Goal: Communication & Community: Answer question/provide support

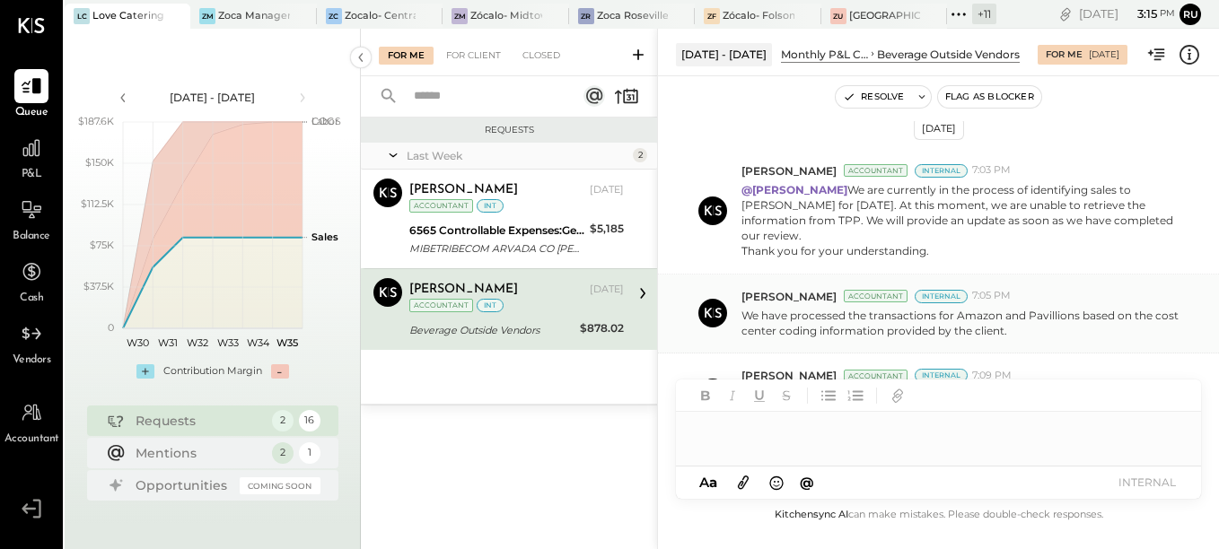
scroll to position [366, 0]
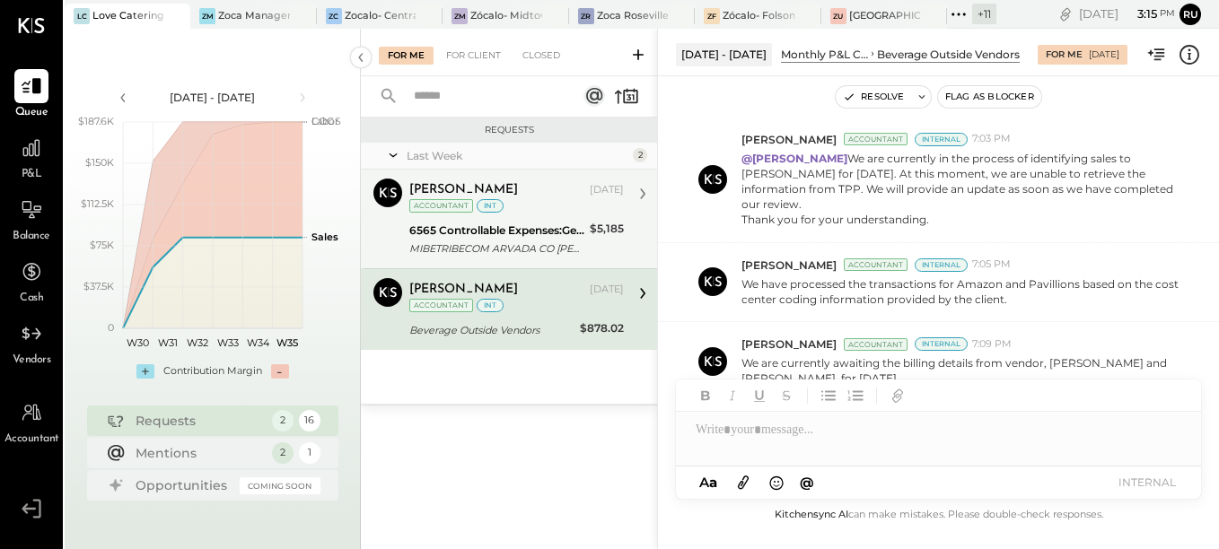
click at [460, 225] on div "6565 Controllable Expenses:General & Administrative Expenses:Professional Educa…" at bounding box center [496, 231] width 175 height 18
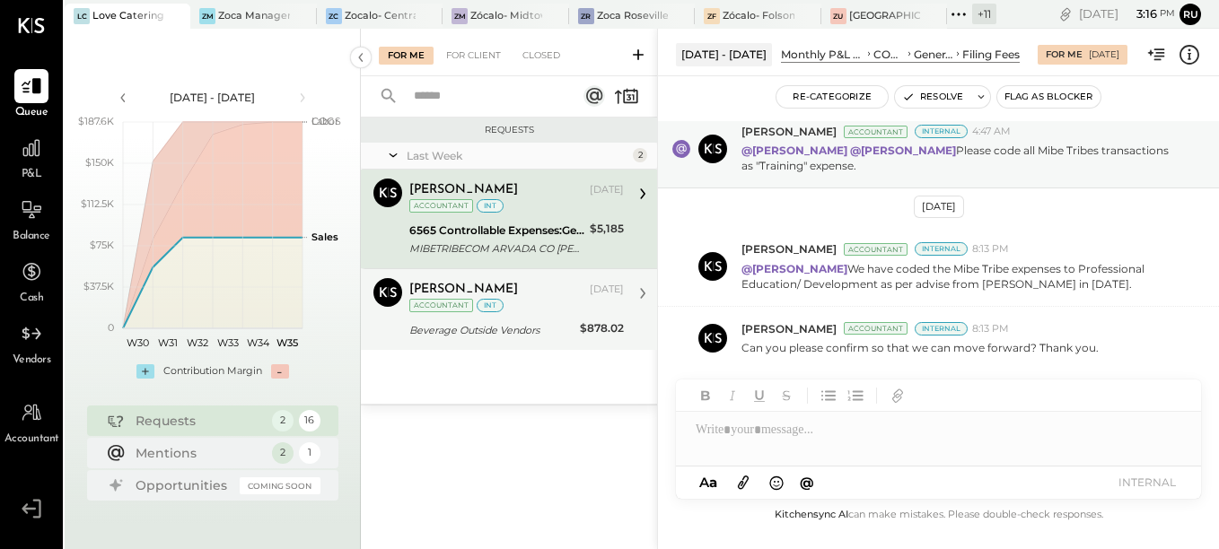
click at [479, 335] on div "Beverage Outside Vendors" at bounding box center [491, 330] width 165 height 18
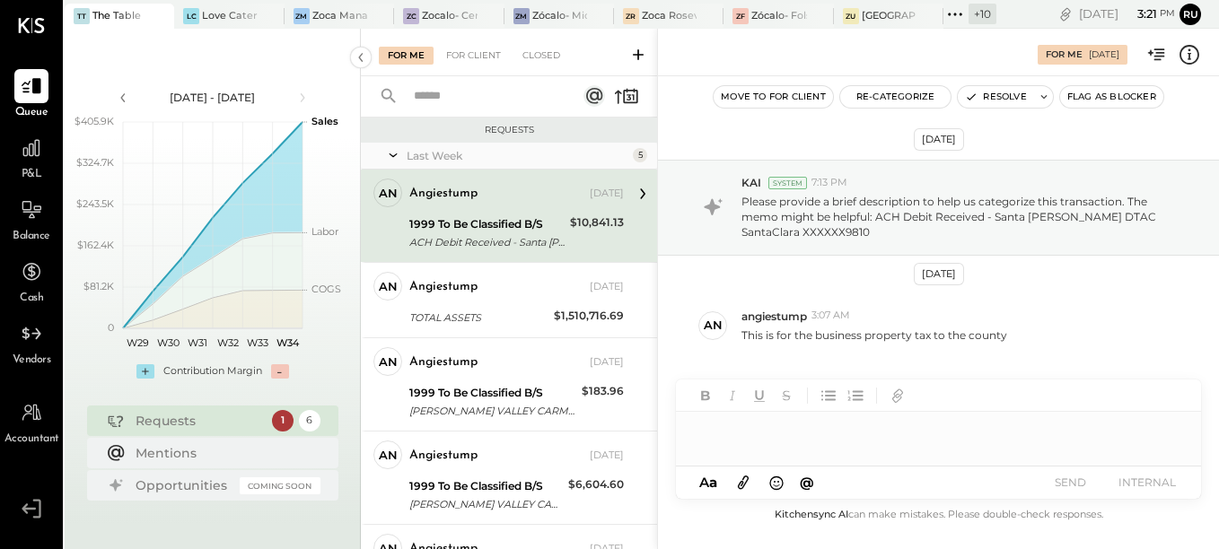
click at [465, 240] on div "ACH Debit Received - Santa [PERSON_NAME] DTAC SantaClara XXXXXX9810" at bounding box center [486, 242] width 155 height 18
click at [855, 51] on div "For Me [DATE]" at bounding box center [938, 52] width 561 height 36
click at [741, 437] on div at bounding box center [938, 430] width 525 height 36
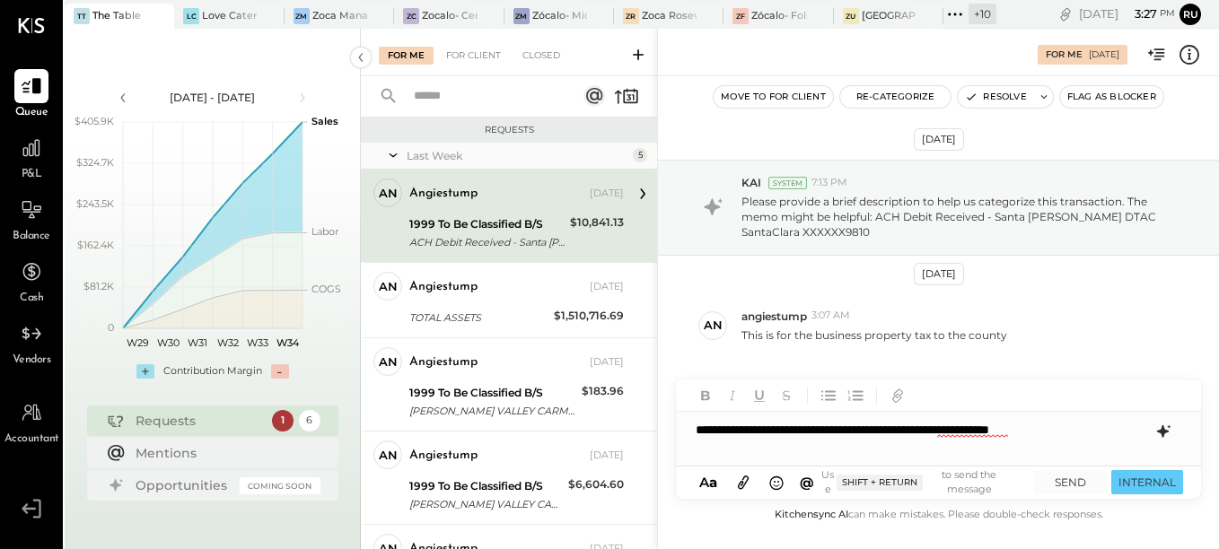
click at [1166, 433] on icon at bounding box center [1163, 431] width 12 height 13
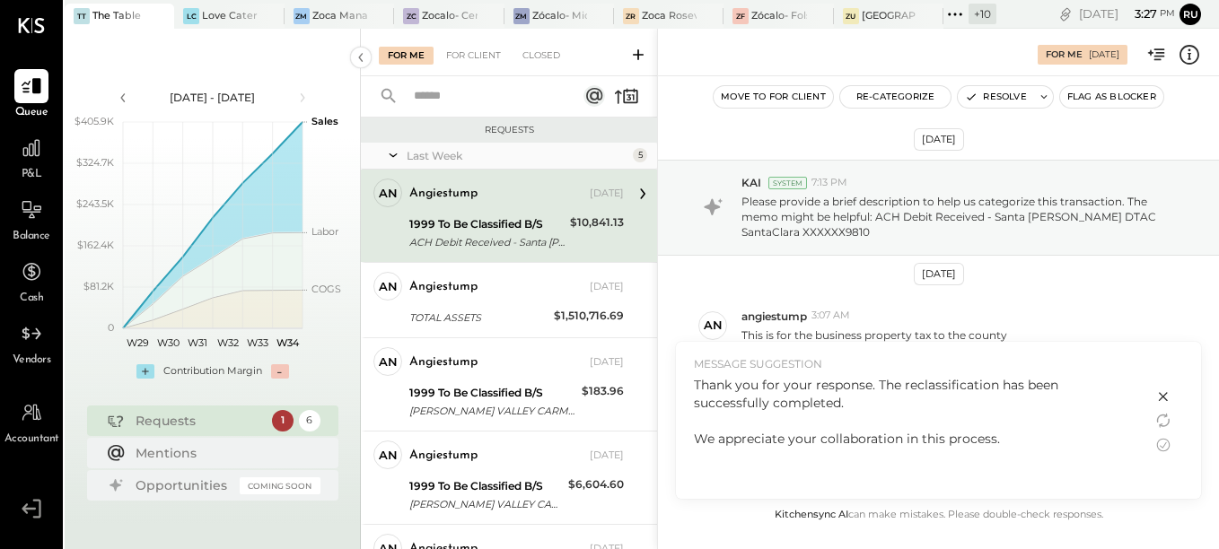
click at [1021, 431] on div "Thank you for your response. The reclassification has been successfully complet…" at bounding box center [914, 412] width 441 height 72
click at [1160, 443] on icon at bounding box center [1164, 445] width 22 height 22
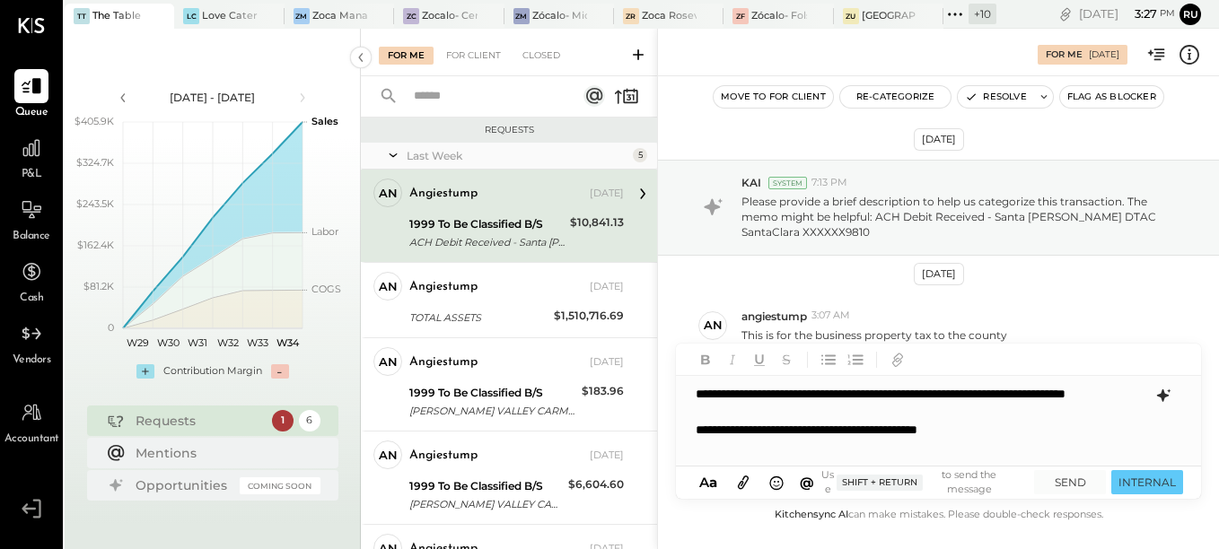
drag, startPoint x: 1153, startPoint y: 478, endPoint x: 1020, endPoint y: 444, distance: 137.2
click at [1020, 444] on div "**********" at bounding box center [938, 421] width 525 height 155
click at [1062, 486] on button "SEND" at bounding box center [1070, 482] width 72 height 24
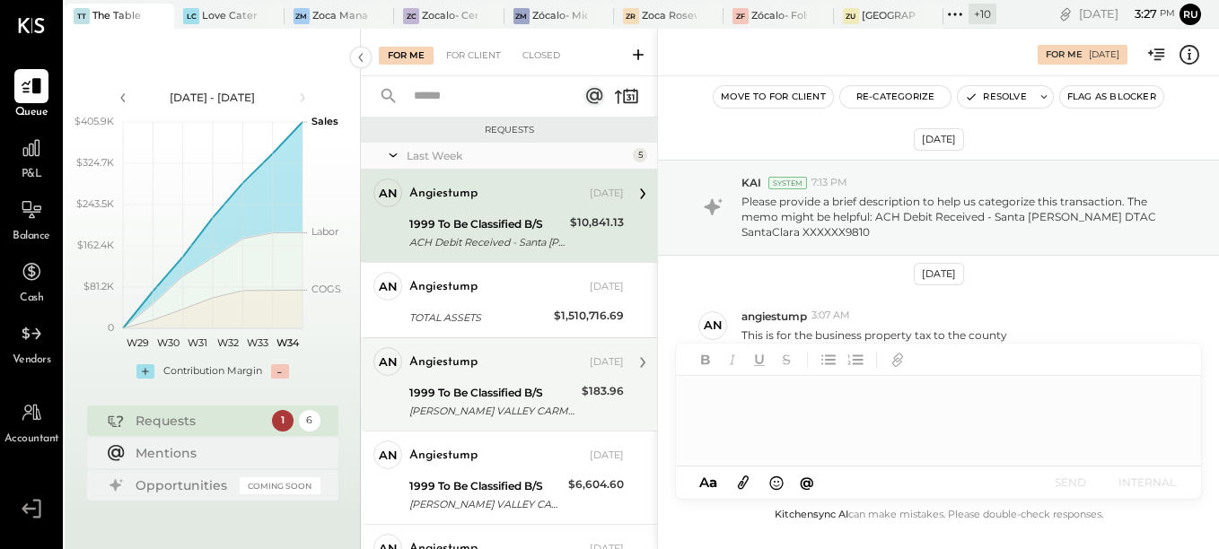
scroll to position [65, 0]
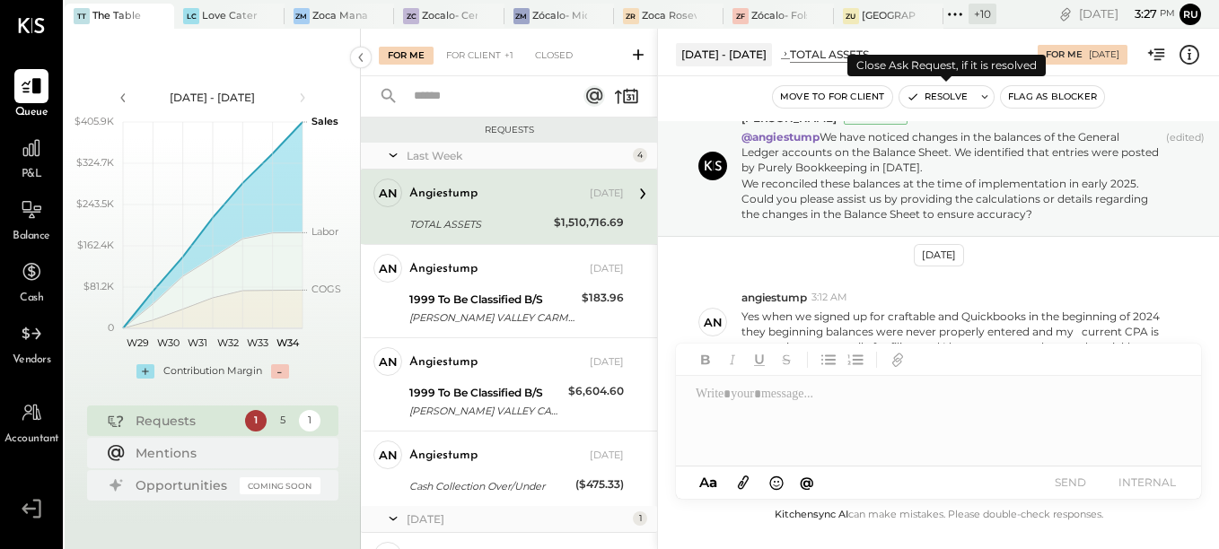
click at [948, 100] on button "Resolve" at bounding box center [936, 97] width 75 height 22
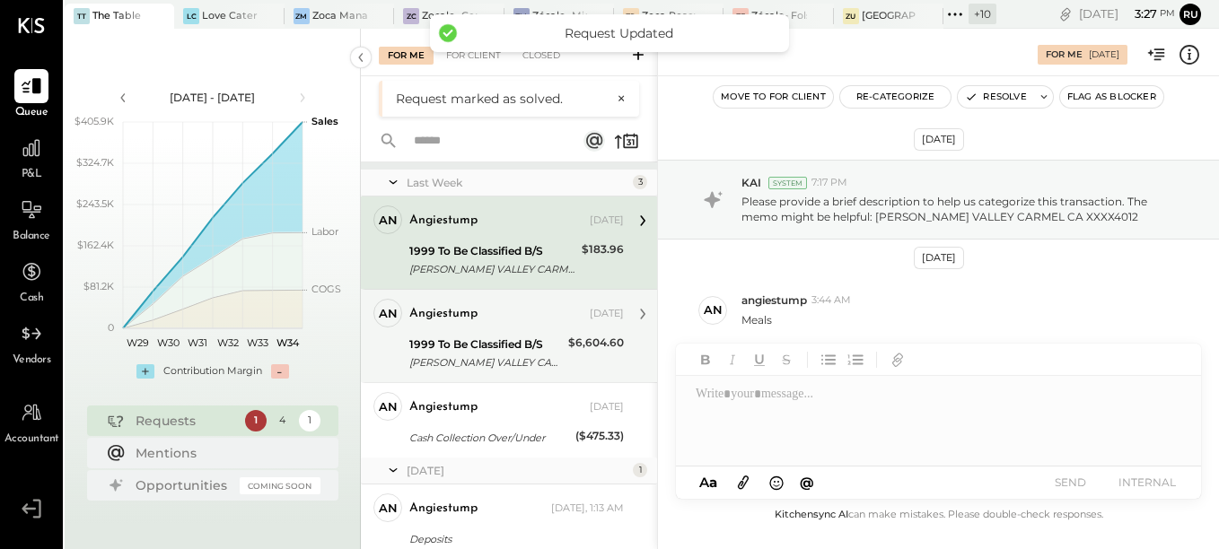
scroll to position [33, 0]
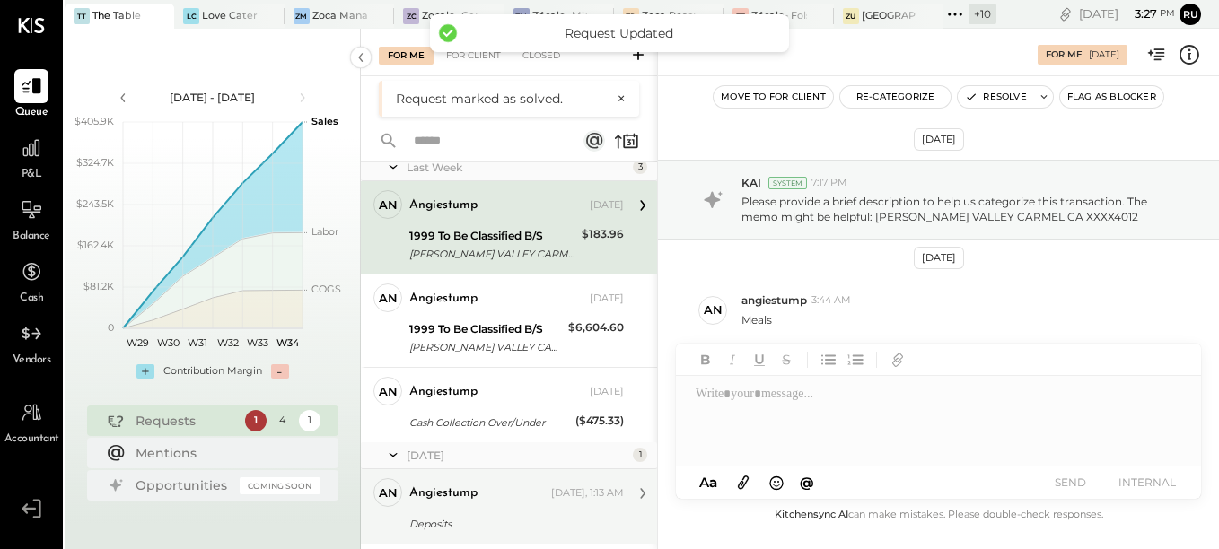
click at [476, 507] on div "angiestump [DATE], 1:13 AM" at bounding box center [516, 493] width 215 height 31
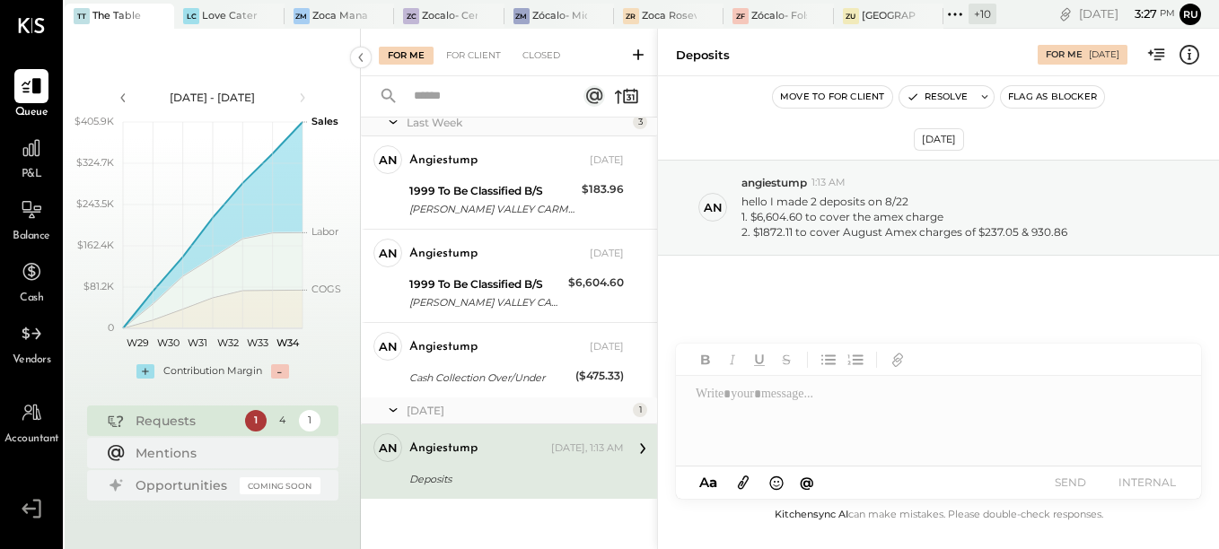
click at [478, 486] on div "Deposits" at bounding box center [513, 479] width 209 height 18
click at [487, 469] on div "Deposits" at bounding box center [513, 480] width 209 height 22
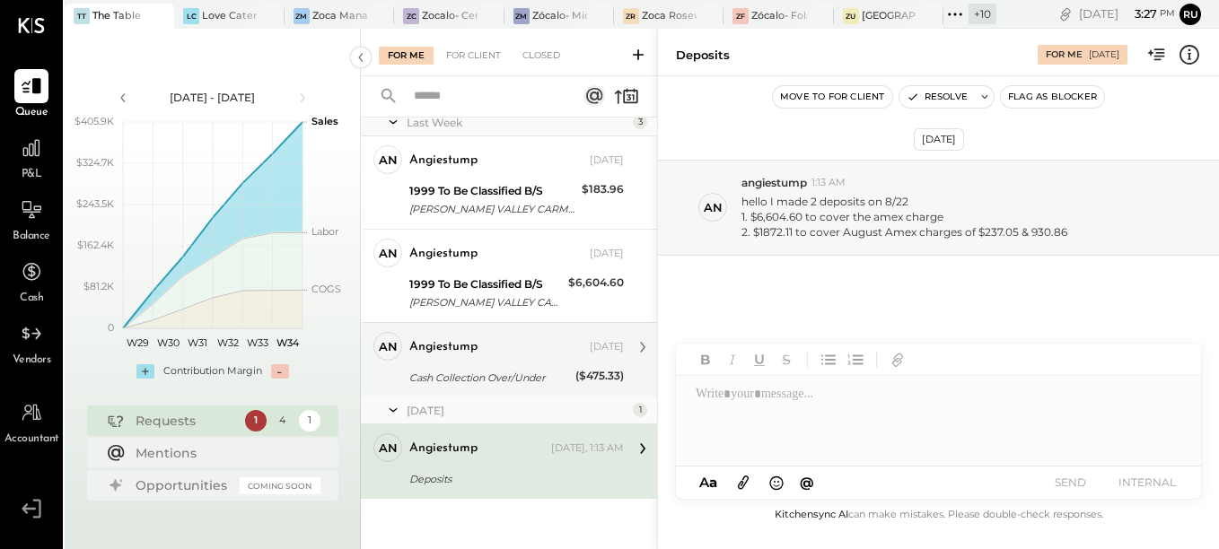
click at [491, 349] on div "angiestump" at bounding box center [497, 347] width 177 height 18
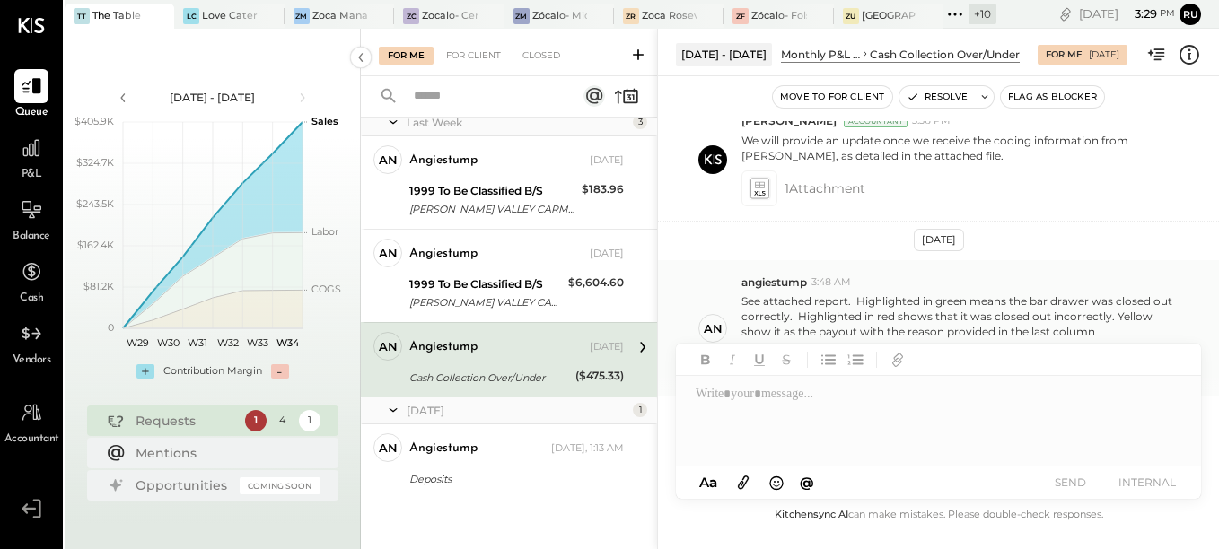
scroll to position [206, 0]
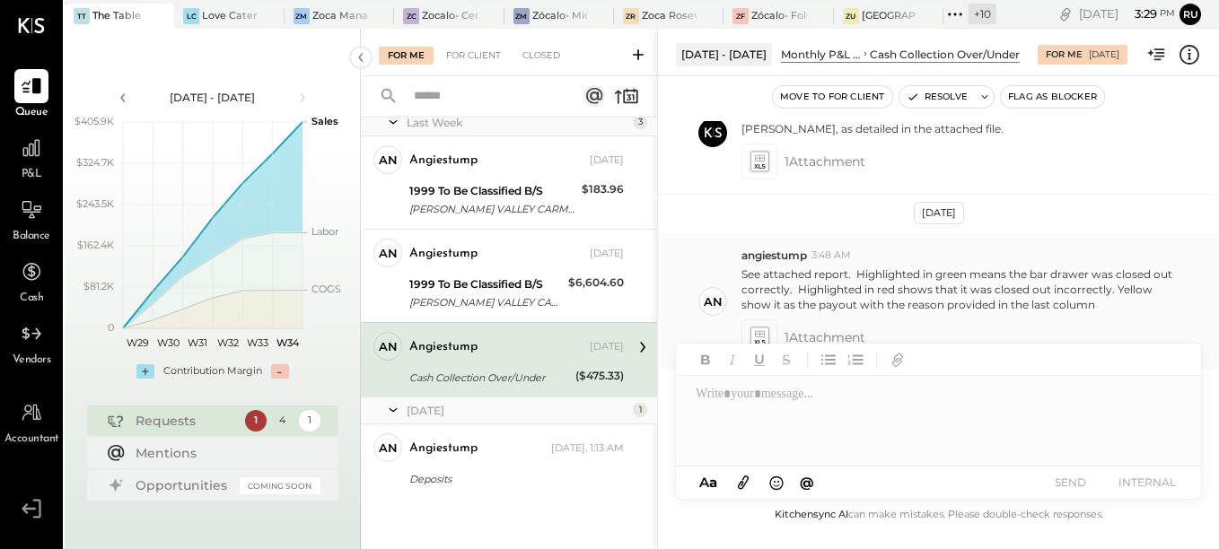
click at [954, 295] on p "See attached report. Highlighted in green means the bar drawer was closed out c…" at bounding box center [961, 290] width 440 height 46
click at [758, 329] on icon at bounding box center [759, 338] width 19 height 21
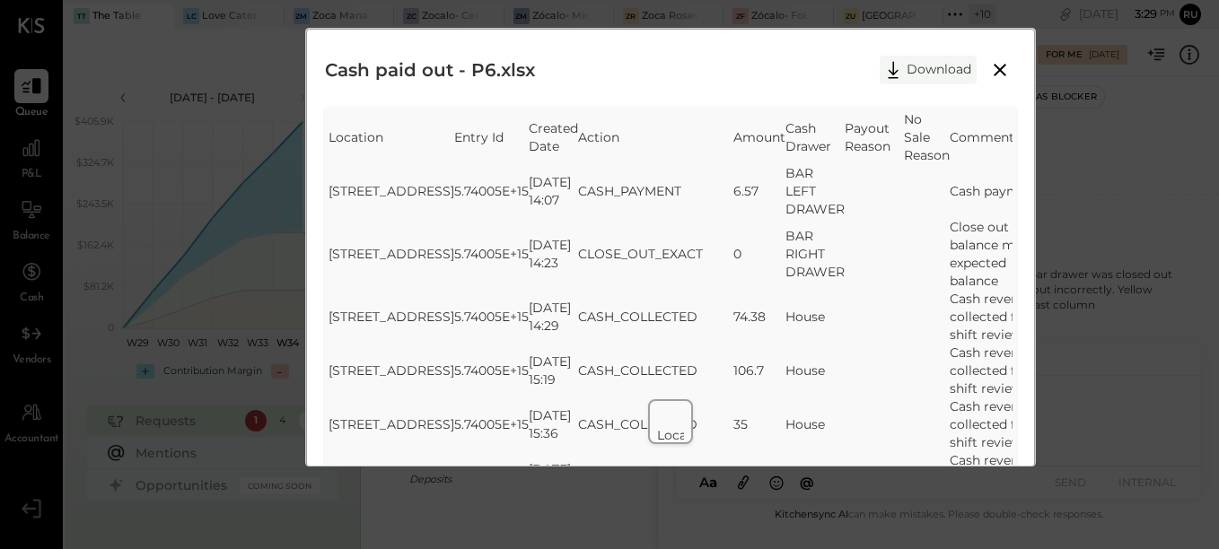
click at [943, 63] on button "Download" at bounding box center [928, 70] width 97 height 29
click at [679, 74] on div "Cash paid out - P6.xlsx Download" at bounding box center [671, 70] width 692 height 45
click at [998, 70] on icon at bounding box center [1000, 70] width 13 height 13
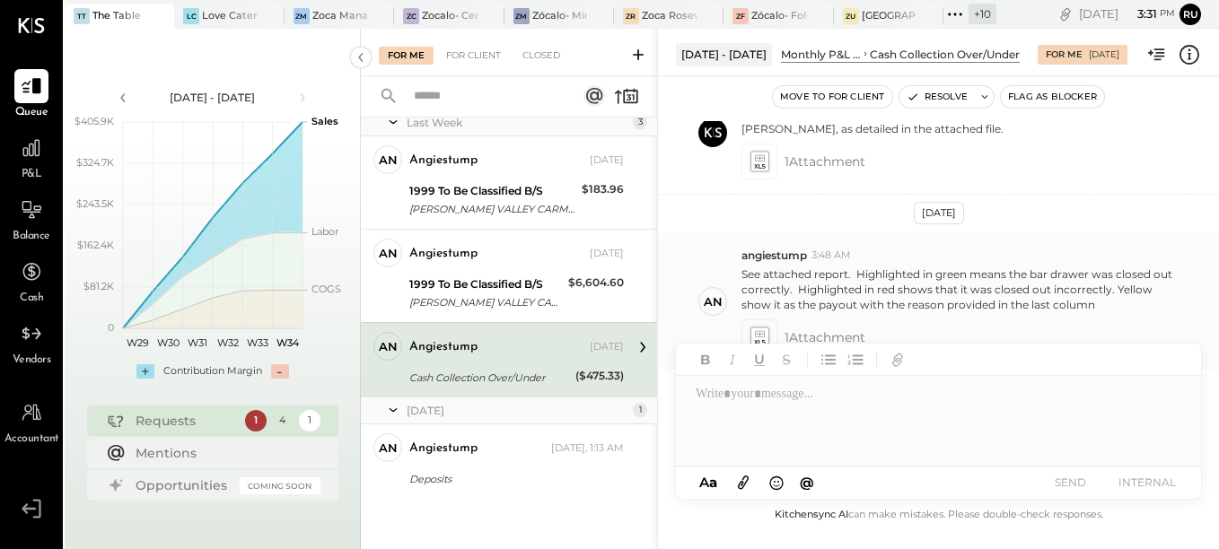
drag, startPoint x: 815, startPoint y: 255, endPoint x: 831, endPoint y: 290, distance: 38.6
click at [815, 255] on span "3:48 AM" at bounding box center [830, 256] width 39 height 14
click at [837, 301] on p "See attached report. Highlighted in green means the bar drawer was closed out c…" at bounding box center [961, 290] width 440 height 46
click at [758, 410] on div at bounding box center [938, 421] width 525 height 90
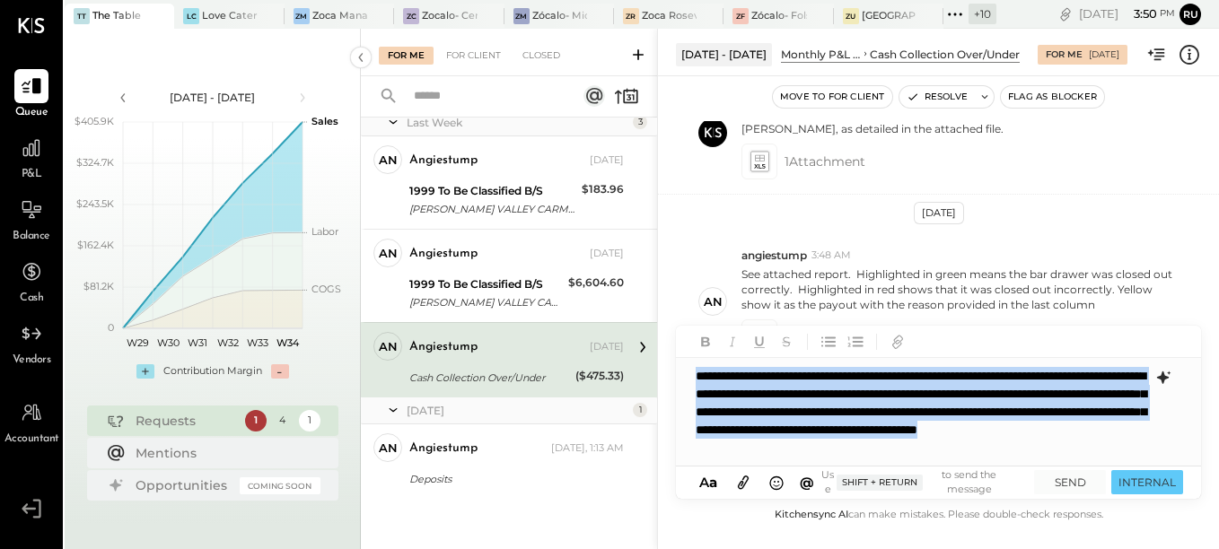
drag, startPoint x: 695, startPoint y: 378, endPoint x: 1137, endPoint y: 453, distance: 448.9
click at [1137, 453] on div "**********" at bounding box center [938, 412] width 525 height 108
click at [1165, 378] on icon at bounding box center [1163, 378] width 12 height 13
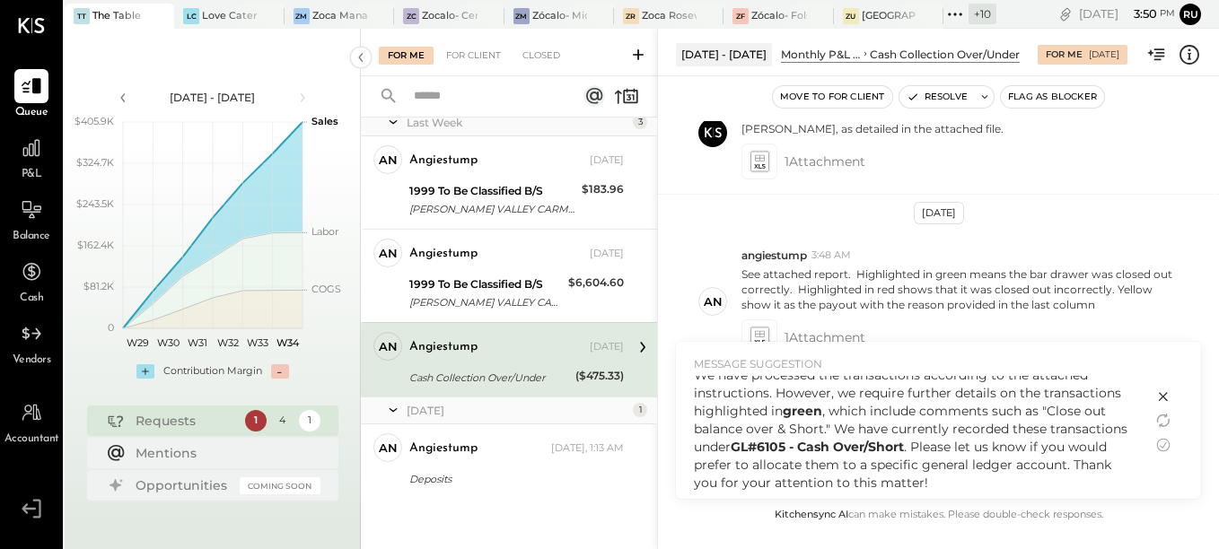
scroll to position [12, 0]
click at [1162, 447] on icon at bounding box center [1163, 445] width 13 height 13
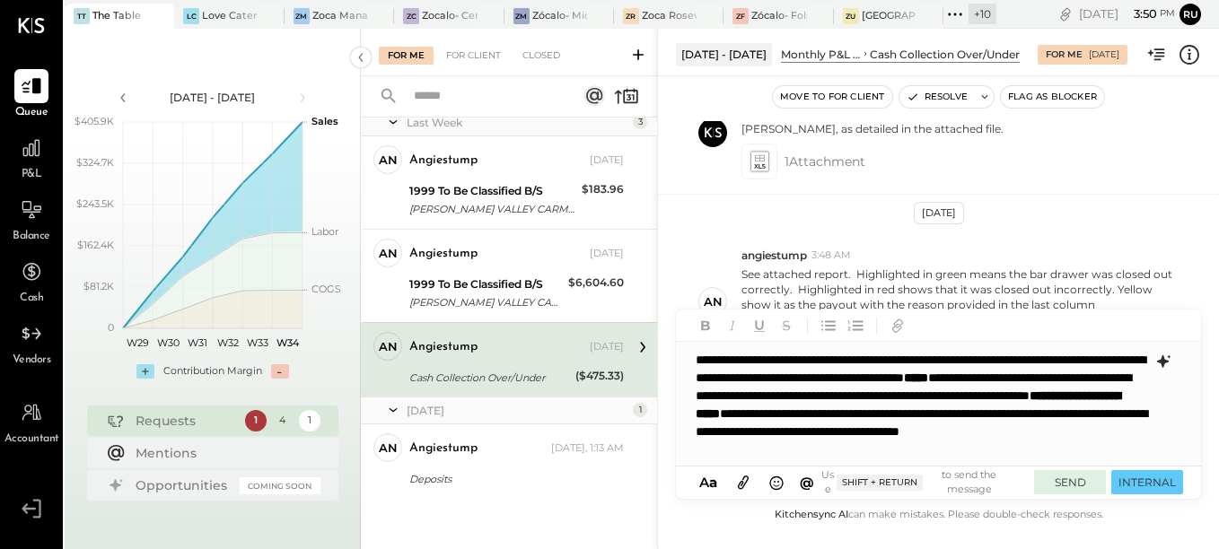
click at [1068, 483] on button "SEND" at bounding box center [1070, 482] width 72 height 24
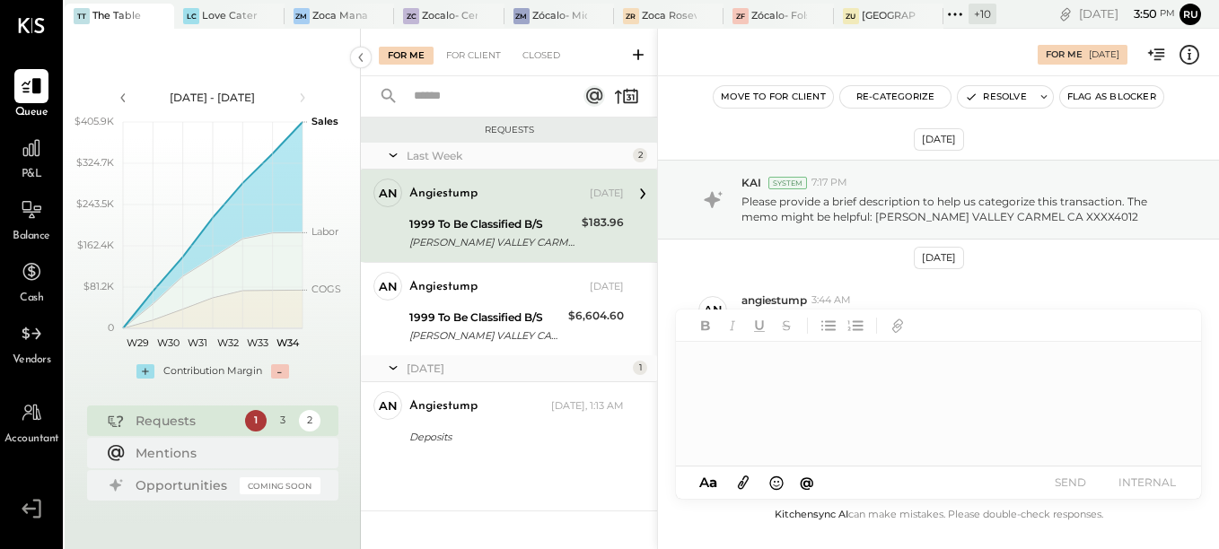
scroll to position [1, 0]
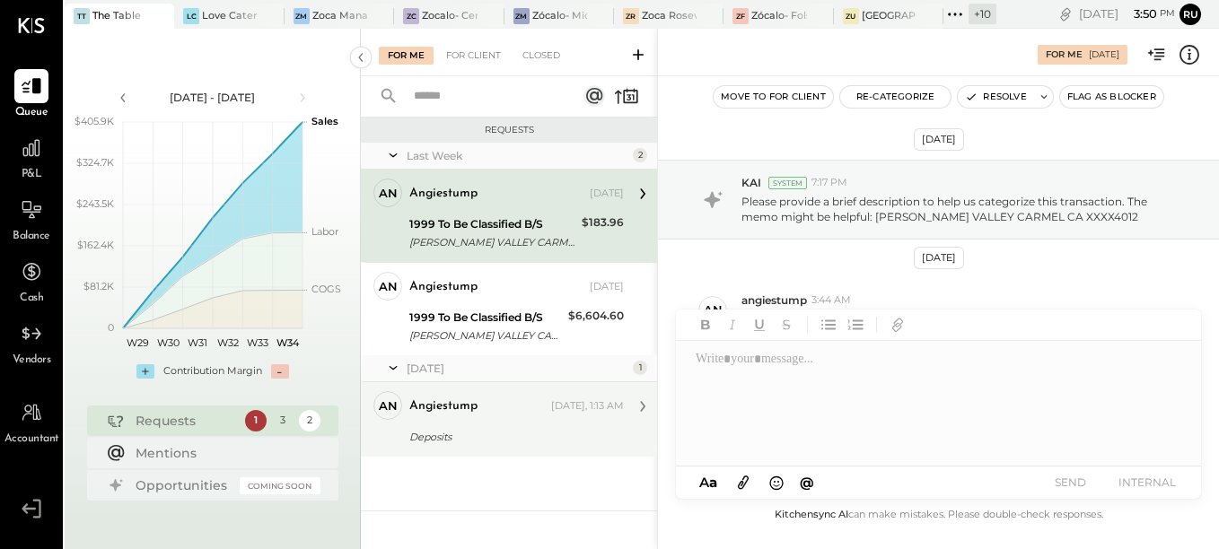
click at [471, 448] on div "an angiestump Owner angiestump [DATE], 1:13 AM Deposits hello I made 2 deposits…" at bounding box center [509, 419] width 296 height 75
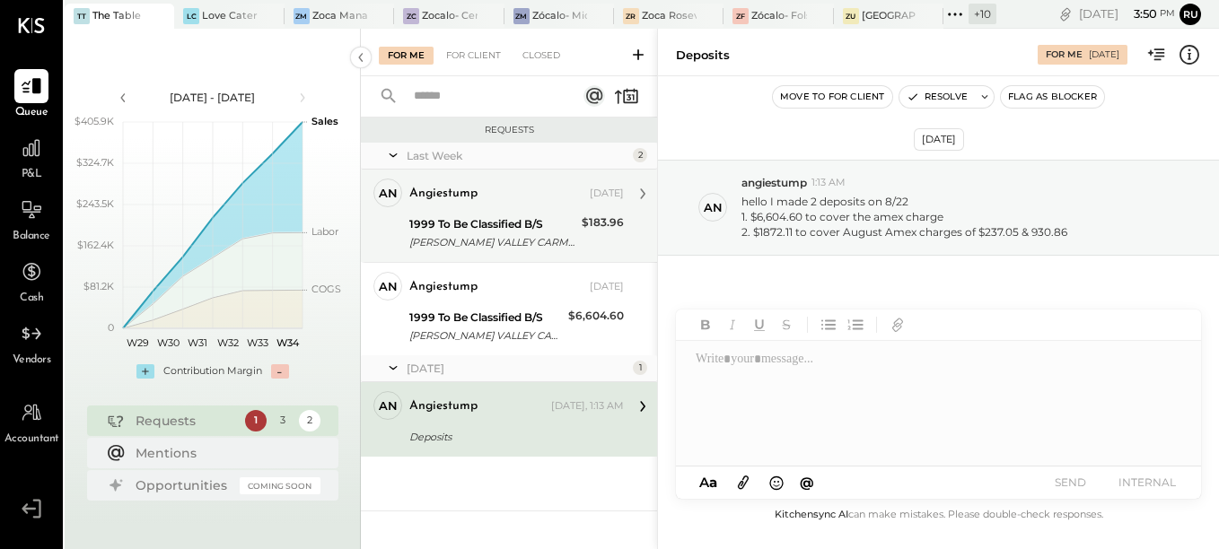
click at [504, 206] on div "angiestump [DATE]" at bounding box center [516, 193] width 215 height 25
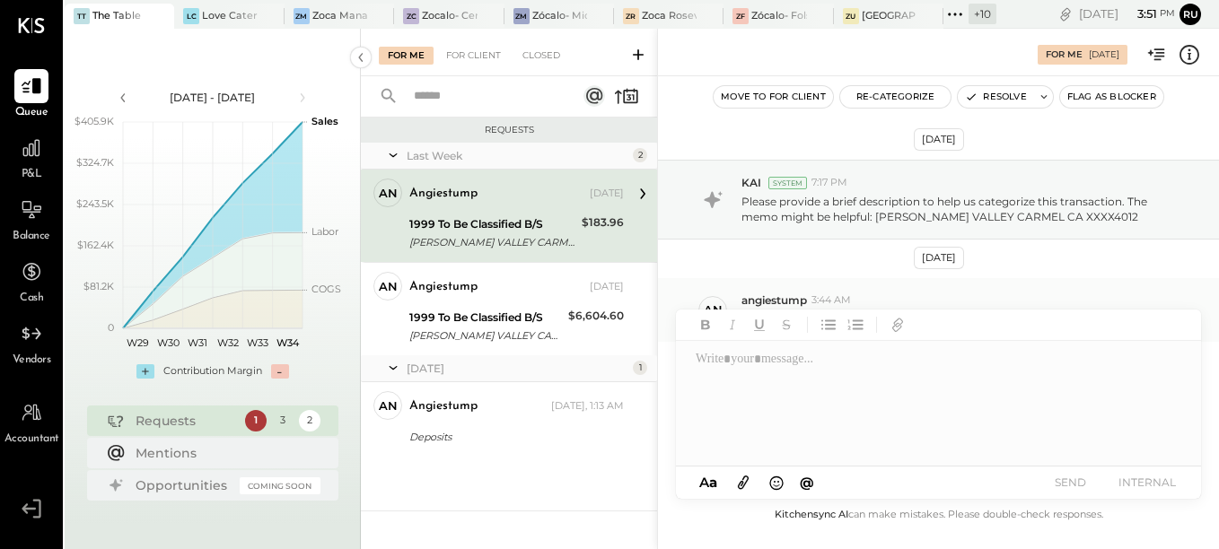
click at [889, 287] on div "an angiestump 3:44 AM Meals" at bounding box center [938, 309] width 561 height 63
click at [831, 394] on div at bounding box center [937, 404] width 523 height 126
click at [881, 279] on div "an angiestump 3:44 AM Meals" at bounding box center [938, 309] width 561 height 63
click at [879, 297] on div "angiestump 3:44 AM" at bounding box center [972, 300] width 463 height 15
click at [1133, 169] on div "KAI System 7:17 PM Please provide a brief description to help us categorize thi…" at bounding box center [938, 200] width 561 height 80
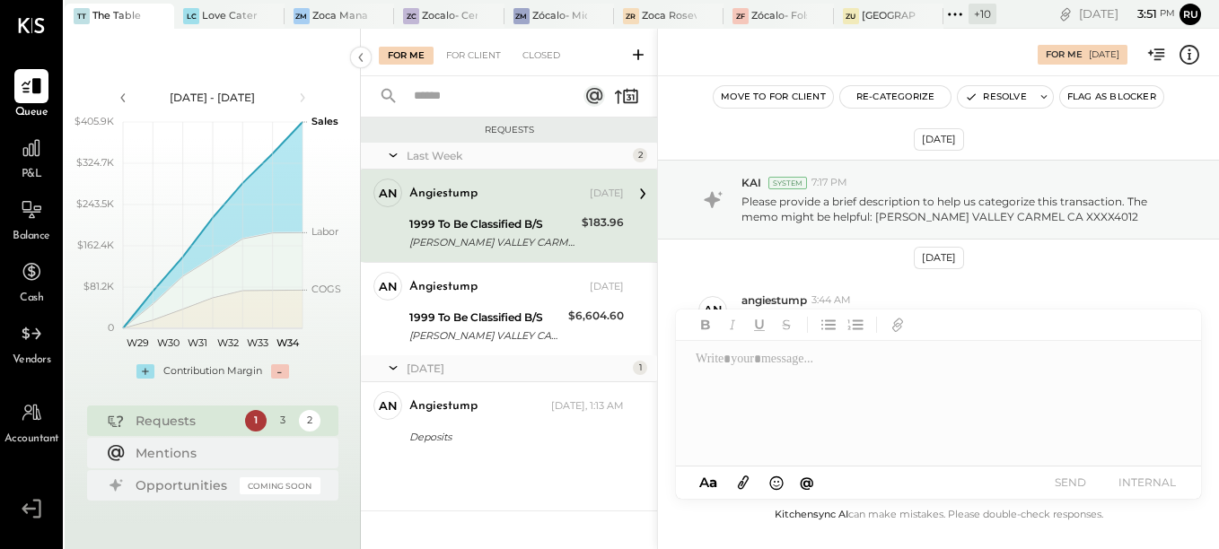
click at [914, 255] on div "[DATE]" at bounding box center [939, 258] width 50 height 22
click at [836, 292] on div "an angiestump 3:44 AM Meals" at bounding box center [938, 309] width 561 height 63
drag, startPoint x: 867, startPoint y: 274, endPoint x: 845, endPoint y: 294, distance: 30.5
click at [879, 351] on div "For Me [DATE] Move to for client Re-Categorize Resolve Flag as Blocker [DATE] K…" at bounding box center [938, 289] width 562 height 521
click at [823, 276] on div "[DATE] KAI System 7:17 PM Please provide a brief description to help us categor…" at bounding box center [938, 298] width 561 height 355
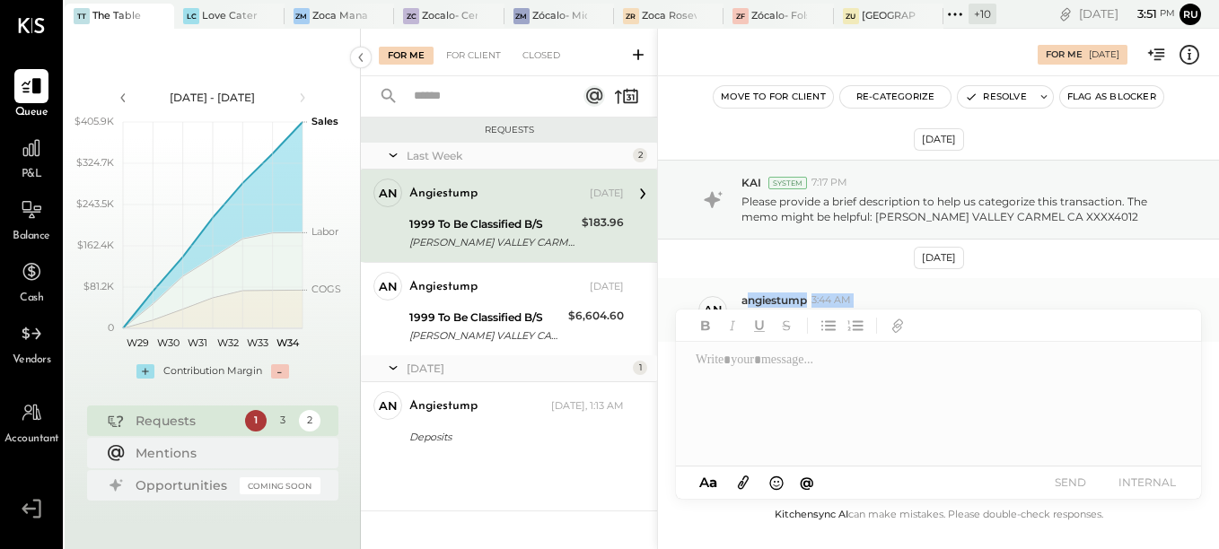
drag, startPoint x: 745, startPoint y: 301, endPoint x: 881, endPoint y: 309, distance: 135.8
click at [888, 381] on div "For Me [DATE] Move to for client Re-Categorize Resolve Flag as Blocker [DATE] K…" at bounding box center [938, 289] width 562 height 521
click at [873, 372] on div at bounding box center [937, 405] width 523 height 126
click at [888, 250] on div "[DATE] KAI System 7:17 PM Please provide a brief description to help us categor…" at bounding box center [938, 298] width 561 height 355
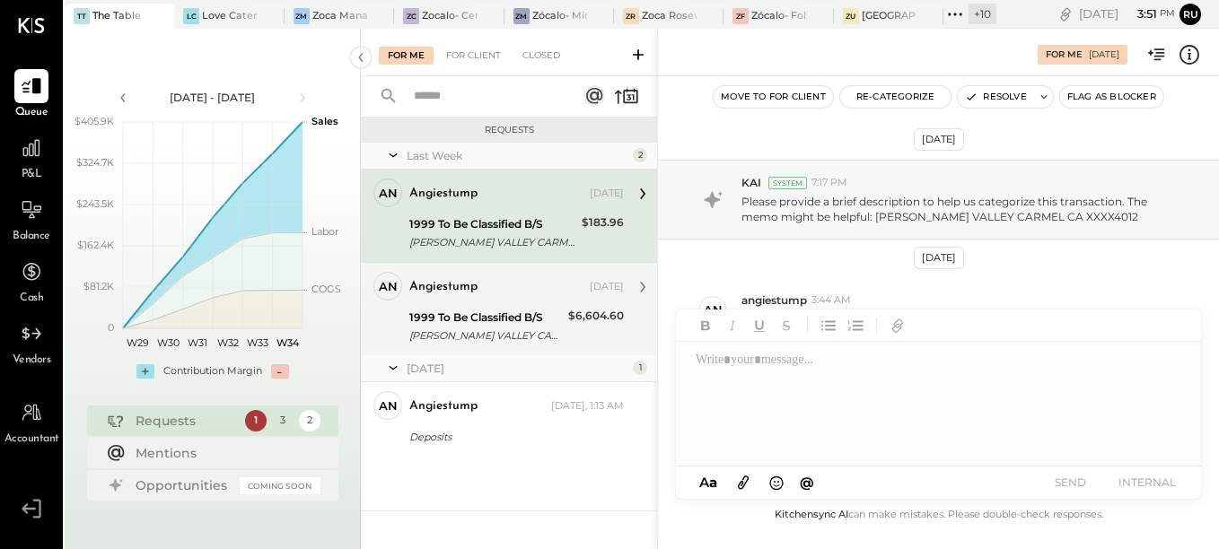
click at [440, 338] on div "[PERSON_NAME] VALLEY CARMEL CA XXXX4012" at bounding box center [485, 336] width 153 height 18
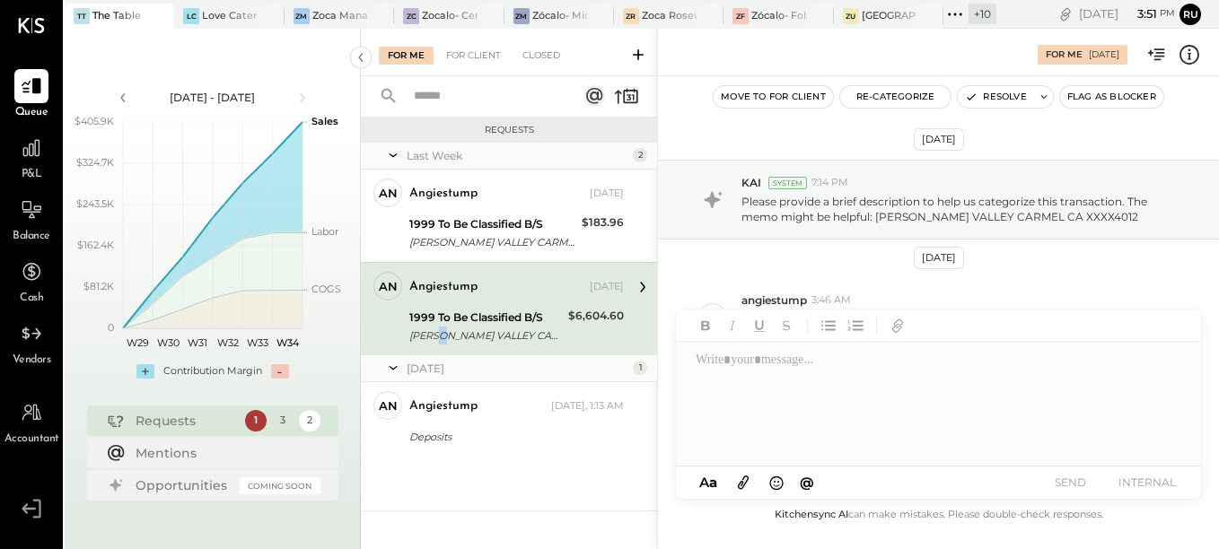
click at [441, 337] on div "[PERSON_NAME] VALLEY CARMEL CA XXXX4012" at bounding box center [485, 336] width 153 height 18
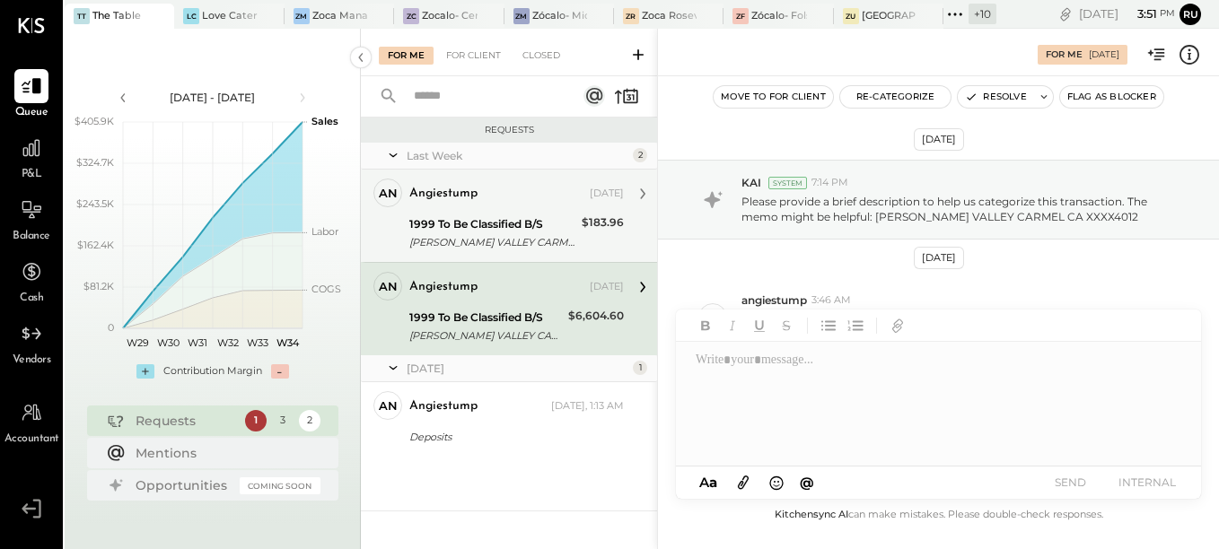
click at [474, 188] on div "angiestump" at bounding box center [443, 194] width 68 height 18
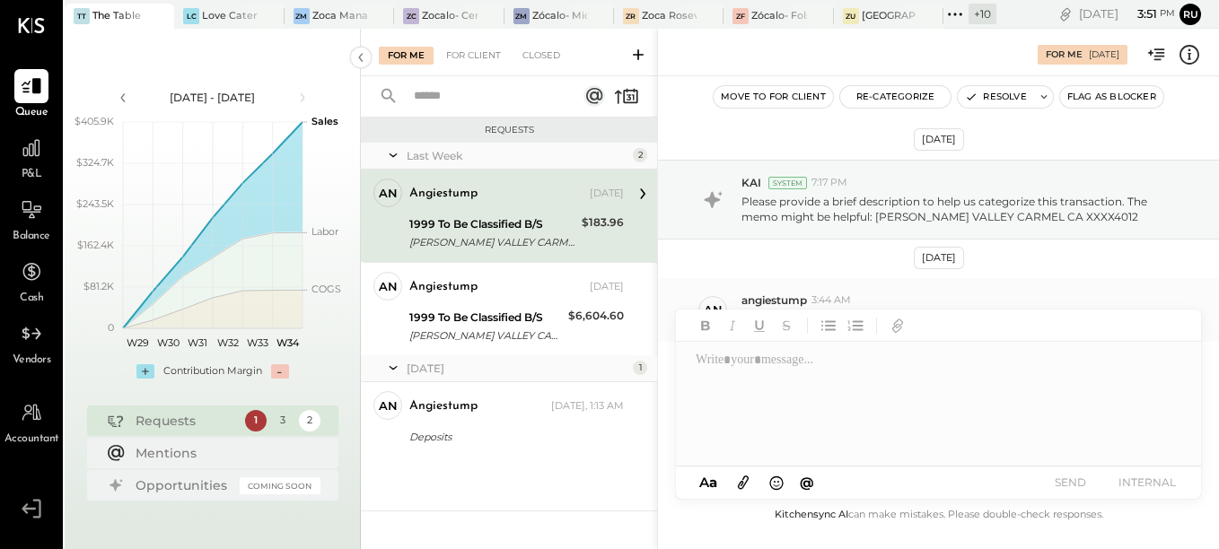
click at [787, 303] on span "angiestump" at bounding box center [774, 300] width 66 height 15
click at [785, 297] on span "angiestump" at bounding box center [774, 300] width 66 height 15
click at [716, 302] on div "an" at bounding box center [713, 310] width 19 height 17
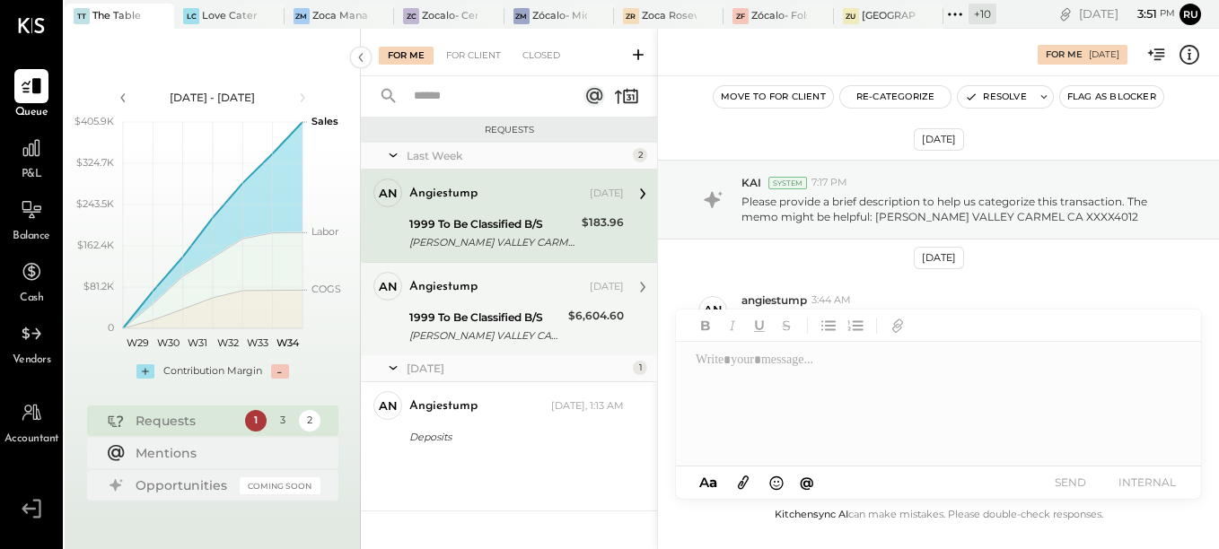
click at [443, 327] on div "[PERSON_NAME] VALLEY CARMEL CA XXXX4012" at bounding box center [485, 336] width 153 height 18
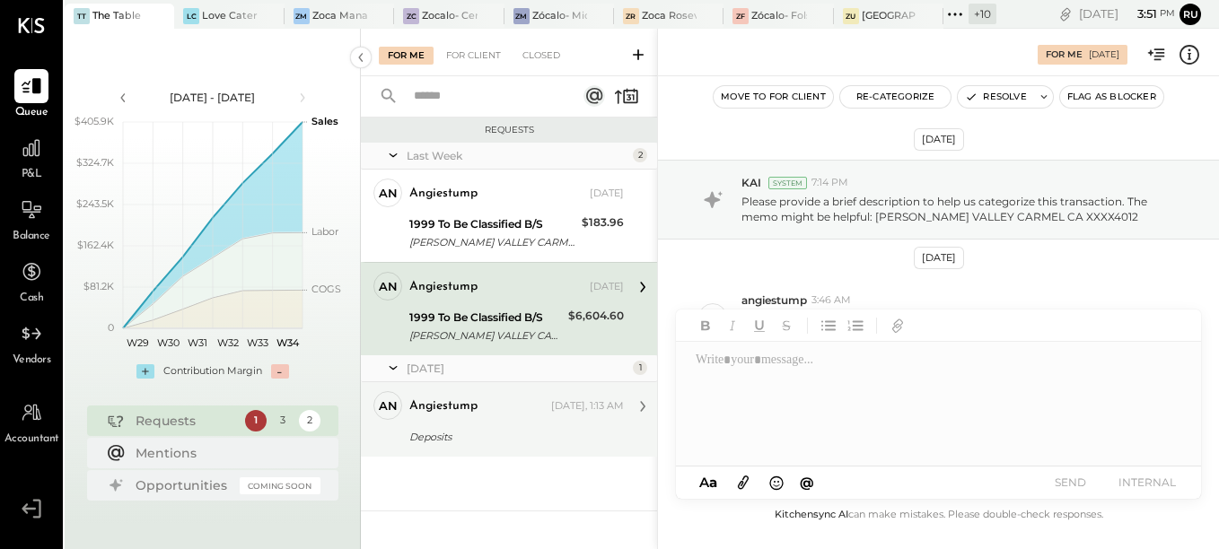
click at [443, 409] on div "angiestump" at bounding box center [443, 407] width 68 height 18
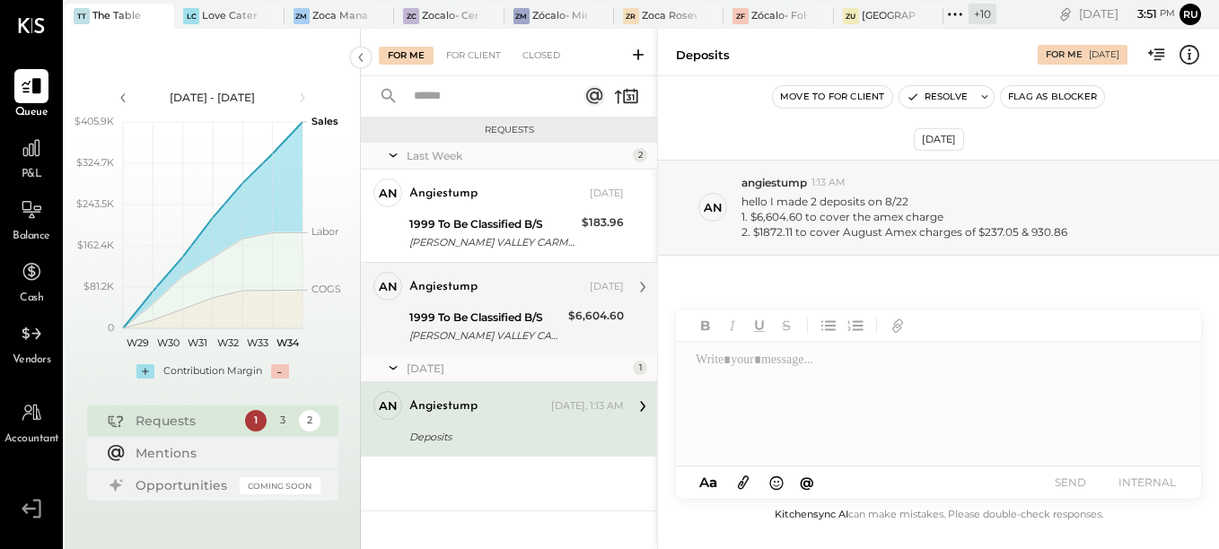
click at [447, 319] on div "1999 To Be Classified B/S" at bounding box center [485, 318] width 153 height 18
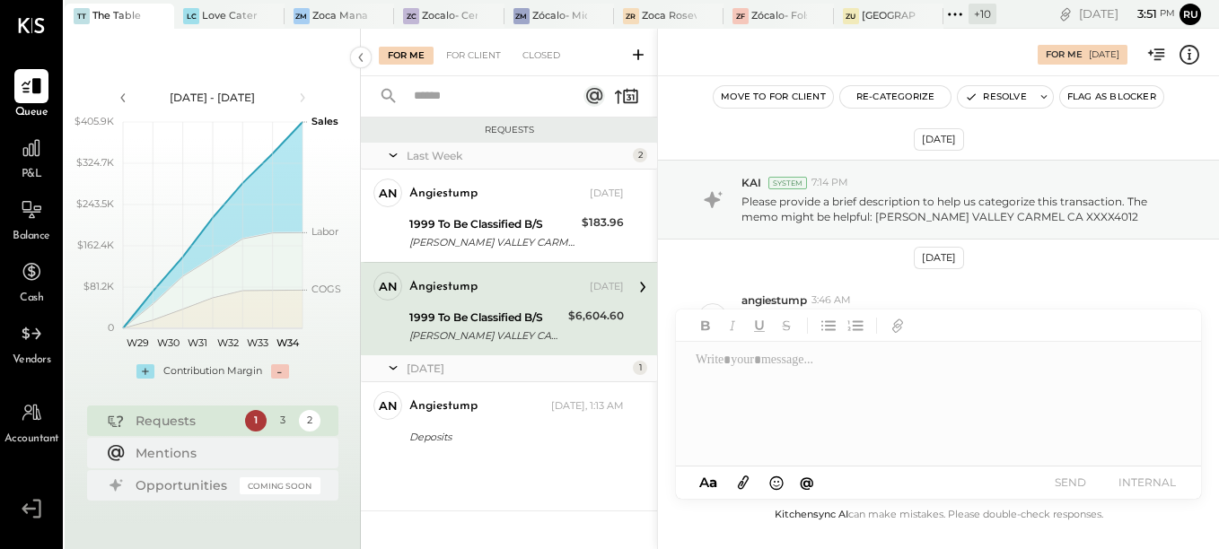
click at [779, 368] on div at bounding box center [937, 405] width 523 height 126
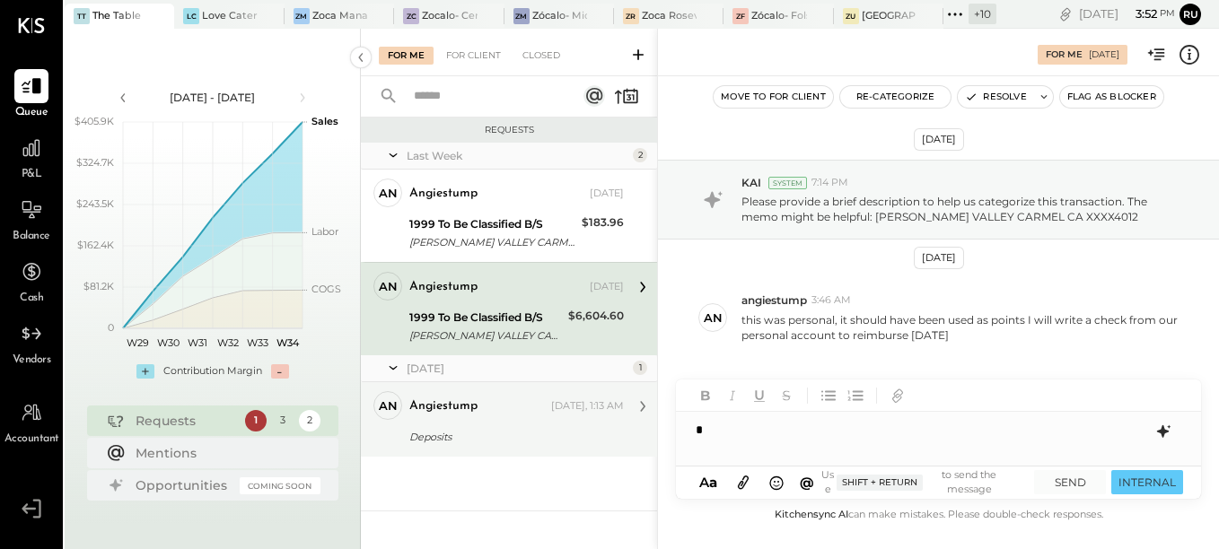
click at [483, 439] on div "Deposits" at bounding box center [513, 437] width 209 height 18
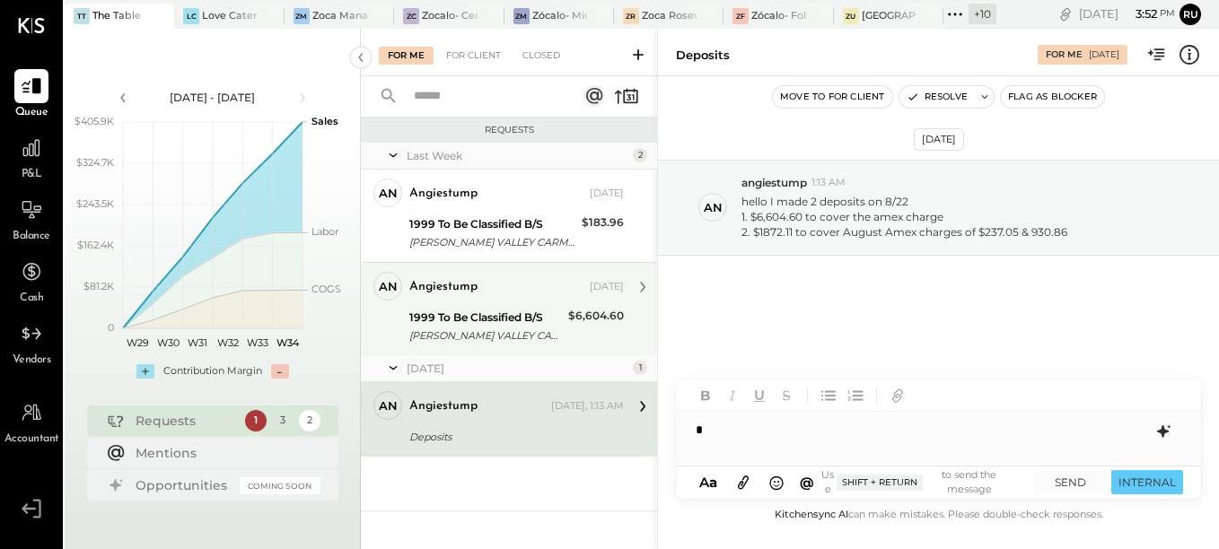
click at [438, 321] on div "1999 To Be Classified B/S" at bounding box center [485, 318] width 153 height 18
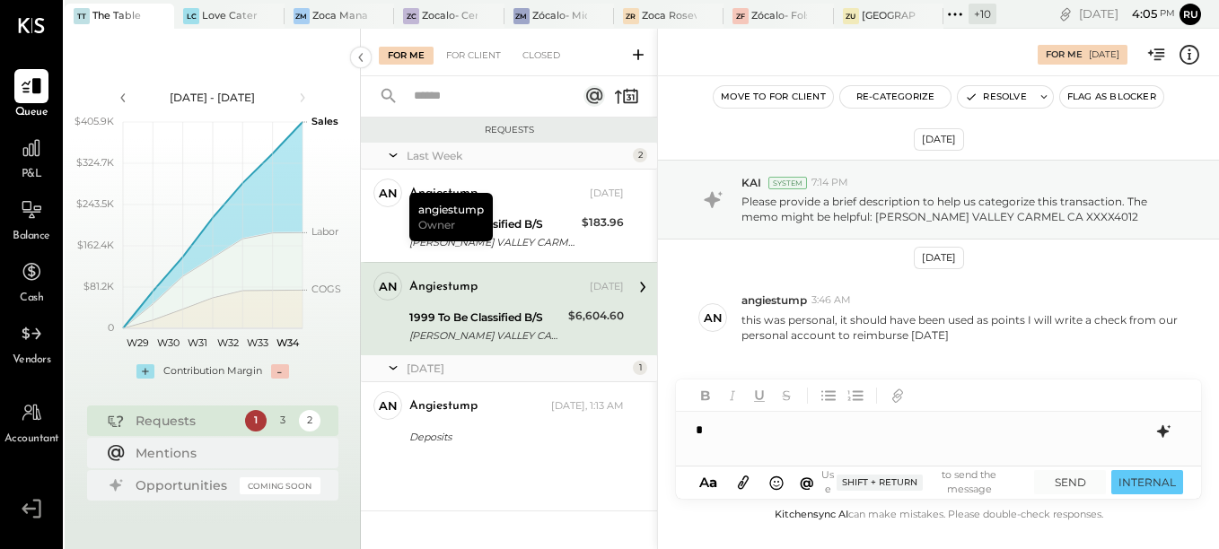
click at [749, 442] on div "*" at bounding box center [938, 430] width 525 height 36
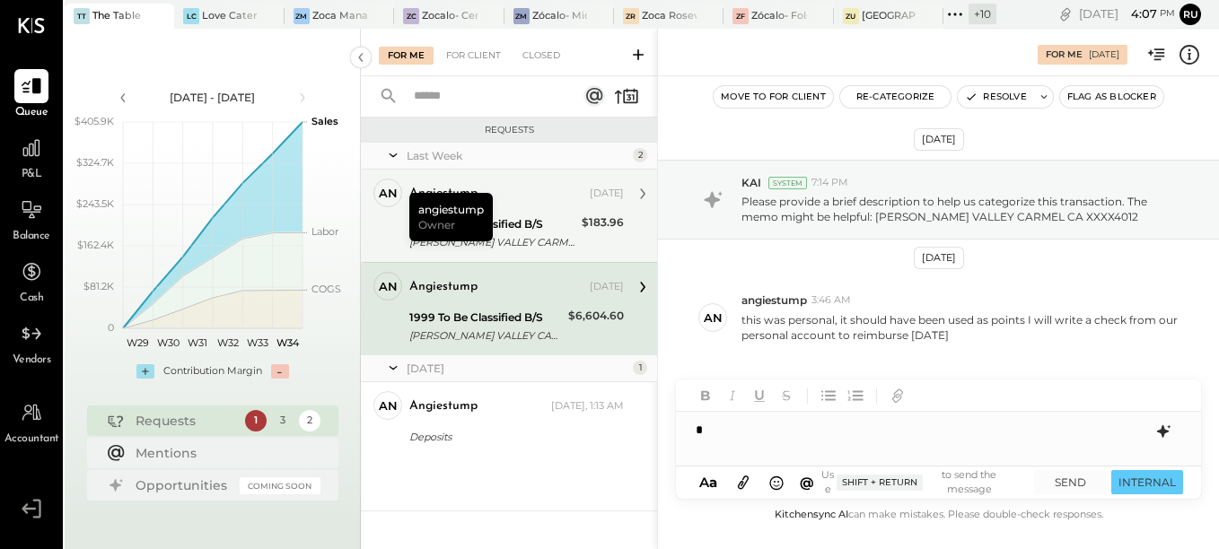
click at [542, 208] on div "angiestump [DATE]" at bounding box center [516, 194] width 215 height 31
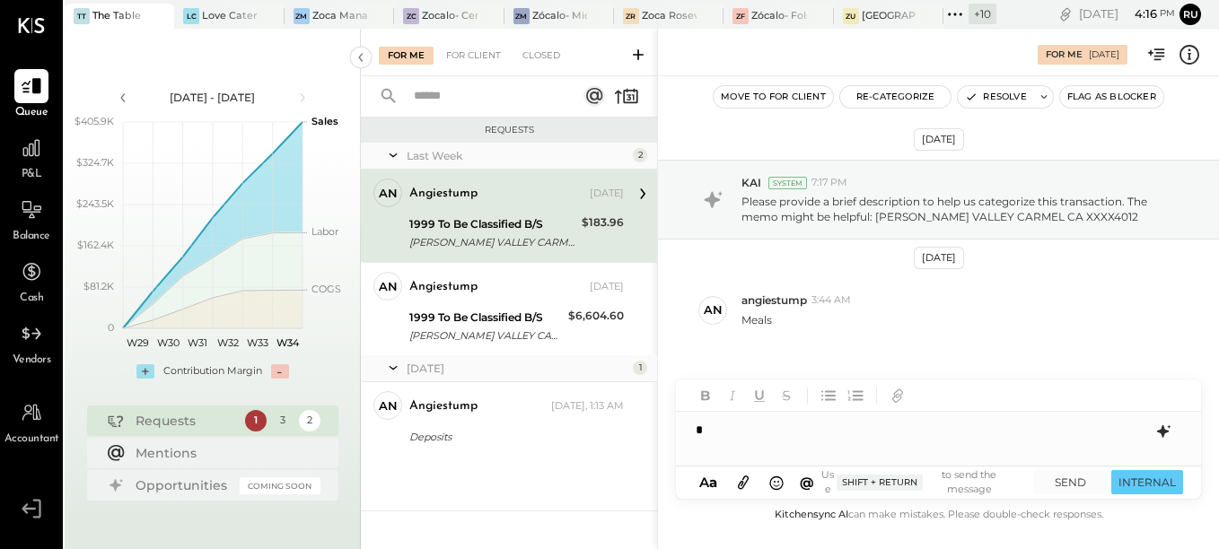
click at [738, 47] on div "For Me [DATE]" at bounding box center [938, 52] width 561 height 36
click at [765, 436] on div "*" at bounding box center [938, 430] width 525 height 36
click at [1156, 433] on icon at bounding box center [1164, 432] width 22 height 22
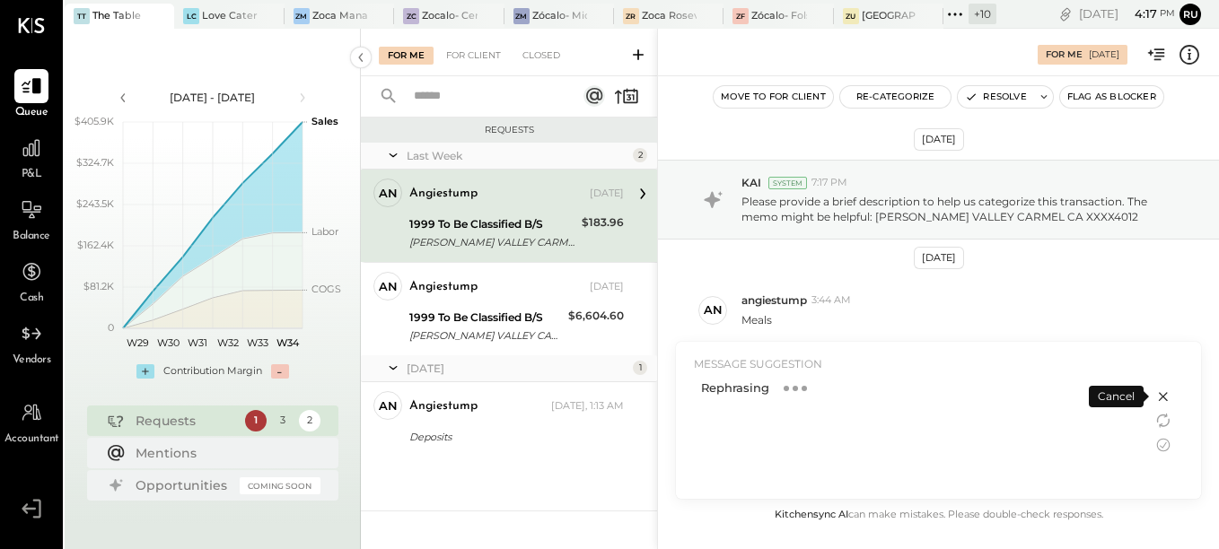
click at [881, 437] on div "Rephrasing" at bounding box center [914, 433] width 441 height 114
click at [960, 414] on div "Rephrasing" at bounding box center [914, 433] width 441 height 114
click at [1161, 423] on icon at bounding box center [1164, 421] width 22 height 22
click at [1166, 394] on icon at bounding box center [1163, 396] width 9 height 9
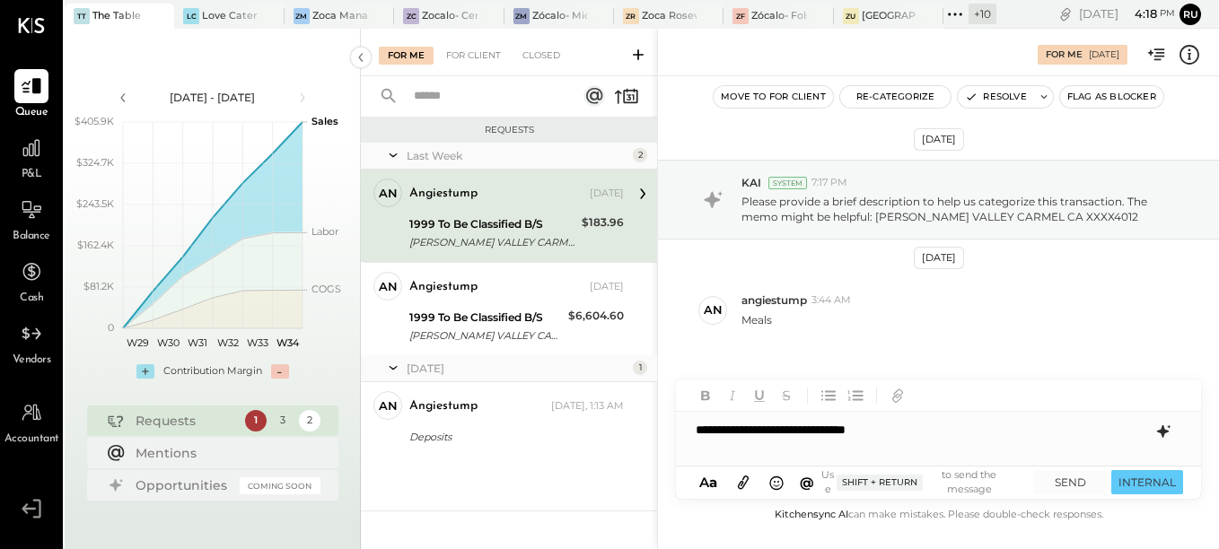
click at [1167, 431] on icon at bounding box center [1163, 431] width 12 height 13
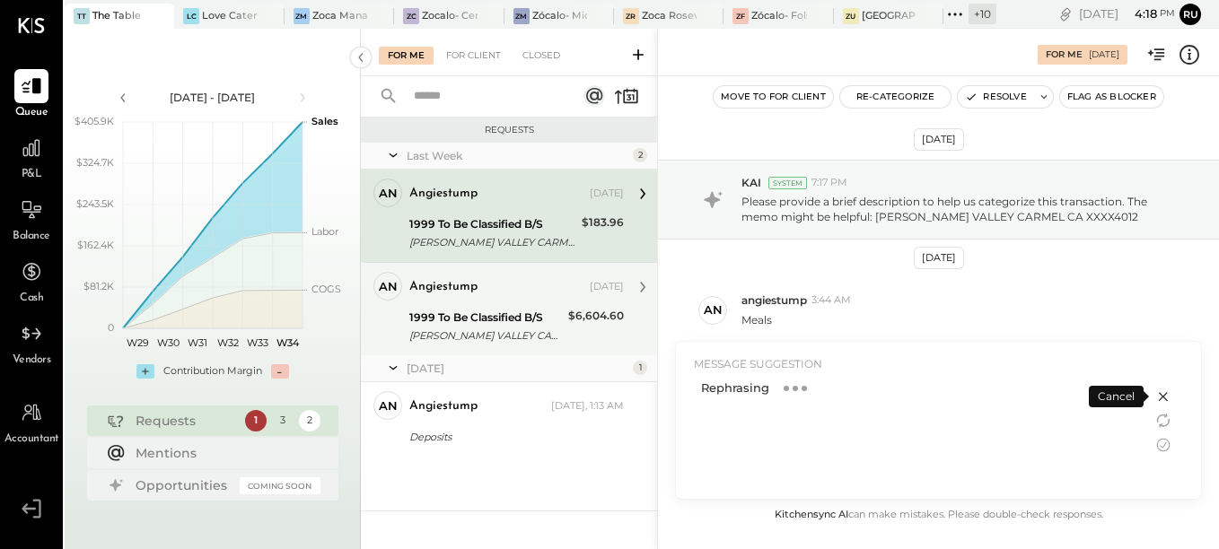
click at [472, 315] on div "1999 To Be Classified B/S" at bounding box center [485, 318] width 153 height 18
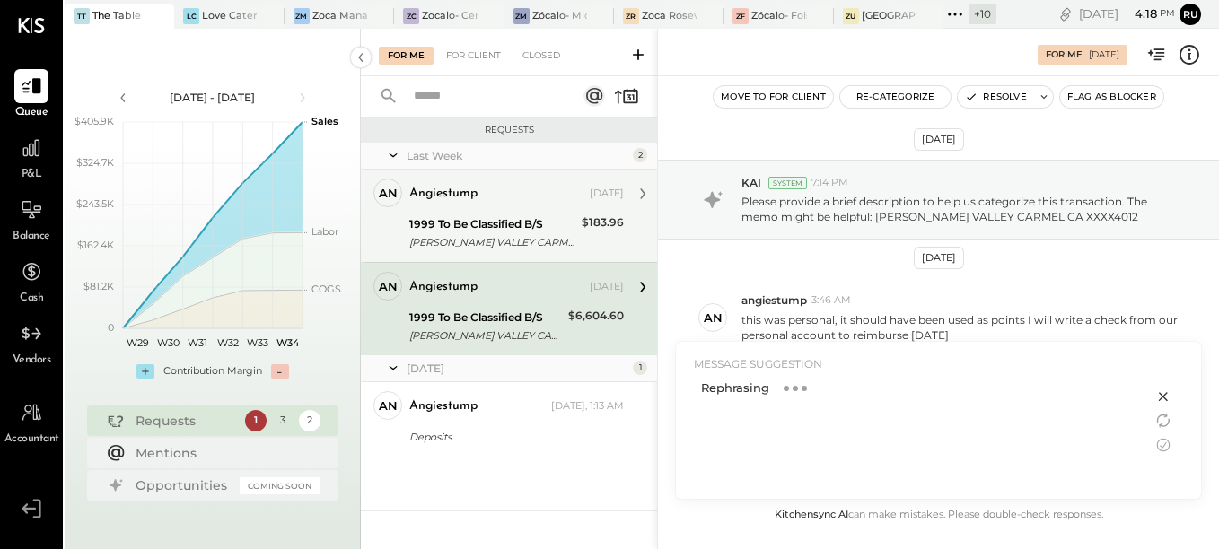
click at [489, 227] on div "1999 To Be Classified B/S" at bounding box center [492, 224] width 167 height 18
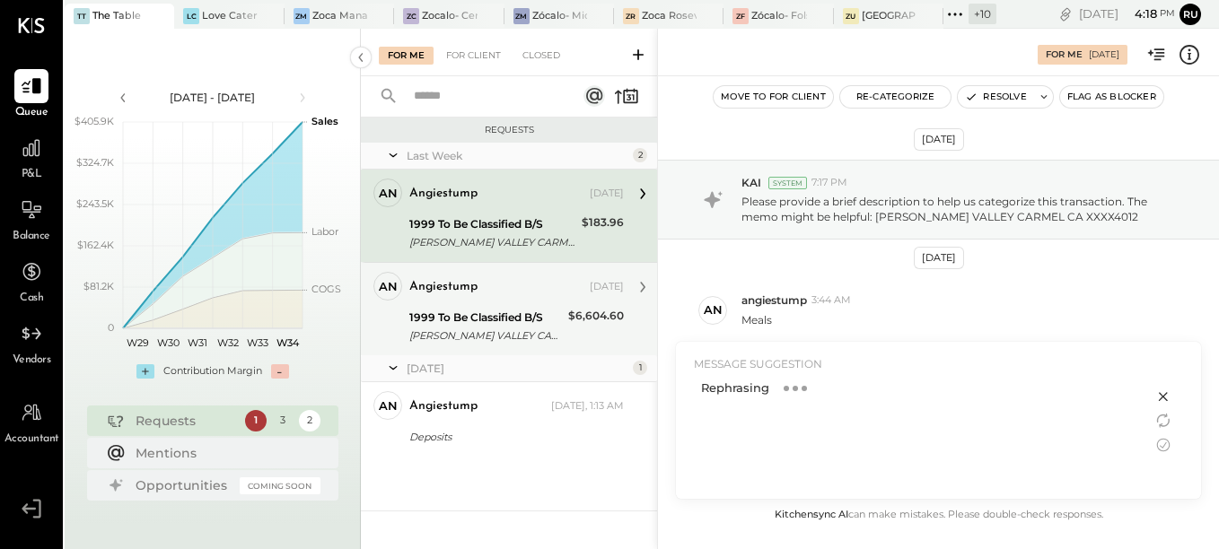
click at [473, 322] on div "1999 To Be Classified B/S" at bounding box center [485, 318] width 153 height 18
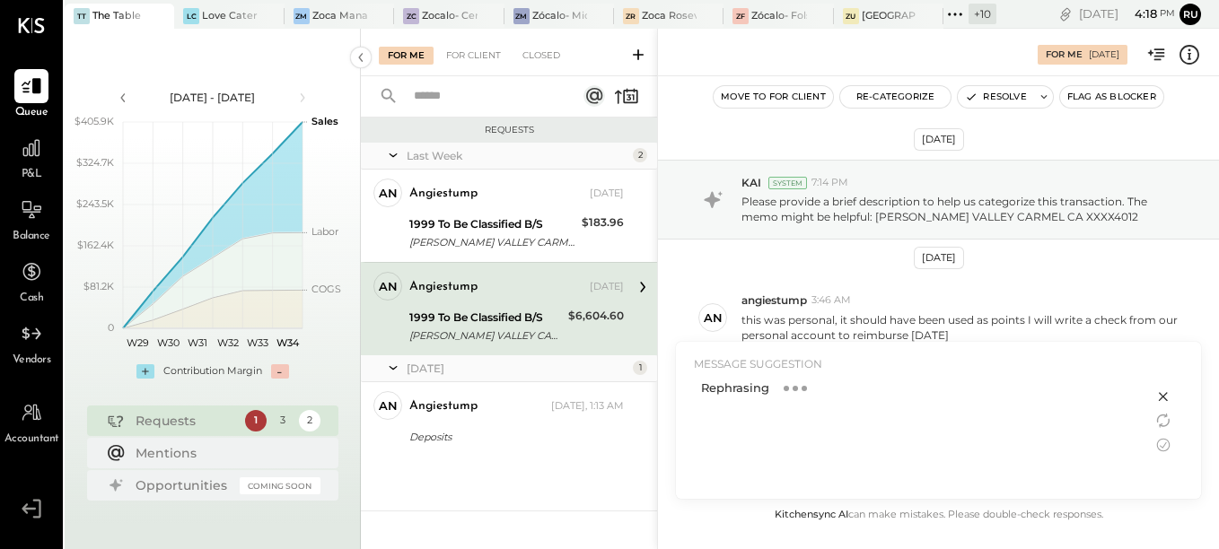
click at [811, 411] on div "Rephrasing" at bounding box center [914, 433] width 441 height 114
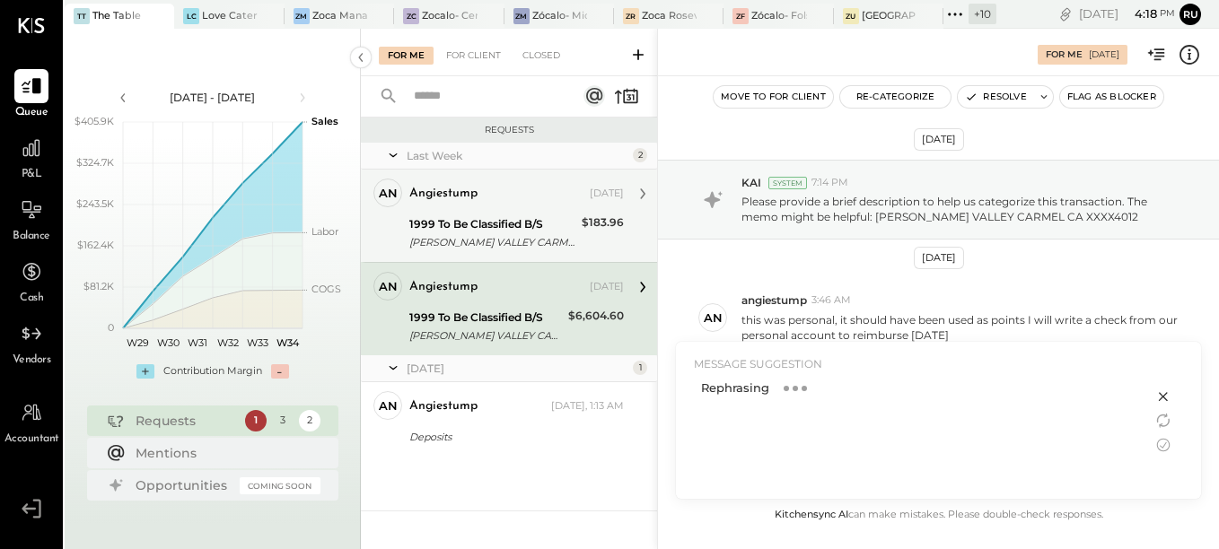
click at [494, 212] on div "angiestump [DATE] 1999 To Be Classified B/S [PERSON_NAME] VALLEY CARMEL CA XXXX…" at bounding box center [516, 216] width 215 height 75
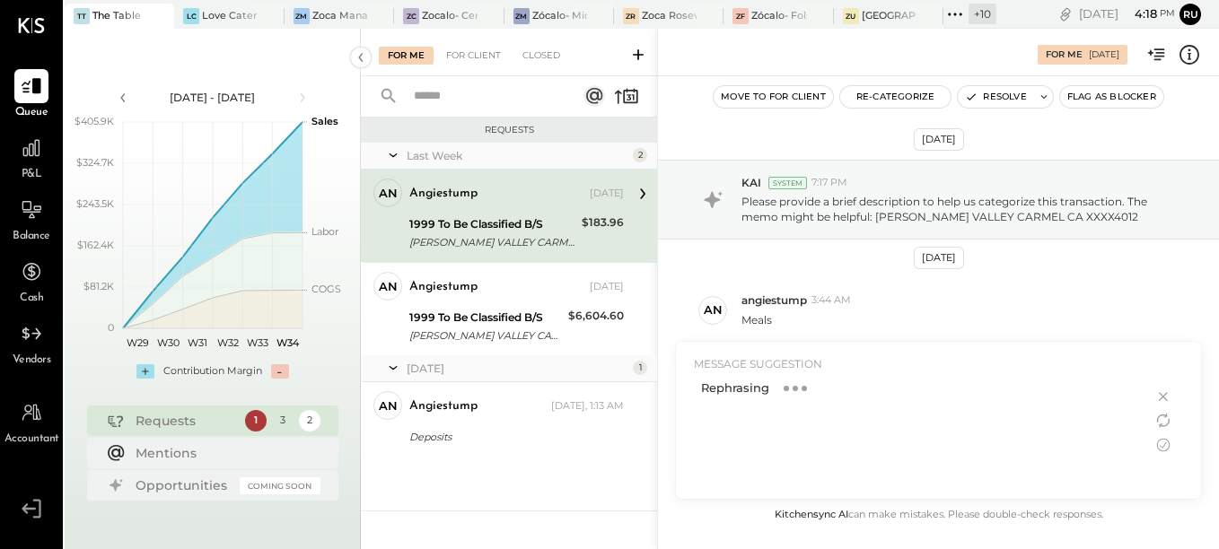
drag, startPoint x: 1166, startPoint y: 397, endPoint x: 1158, endPoint y: 392, distance: 9.2
click at [1165, 397] on icon at bounding box center [1164, 397] width 22 height 22
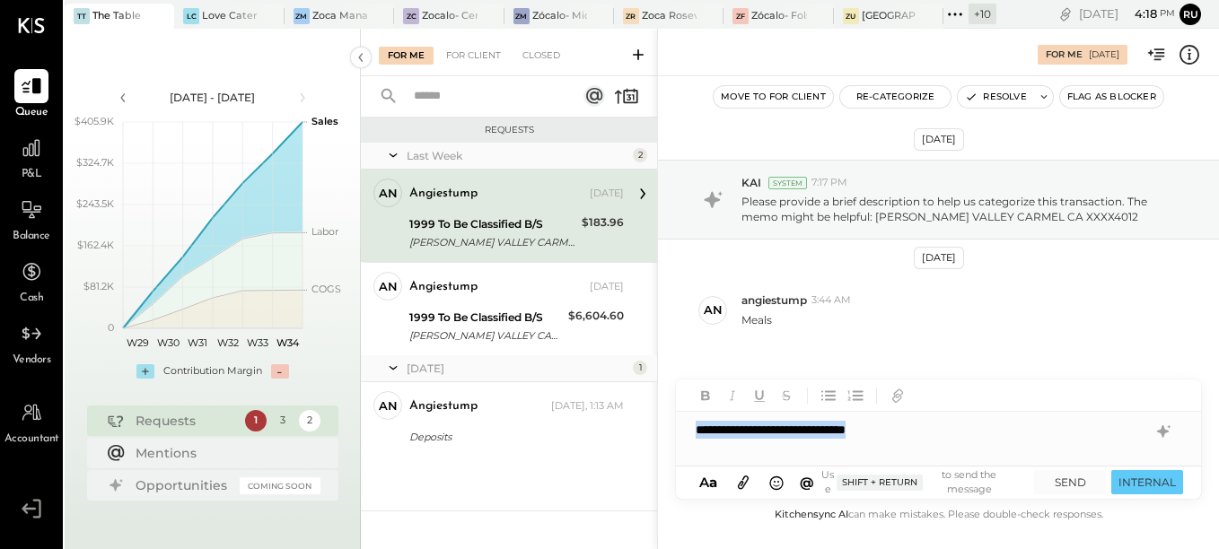
drag, startPoint x: 934, startPoint y: 420, endPoint x: 674, endPoint y: 432, distance: 259.7
click at [674, 432] on div "**********" at bounding box center [938, 289] width 562 height 521
click at [1159, 433] on icon at bounding box center [1163, 431] width 12 height 13
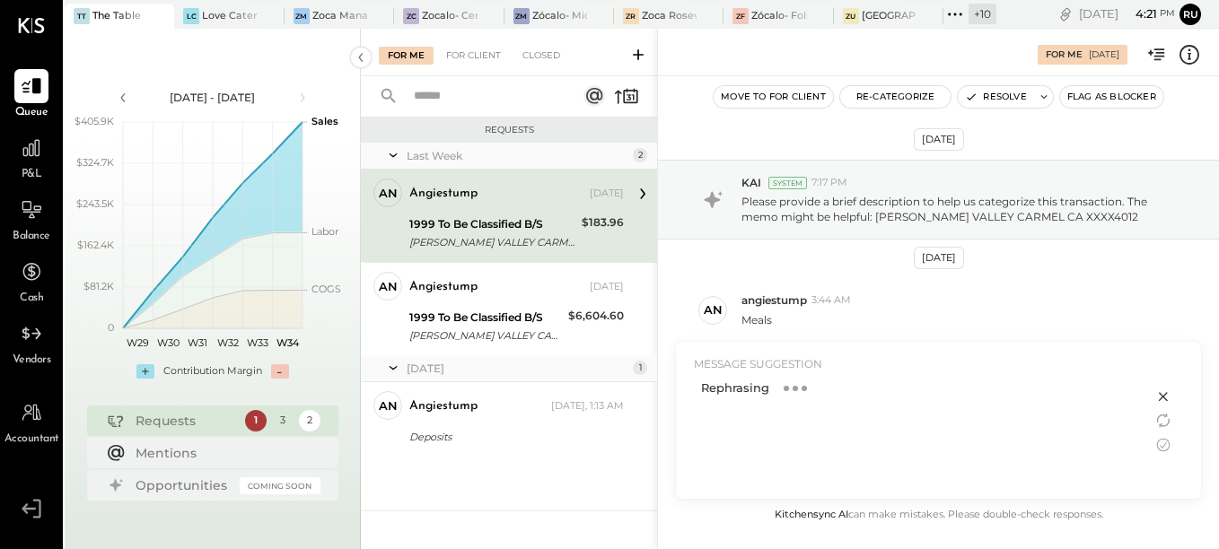
click at [854, 381] on div "Rephrasing" at bounding box center [914, 388] width 441 height 24
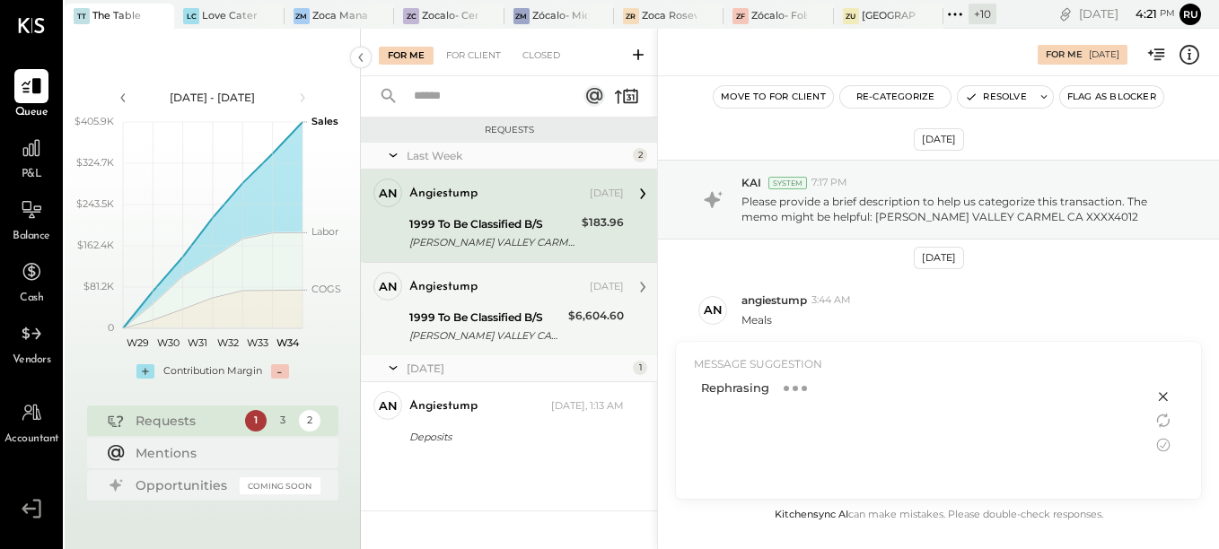
click at [441, 327] on div "[PERSON_NAME] VALLEY CARMEL CA XXXX4012" at bounding box center [485, 336] width 153 height 18
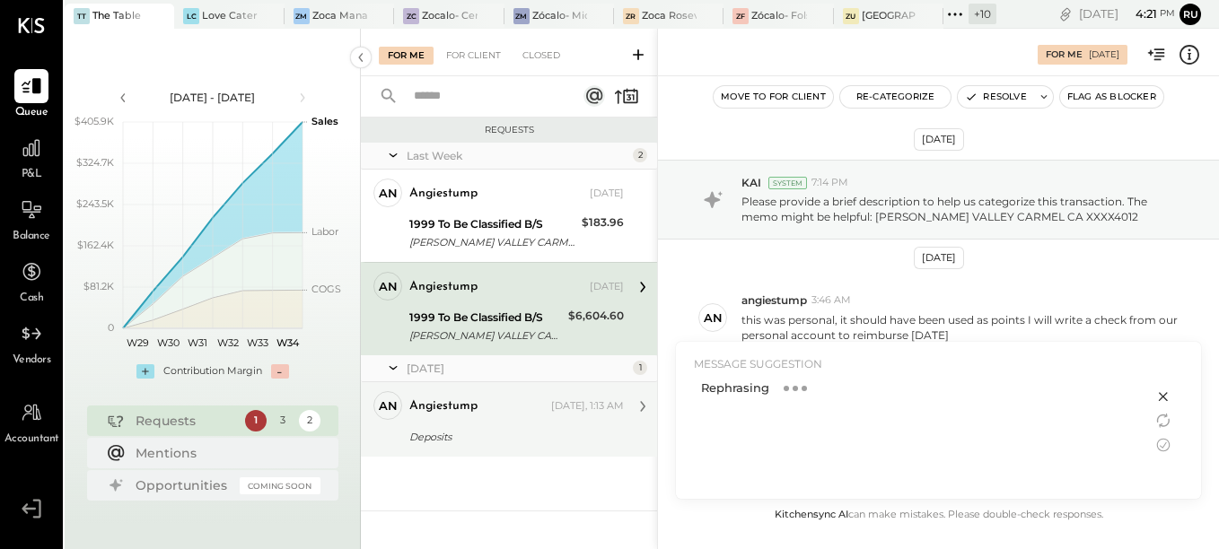
click at [454, 422] on div "angiestump [DATE], 1:13 AM Deposits hello I made 2 deposits on 8/22 1. $6,604.6…" at bounding box center [516, 419] width 215 height 57
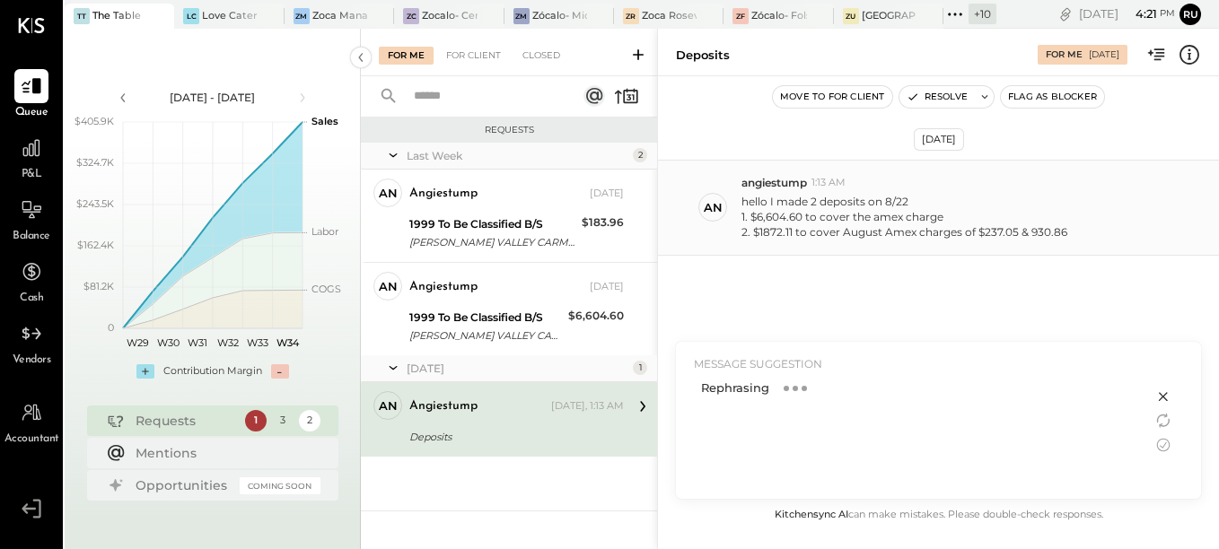
click at [1042, 230] on div "2. $1872.11 to cover August Amex charges of $237.05 & 930.86" at bounding box center [904, 231] width 326 height 15
copy div "930.86"
click at [764, 232] on div "2. $1872.11 to cover August Amex charges of $237.05 & 930.86" at bounding box center [904, 231] width 326 height 15
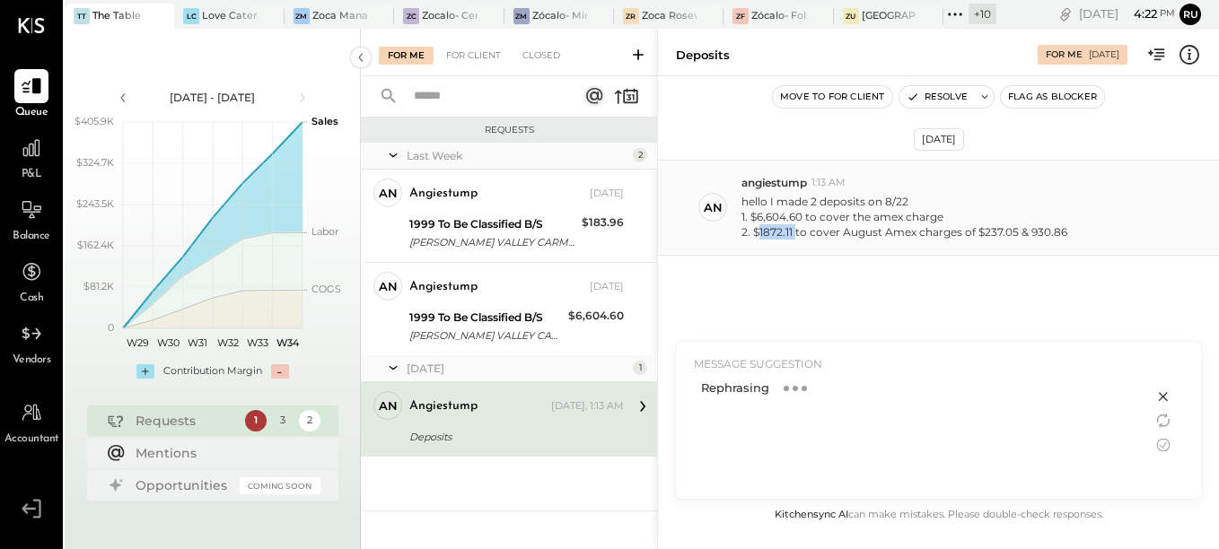
copy div "1872.11"
click at [807, 398] on div "Rephrasing" at bounding box center [914, 388] width 441 height 24
click at [1162, 390] on icon at bounding box center [1164, 397] width 22 height 22
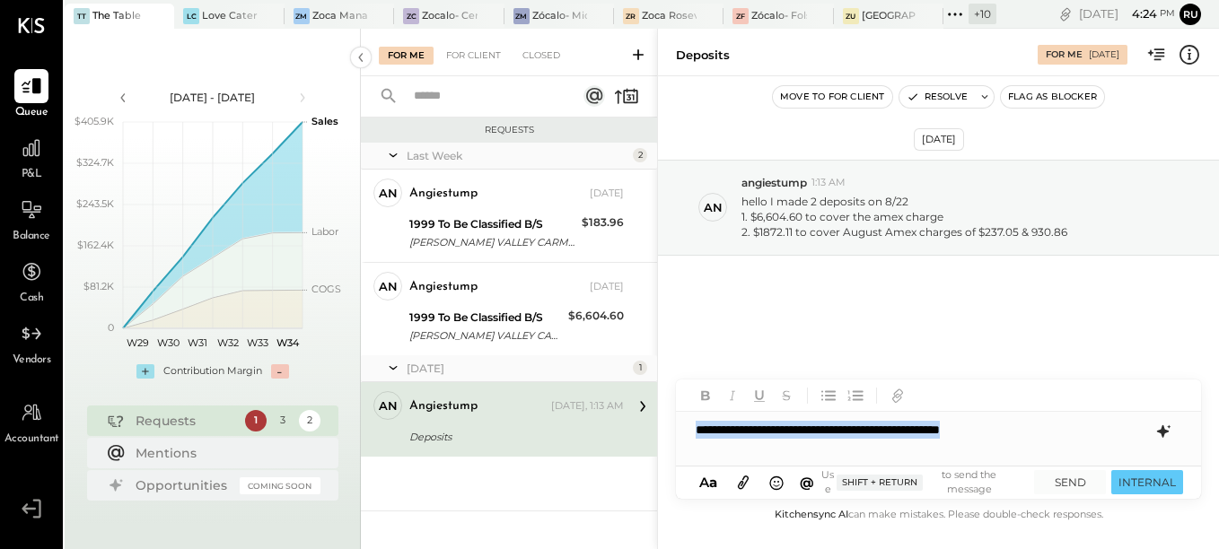
drag, startPoint x: 1049, startPoint y: 423, endPoint x: 662, endPoint y: 429, distance: 386.9
click at [662, 429] on div "**********" at bounding box center [938, 289] width 562 height 521
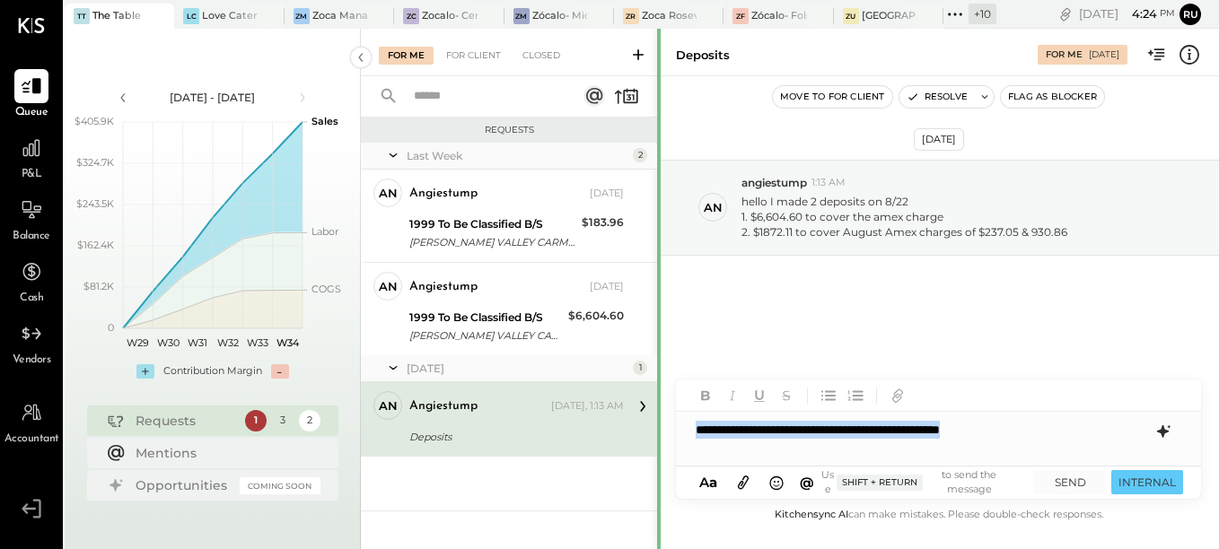
copy div "**********"
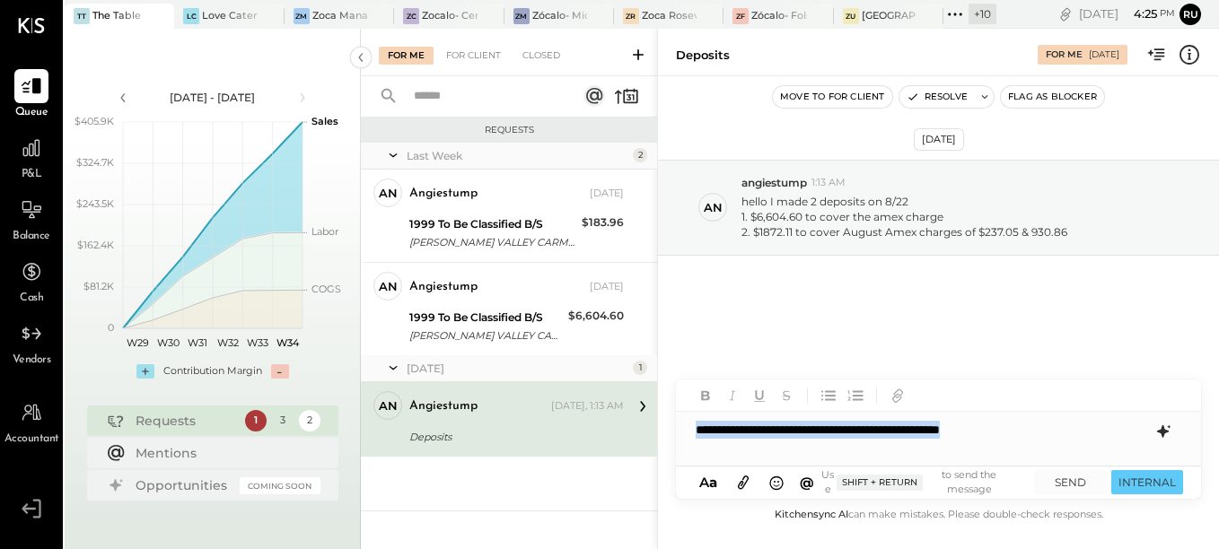
click at [920, 440] on div "**********" at bounding box center [938, 430] width 525 height 36
drag, startPoint x: 1059, startPoint y: 421, endPoint x: 653, endPoint y: 425, distance: 406.6
click at [653, 425] on div "For Me For Client Closed Requests Last Week 2 an angiestump Owner angiestump [D…" at bounding box center [790, 289] width 858 height 521
click at [1069, 481] on button "SEND" at bounding box center [1070, 482] width 72 height 24
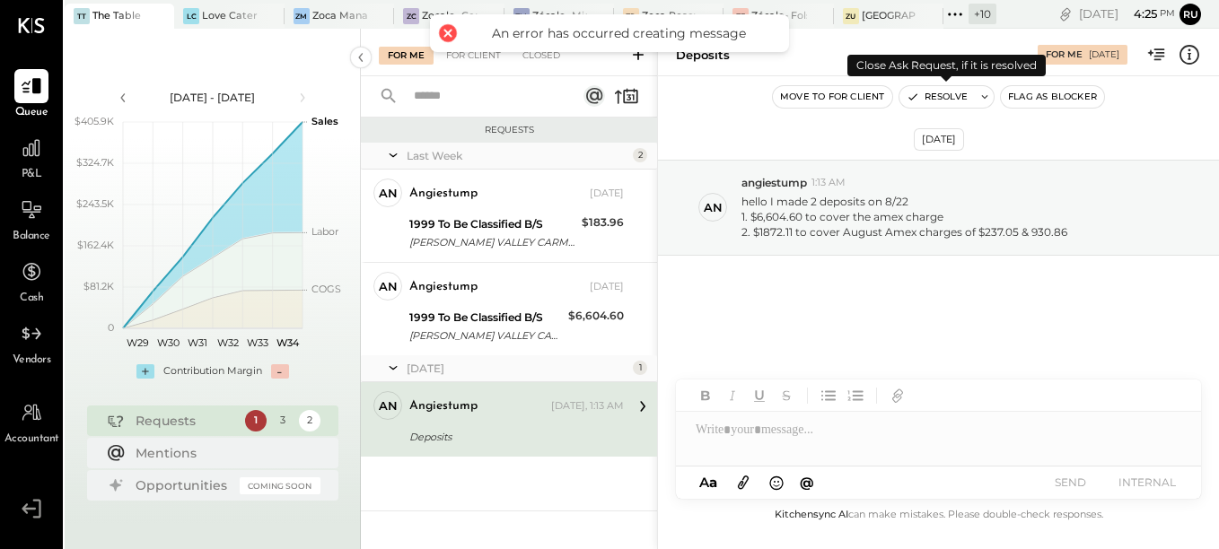
click at [942, 102] on button "Resolve" at bounding box center [936, 97] width 75 height 22
click at [979, 94] on icon at bounding box center [984, 97] width 13 height 13
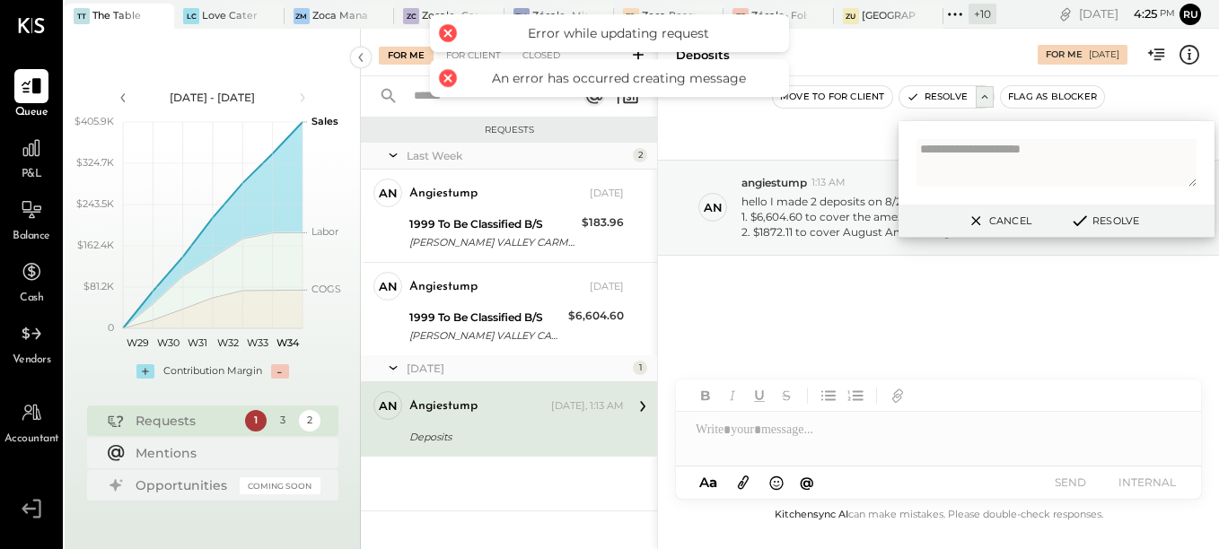
click at [1021, 227] on button "Cancel" at bounding box center [998, 220] width 77 height 23
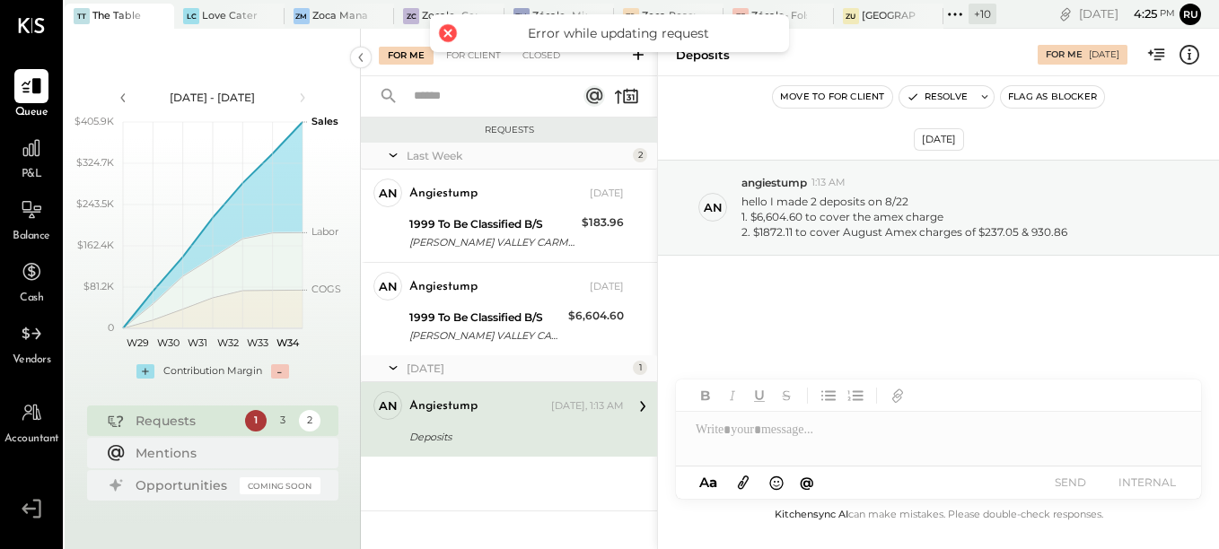
click at [466, 425] on div "angiestump [DATE], 1:13 AM Deposits hello I made 2 deposits on 8/22 1. $6,604.6…" at bounding box center [516, 419] width 215 height 57
click at [969, 234] on div "2. $1872.11 to cover August Amex charges of $237.05 & 930.86" at bounding box center [904, 231] width 326 height 15
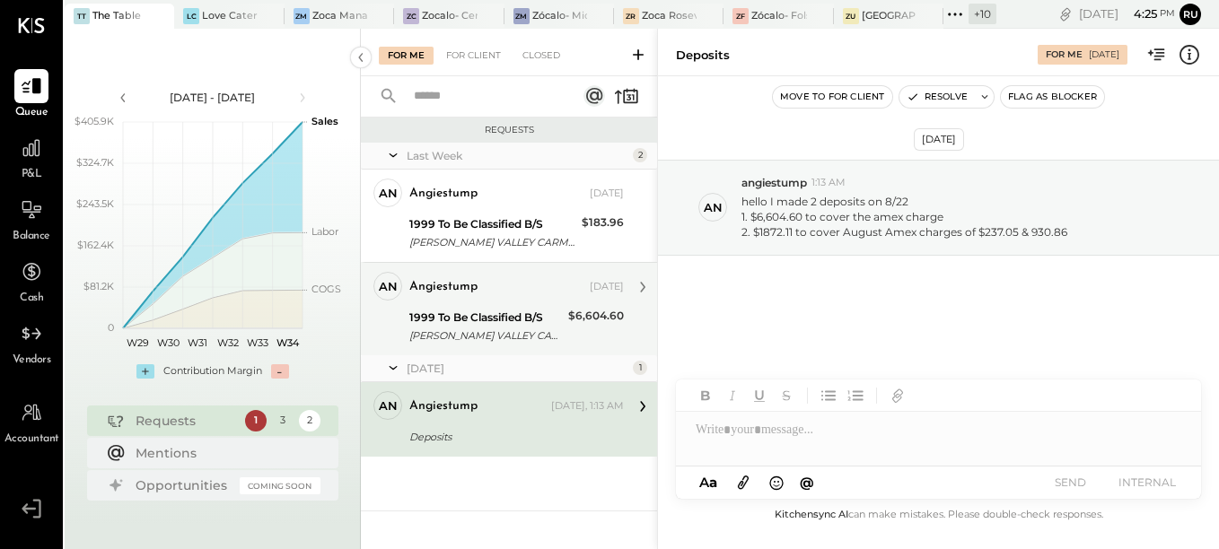
click at [471, 324] on div "1999 To Be Classified B/S" at bounding box center [485, 318] width 153 height 18
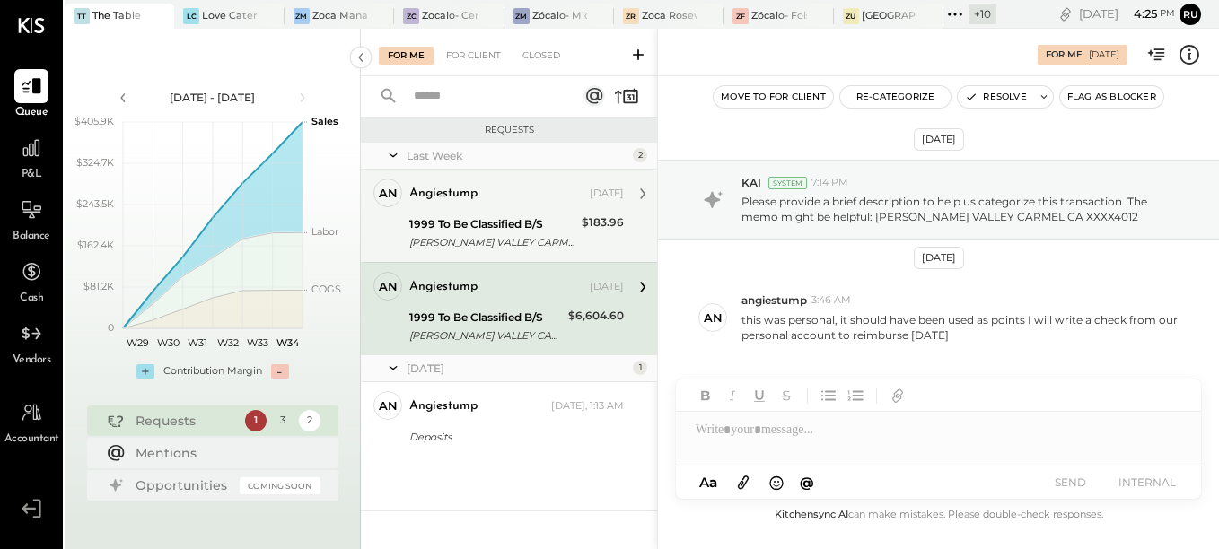
click at [465, 233] on div "[PERSON_NAME] VALLEY CARMEL CA XXXX4012" at bounding box center [492, 242] width 167 height 18
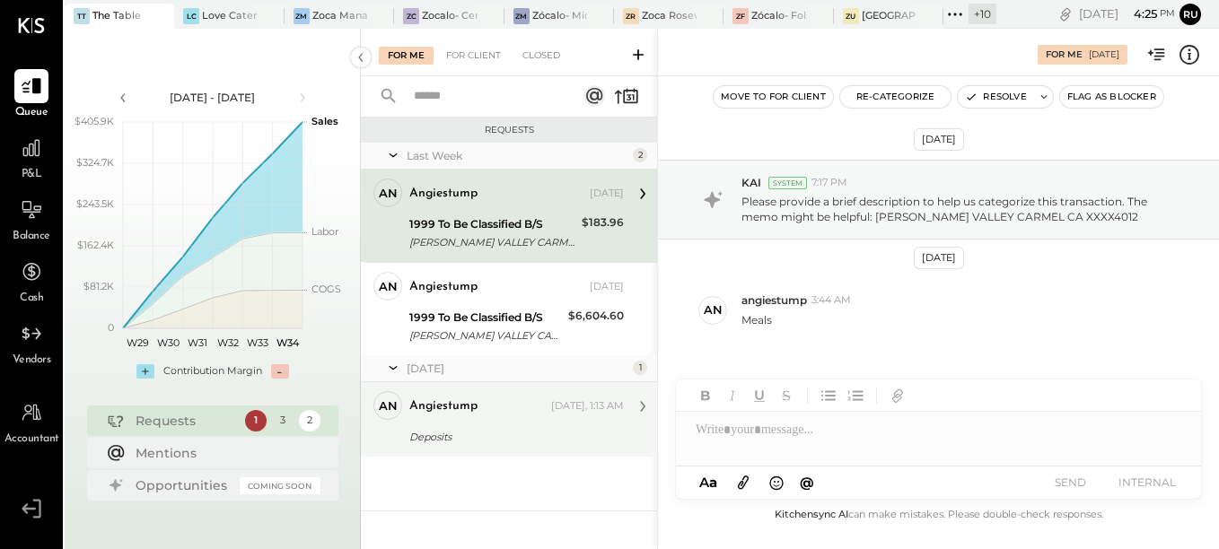
click at [467, 432] on div "Deposits" at bounding box center [513, 437] width 209 height 18
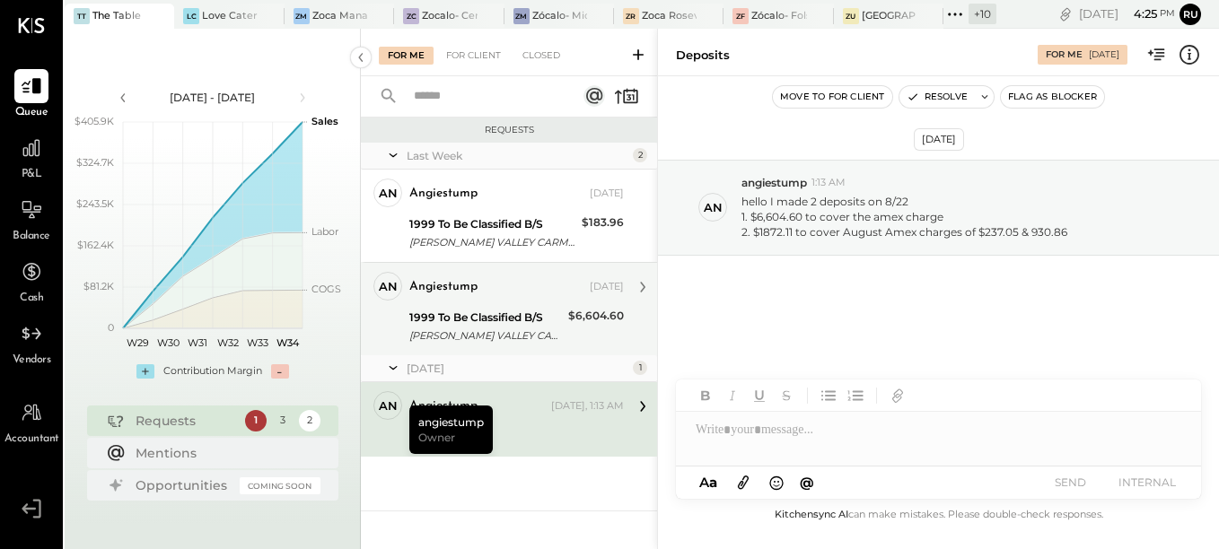
click at [460, 303] on div "angiestump [DATE] 1999 To Be Classified B/S [PERSON_NAME] VALLEY CARMEL CA XXXX…" at bounding box center [516, 309] width 215 height 75
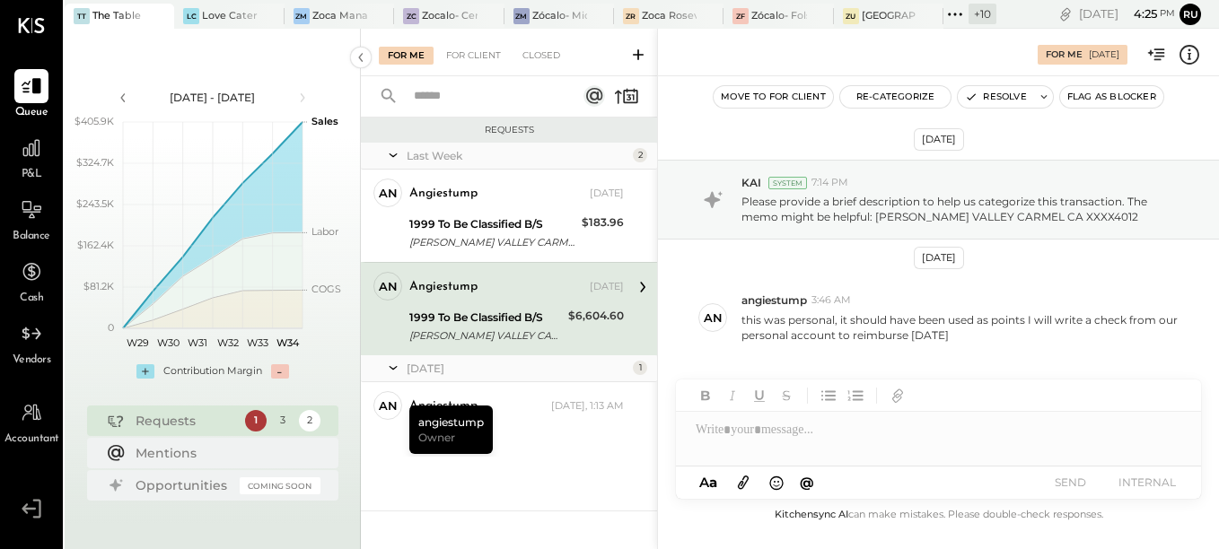
click at [812, 431] on div at bounding box center [938, 430] width 525 height 36
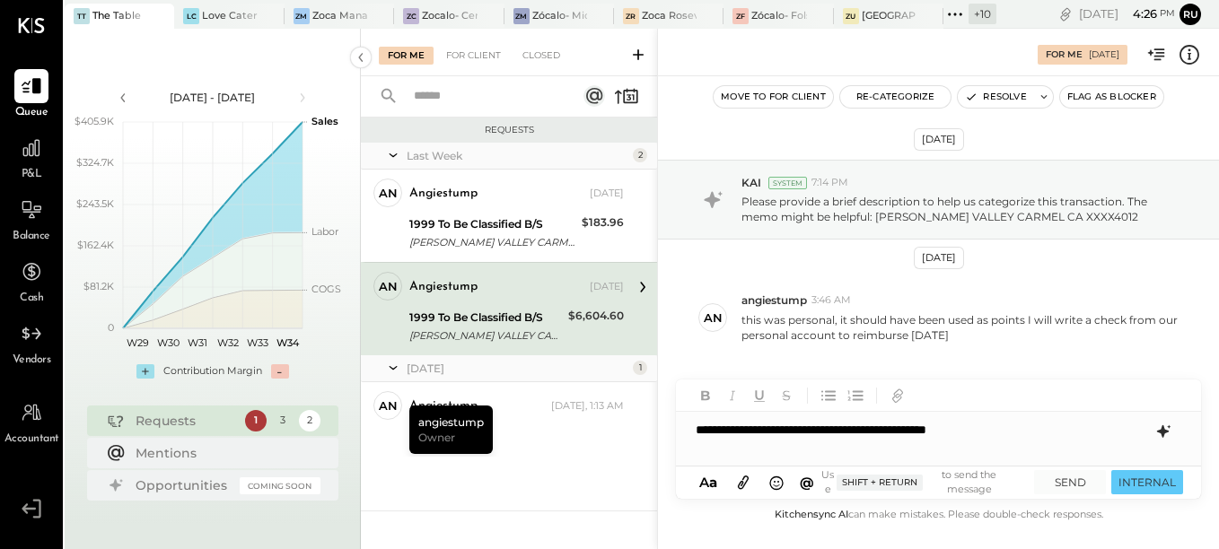
click at [1160, 430] on icon at bounding box center [1164, 432] width 22 height 22
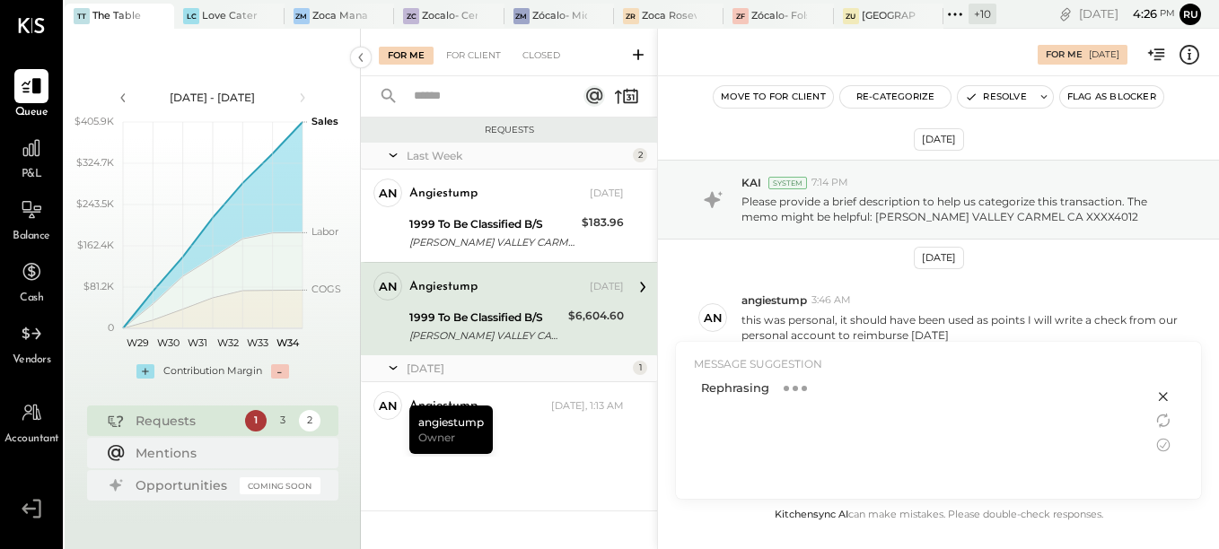
click at [1125, 395] on div "Rephrasing" at bounding box center [914, 388] width 441 height 24
click at [1163, 394] on icon at bounding box center [1164, 397] width 22 height 22
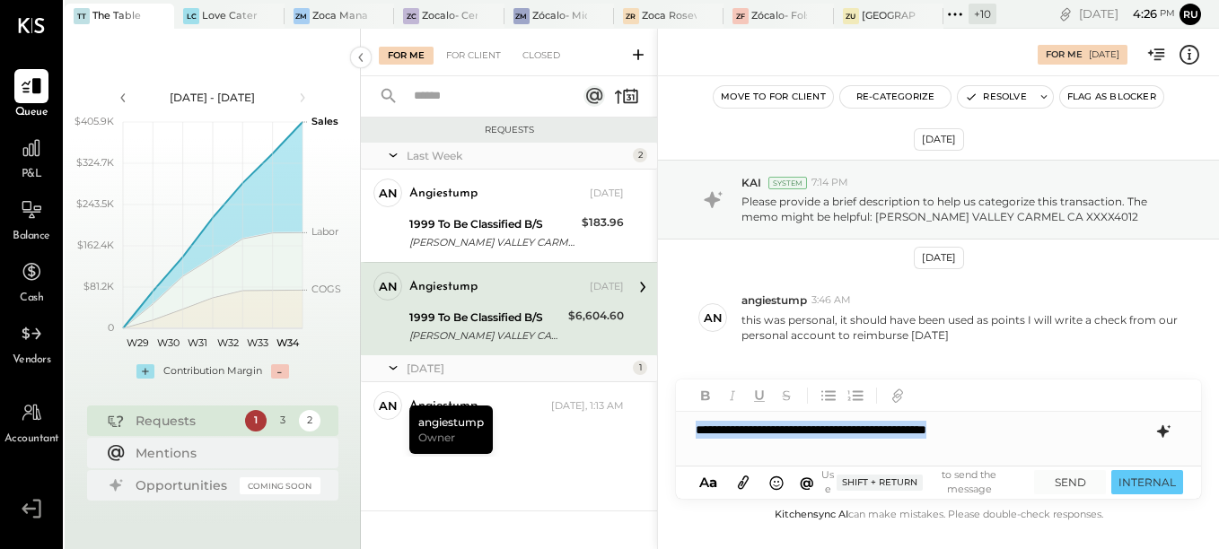
drag, startPoint x: 688, startPoint y: 432, endPoint x: 1033, endPoint y: 445, distance: 345.8
click at [1033, 445] on div "**********" at bounding box center [938, 430] width 525 height 36
copy div "**********"
drag, startPoint x: 968, startPoint y: 443, endPoint x: 1025, endPoint y: 429, distance: 59.0
click at [969, 443] on div "**********" at bounding box center [938, 430] width 525 height 36
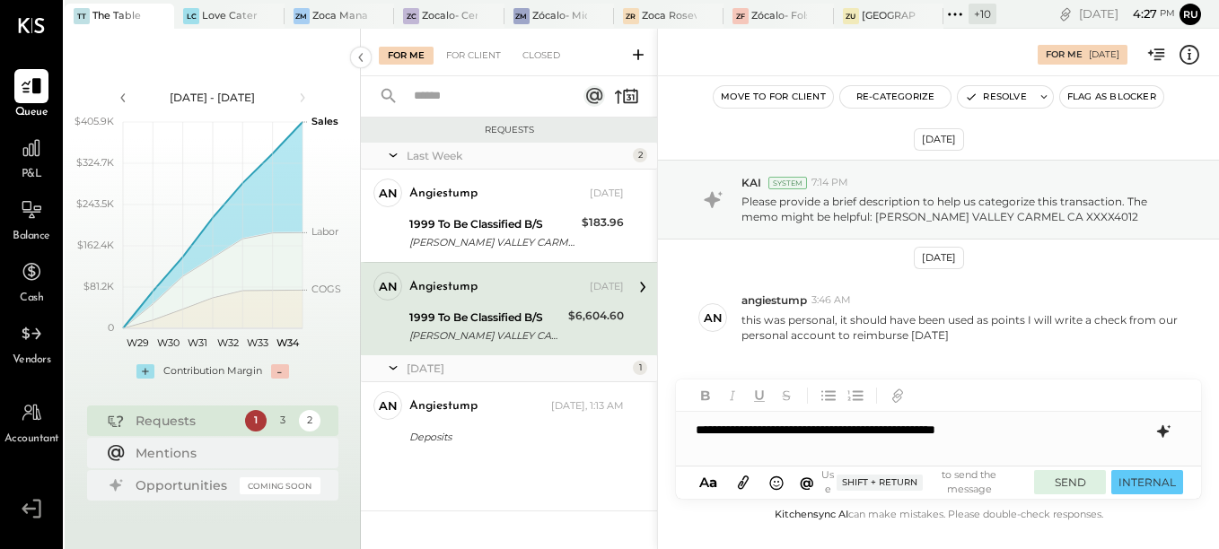
click at [1074, 485] on button "SEND" at bounding box center [1070, 482] width 72 height 24
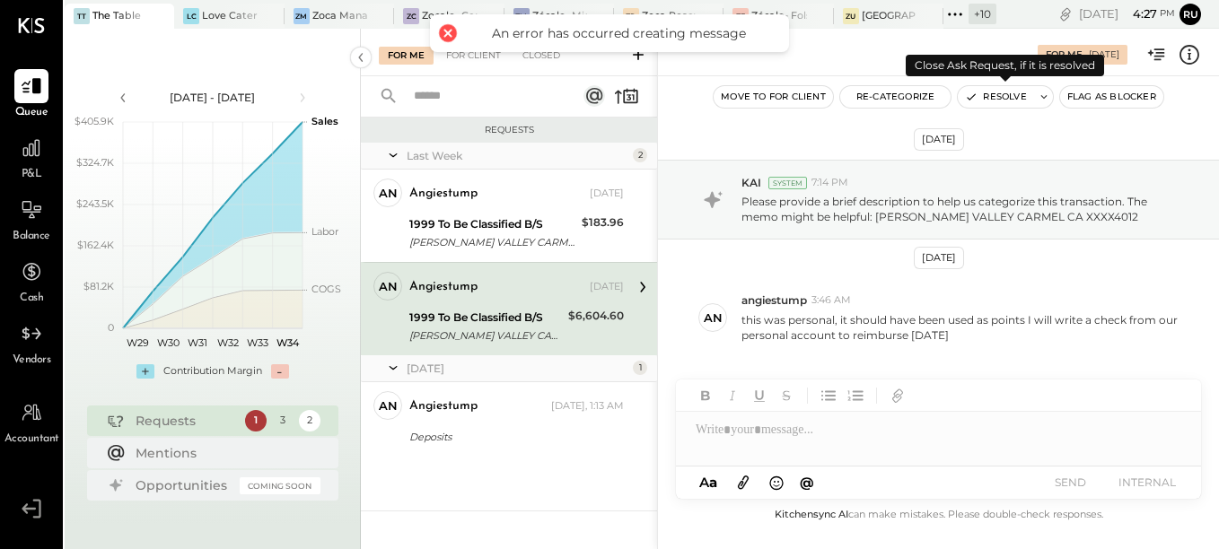
click at [1039, 99] on icon at bounding box center [1044, 97] width 13 height 13
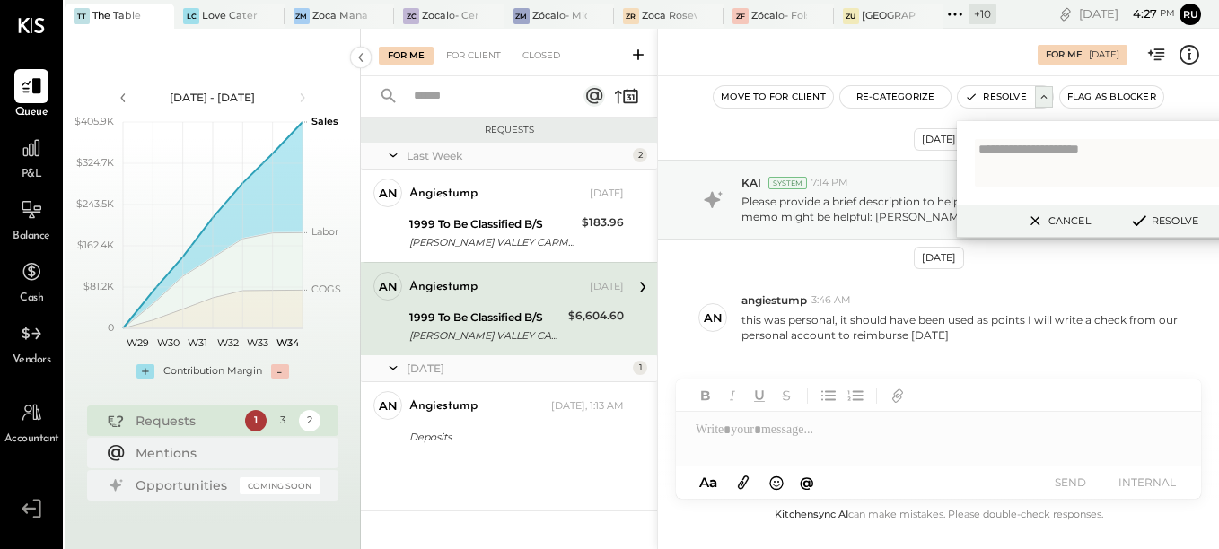
click at [1177, 212] on button "Resolve" at bounding box center [1163, 221] width 81 height 22
click at [473, 322] on div "1999 To Be Classified B/S" at bounding box center [485, 318] width 153 height 18
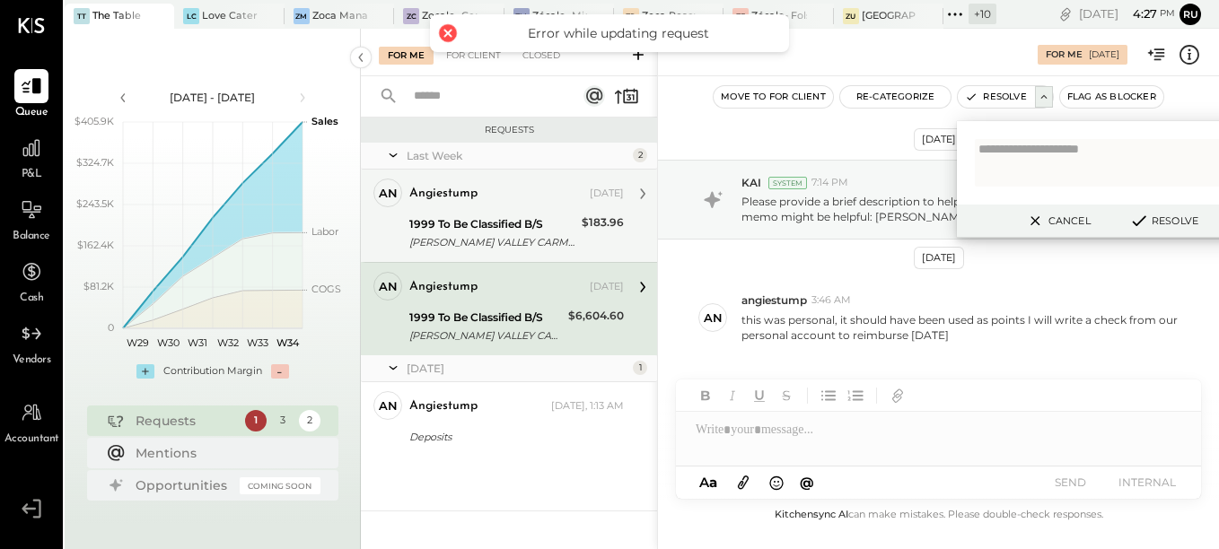
click at [466, 235] on div "[PERSON_NAME] VALLEY CARMEL CA XXXX4012" at bounding box center [492, 242] width 167 height 18
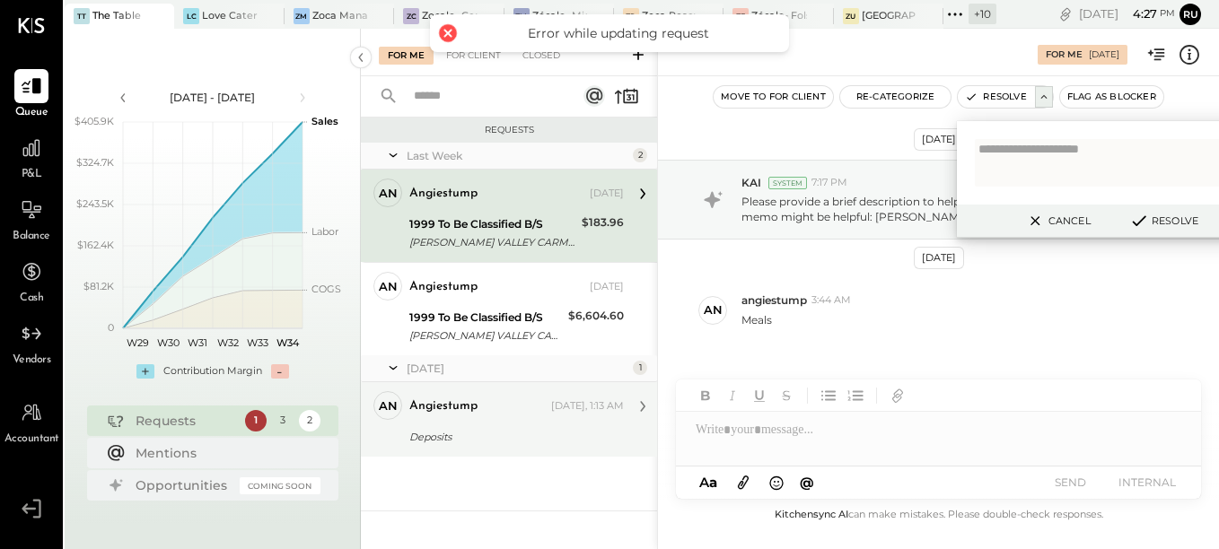
click at [490, 431] on div "Deposits" at bounding box center [513, 437] width 209 height 18
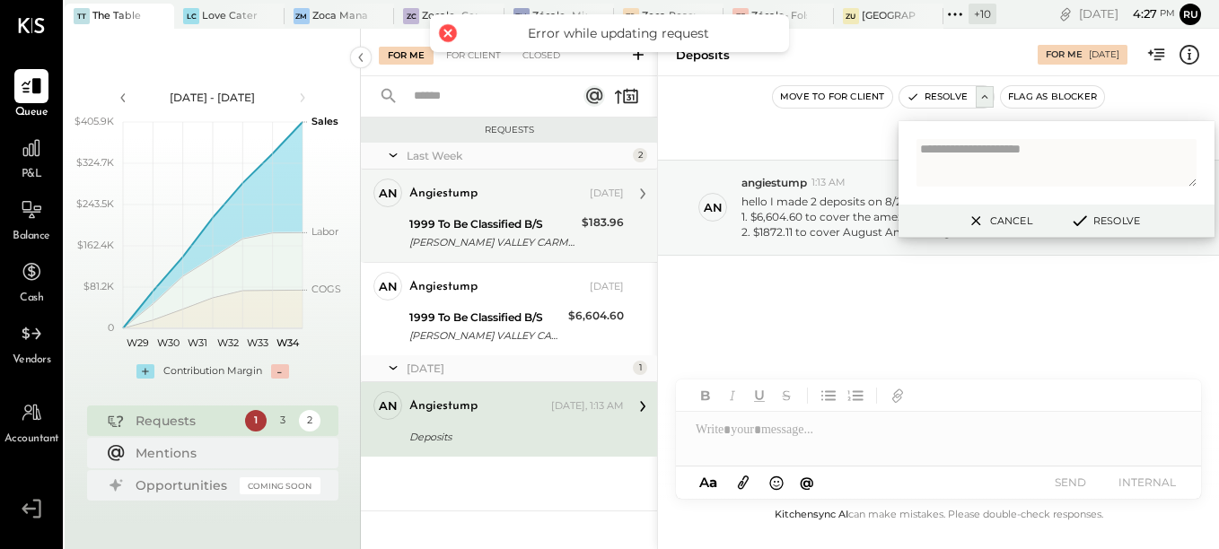
click at [521, 197] on div "angiestump" at bounding box center [497, 194] width 177 height 18
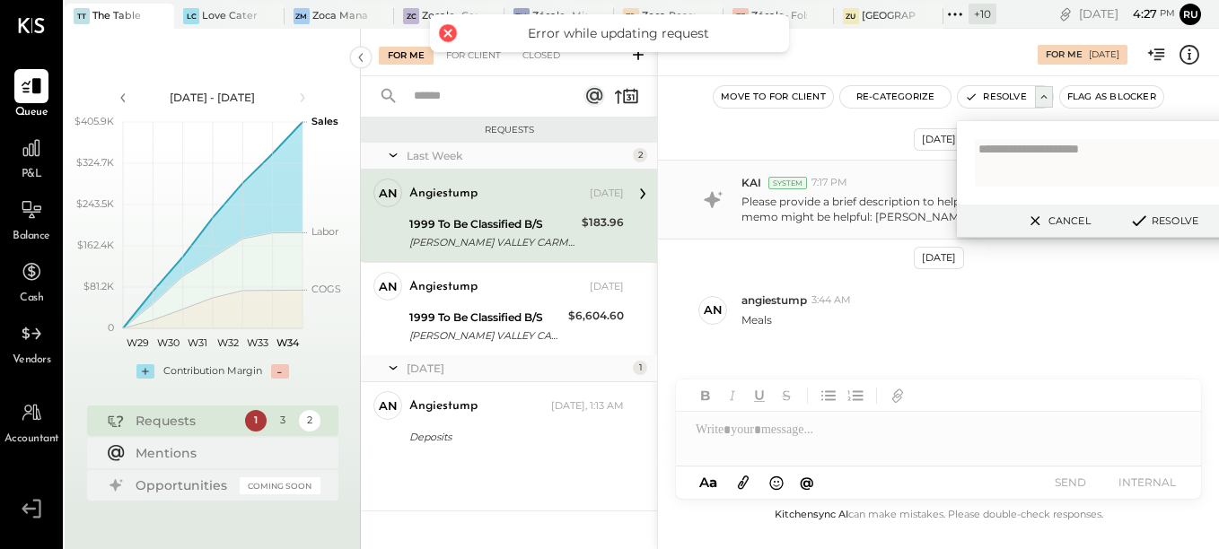
click at [889, 218] on p "Please provide a brief description to help us categorize this transaction. The …" at bounding box center [961, 209] width 440 height 31
click at [1074, 215] on button "Cancel" at bounding box center [1057, 220] width 77 height 23
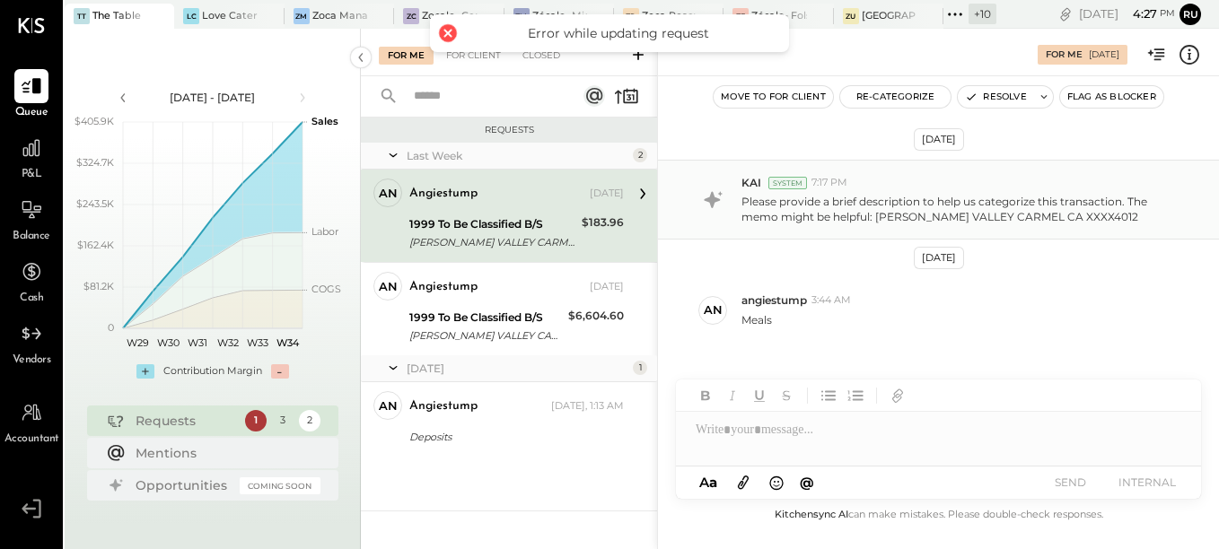
click at [790, 208] on p "Please provide a brief description to help us categorize this transaction. The …" at bounding box center [961, 209] width 440 height 31
click at [970, 193] on div "Please provide a brief description to help us categorize this transaction. The …" at bounding box center [972, 207] width 463 height 34
click at [707, 443] on div at bounding box center [938, 430] width 525 height 36
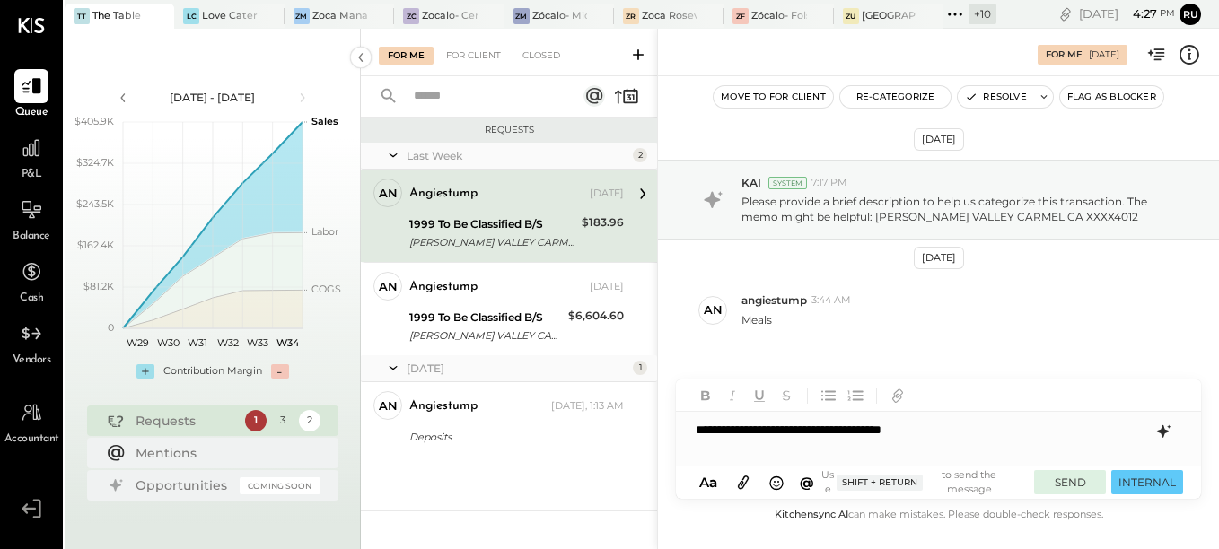
click at [1067, 474] on button "SEND" at bounding box center [1070, 482] width 72 height 24
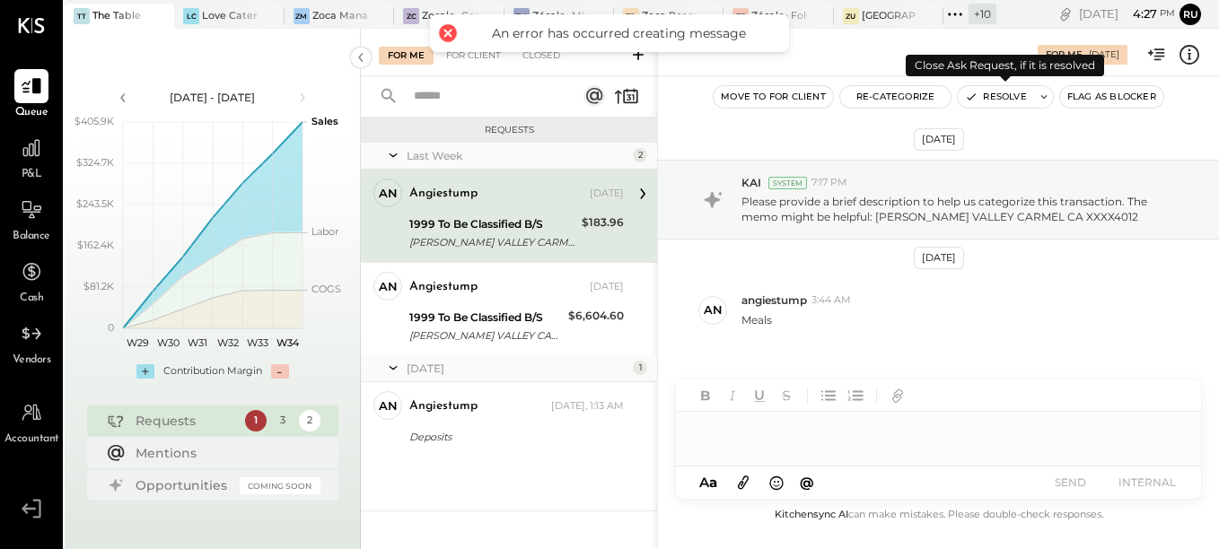
click at [991, 91] on button "Resolve" at bounding box center [995, 97] width 75 height 22
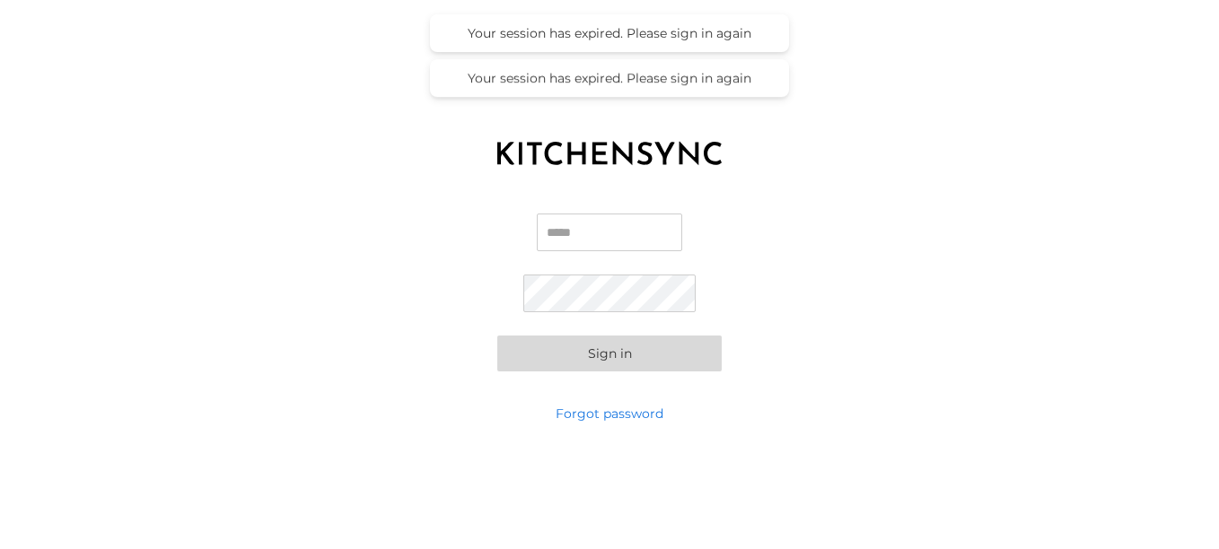
type input "**********"
click at [630, 355] on button "Sign in" at bounding box center [609, 354] width 224 height 36
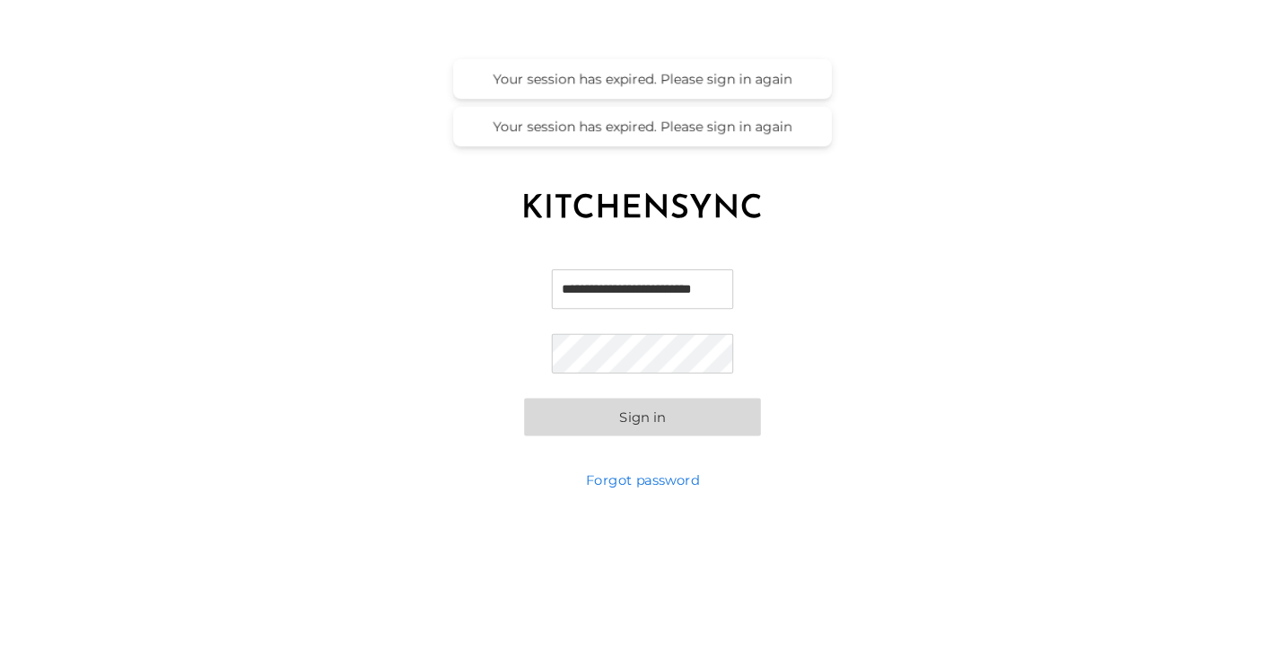
scroll to position [0, 0]
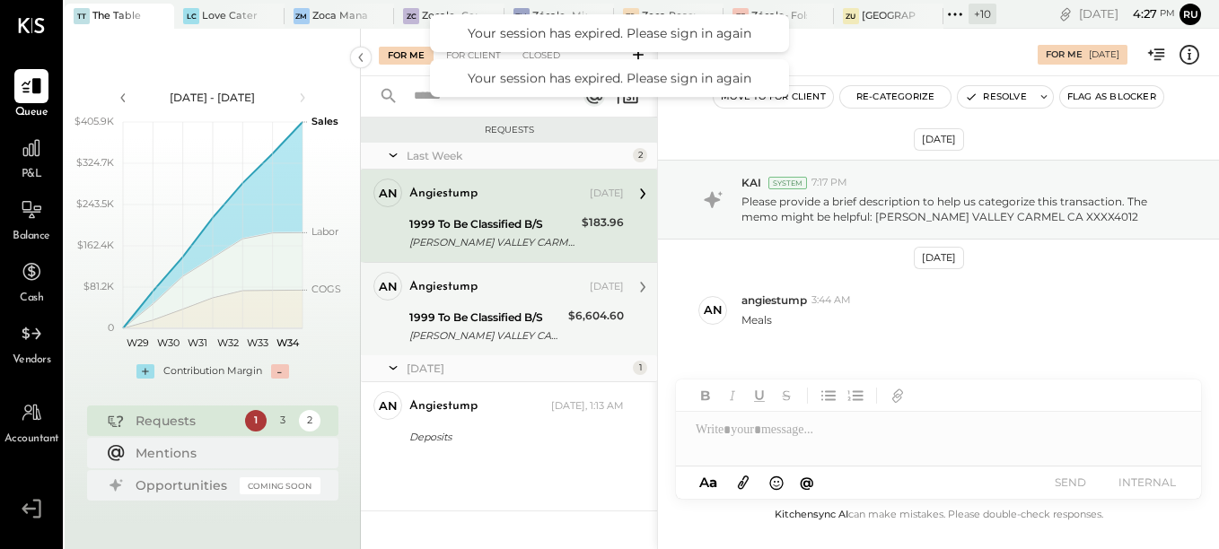
click at [473, 313] on div "1999 To Be Classified B/S" at bounding box center [485, 318] width 153 height 18
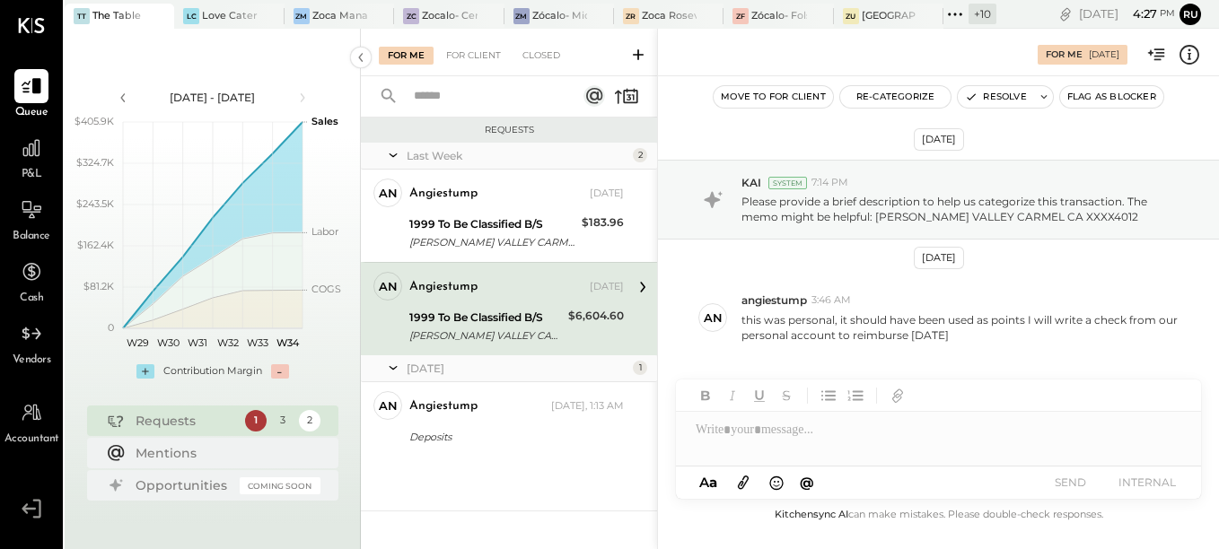
click at [736, 437] on div at bounding box center [938, 430] width 525 height 36
paste div
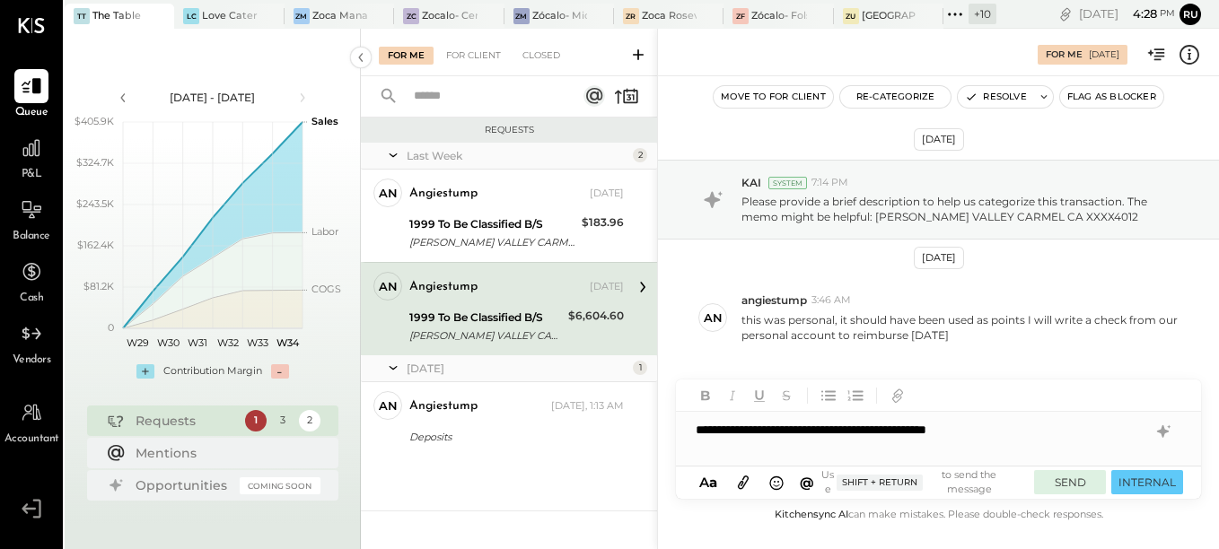
click at [1084, 482] on button "SEND" at bounding box center [1070, 482] width 72 height 24
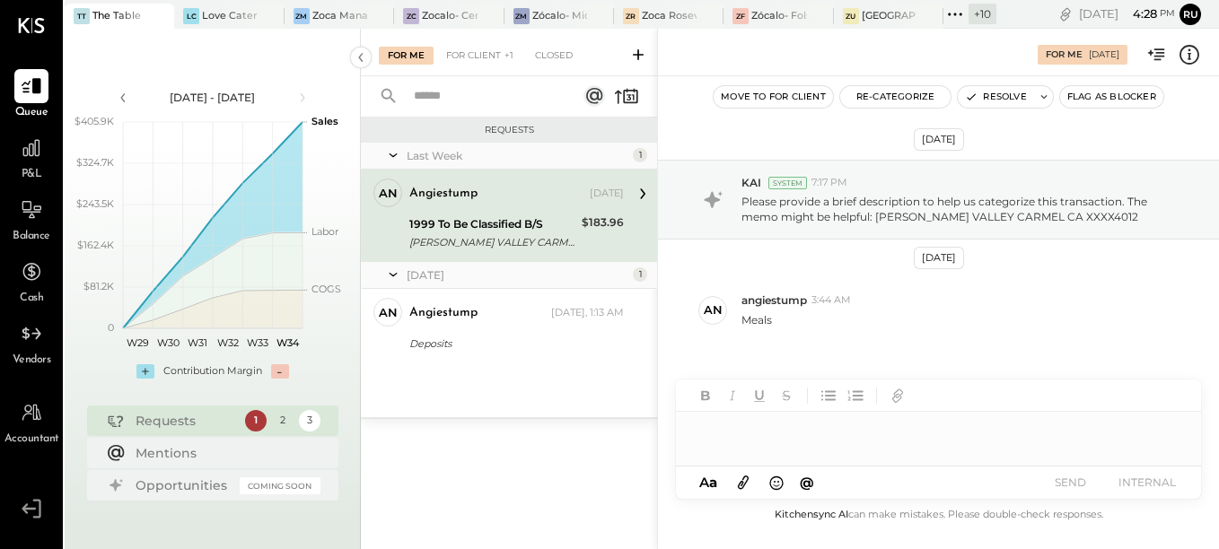
click at [451, 230] on div "1999 To Be Classified B/S" at bounding box center [492, 224] width 167 height 18
click at [757, 435] on div at bounding box center [938, 430] width 525 height 36
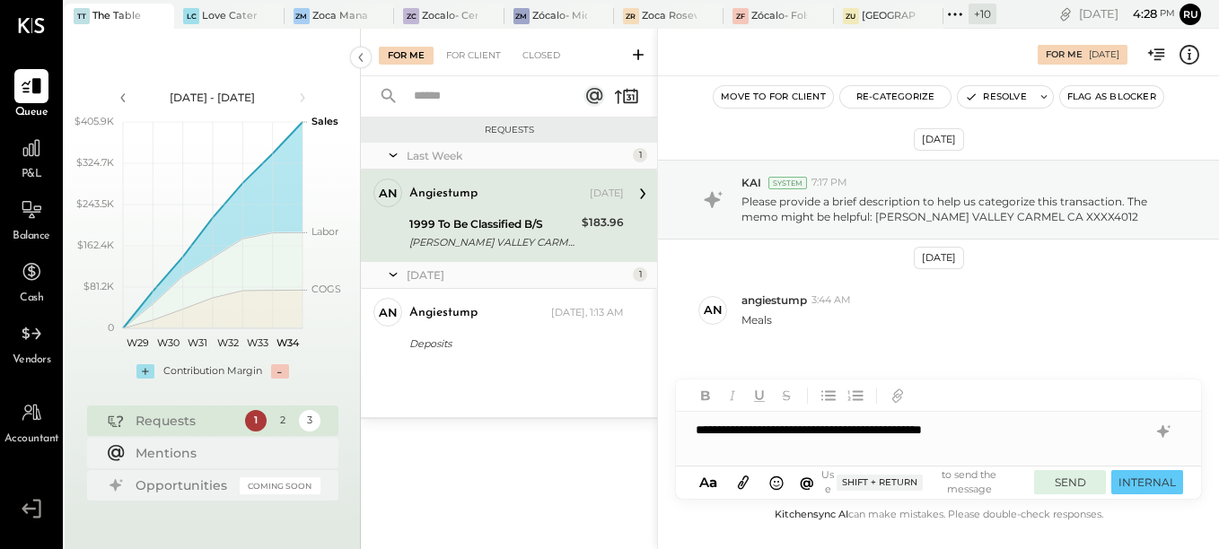
click at [1074, 485] on button "SEND" at bounding box center [1070, 482] width 72 height 24
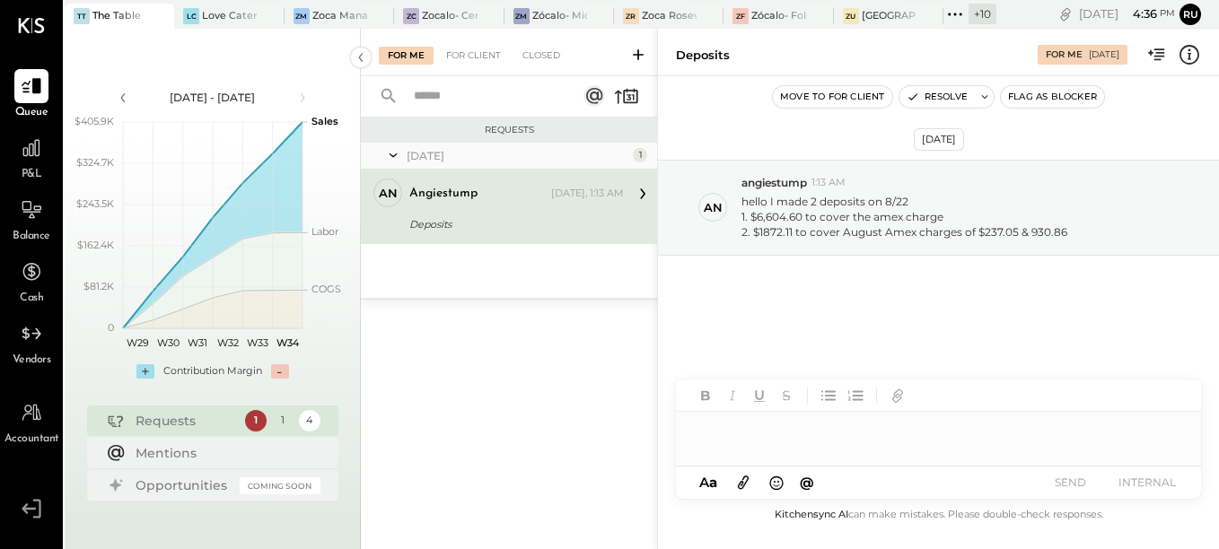
click at [760, 422] on div at bounding box center [938, 430] width 525 height 36
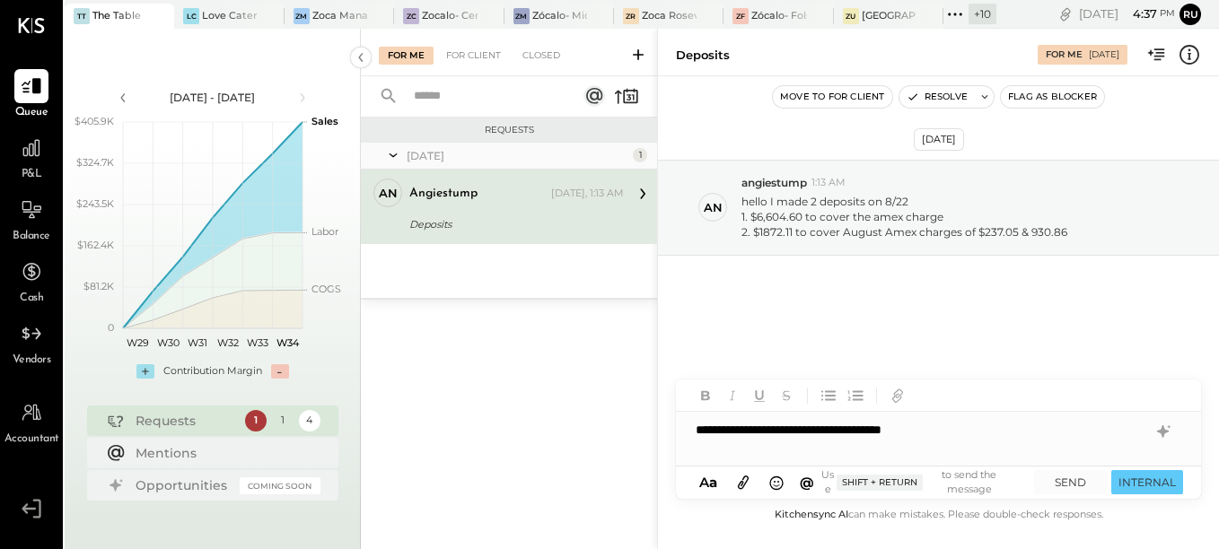
click at [695, 432] on div "**********" at bounding box center [938, 430] width 525 height 36
click at [1156, 434] on icon at bounding box center [1164, 432] width 22 height 22
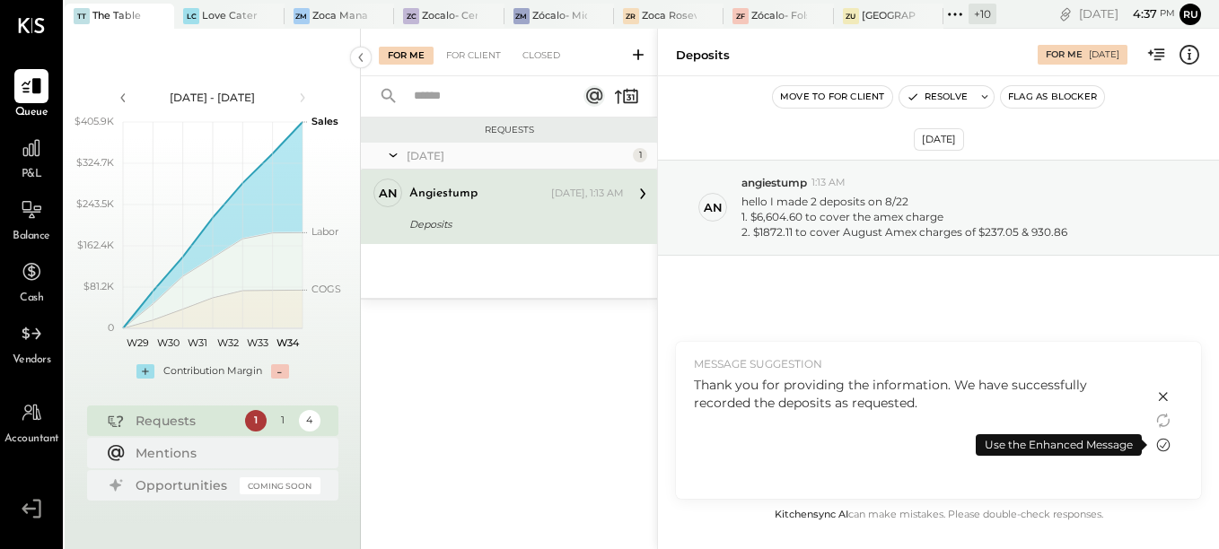
click at [1162, 443] on icon at bounding box center [1164, 445] width 22 height 22
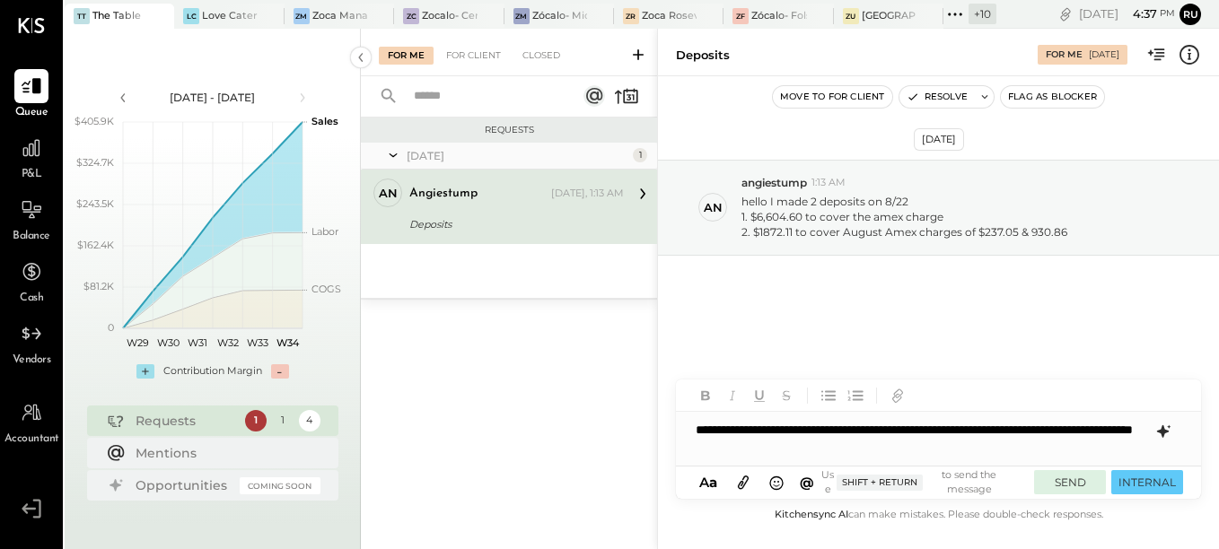
click at [1062, 479] on button "SEND" at bounding box center [1070, 482] width 72 height 24
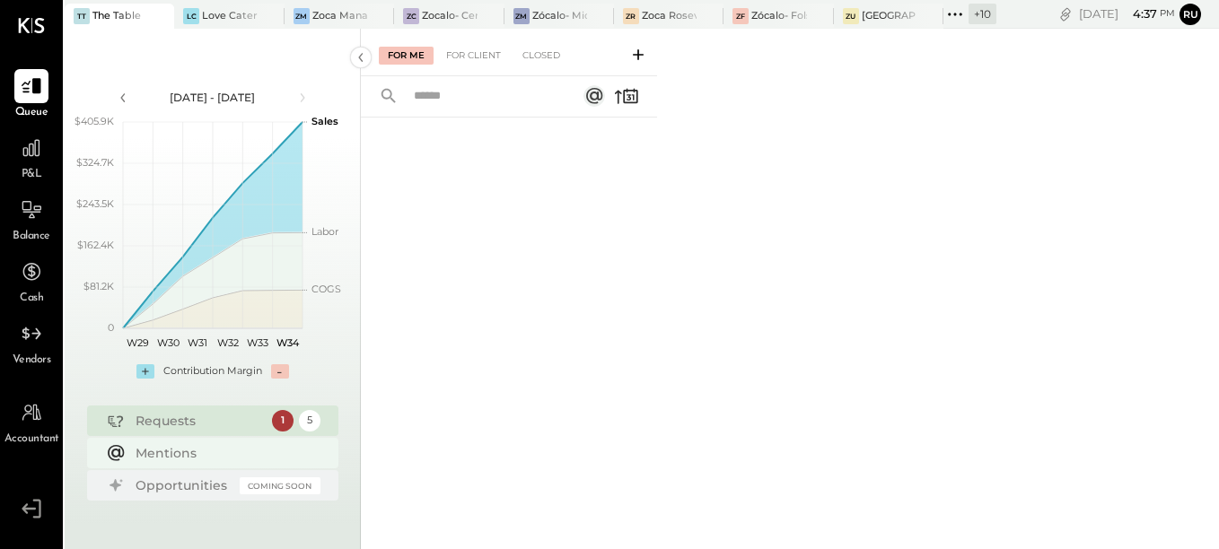
click at [180, 448] on div "Mentions" at bounding box center [224, 453] width 176 height 18
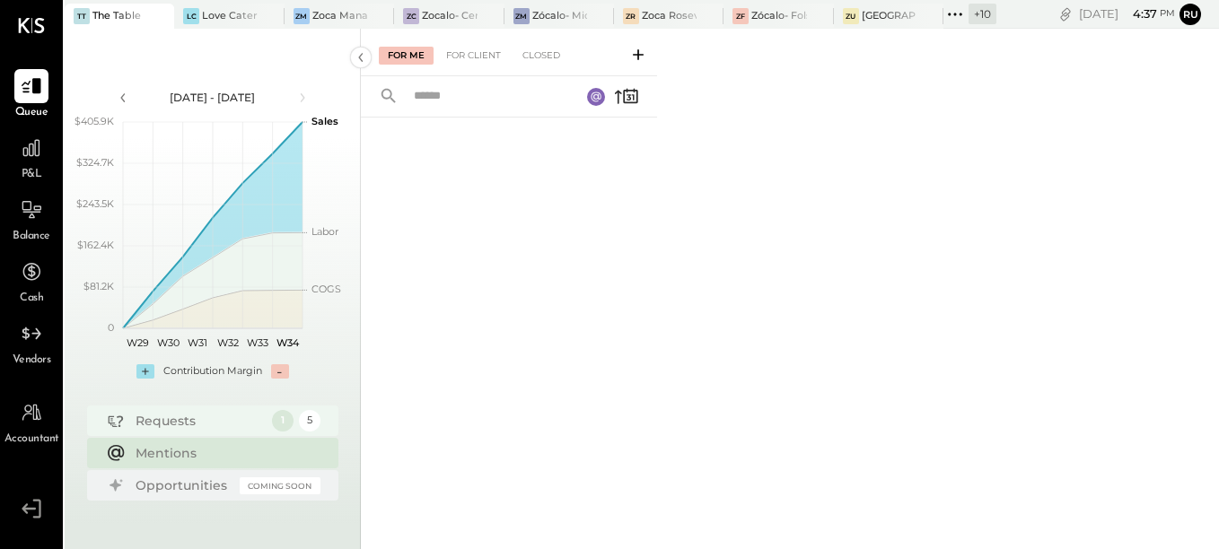
click at [180, 423] on div "Requests" at bounding box center [199, 421] width 127 height 18
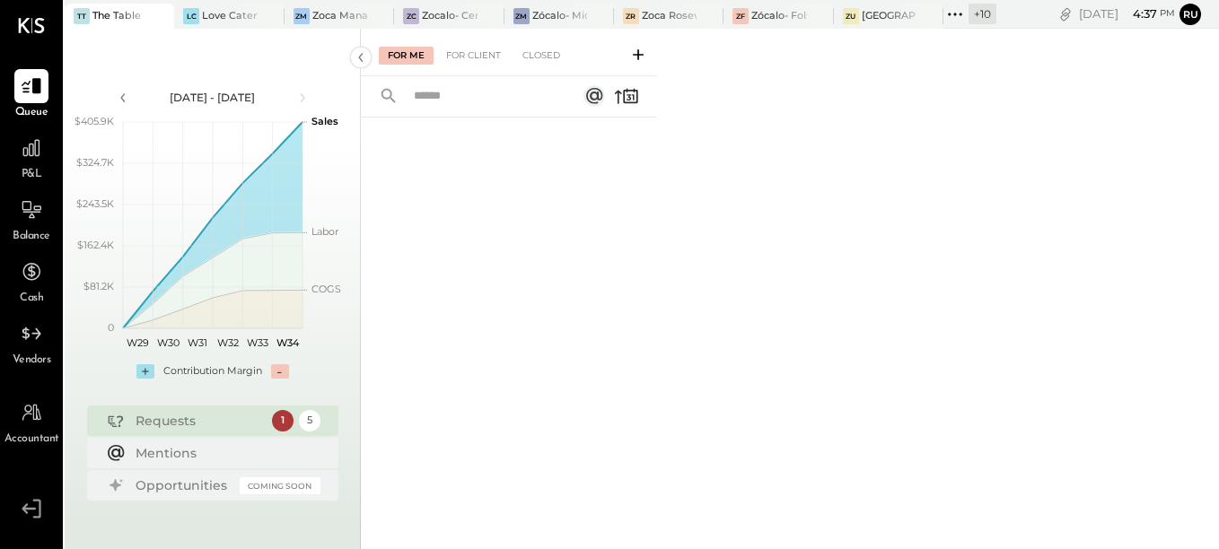
click at [168, 425] on div "Requests" at bounding box center [199, 421] width 127 height 18
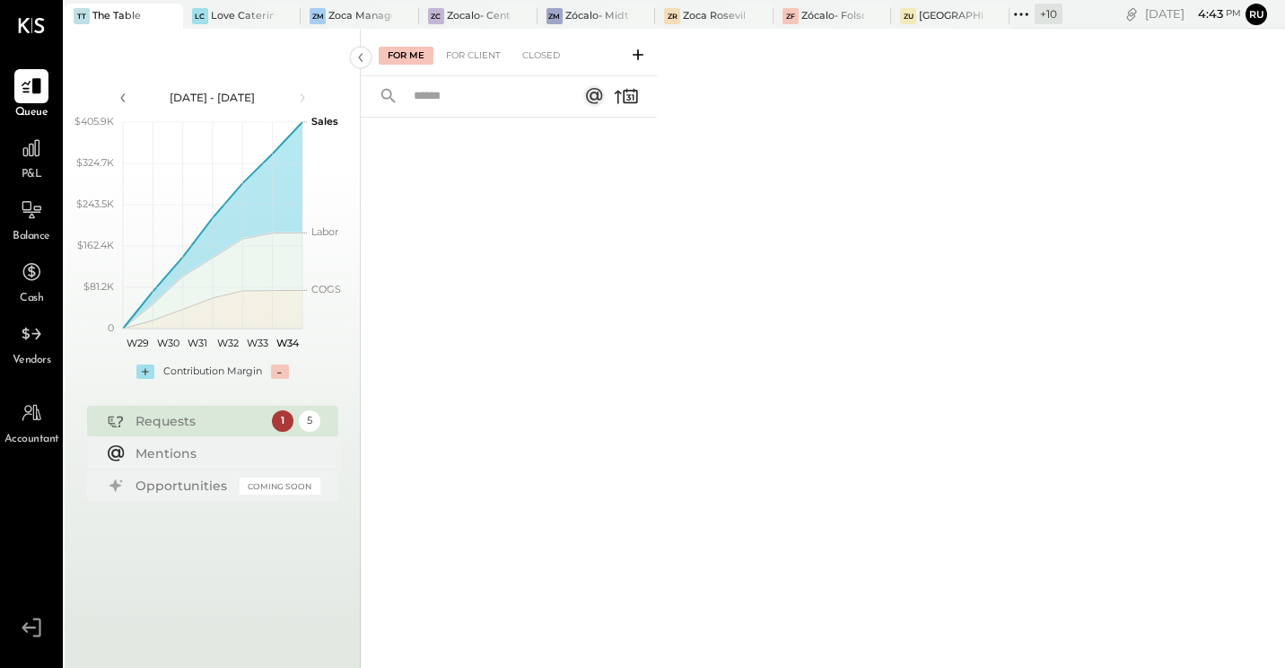
click at [1046, 12] on div "+ 10" at bounding box center [1049, 14] width 28 height 21
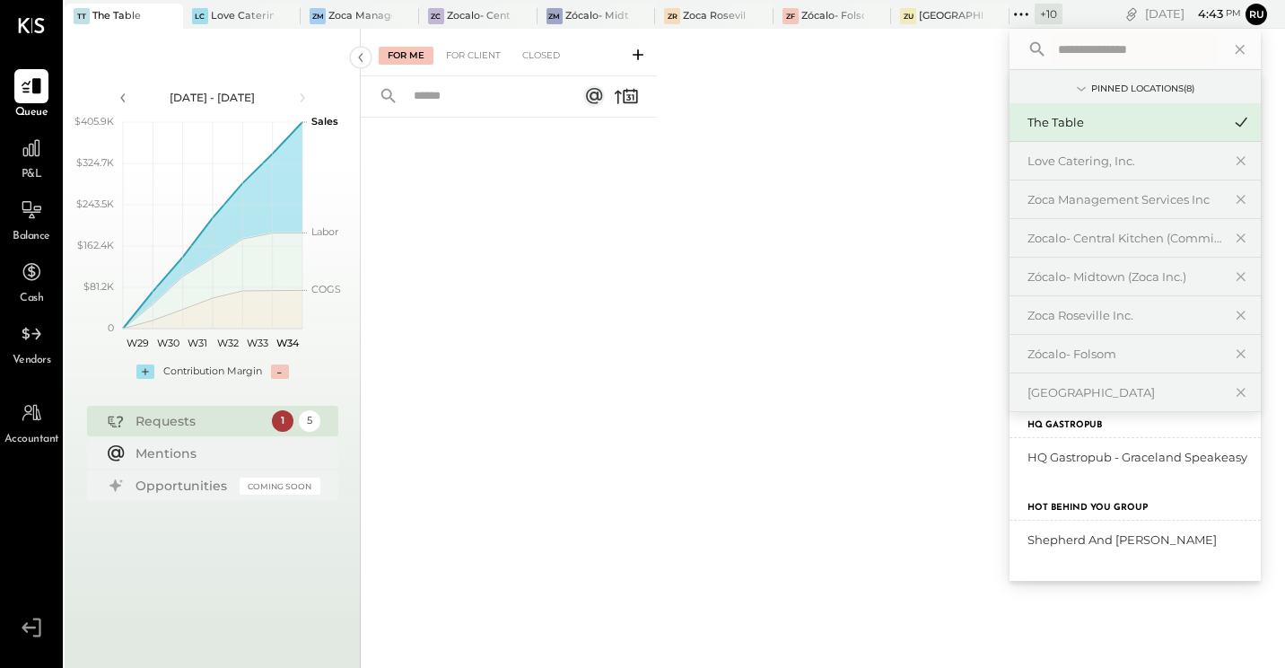
scroll to position [581, 0]
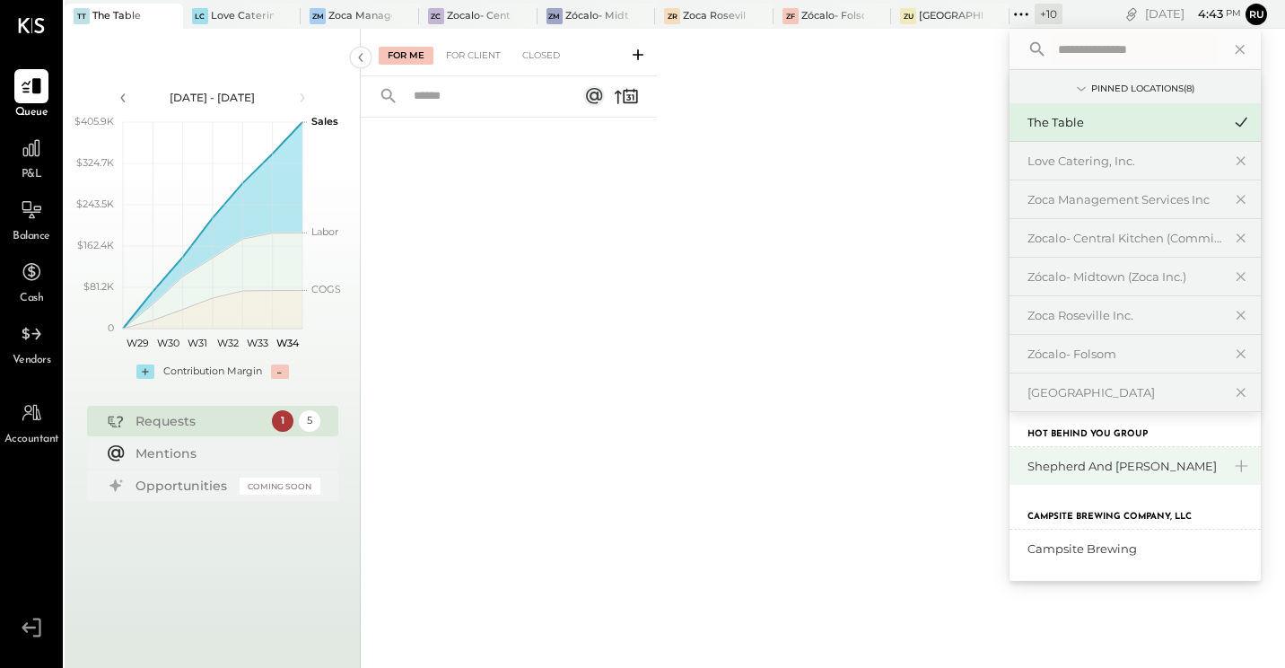
click at [1085, 475] on div "Shepherd and [PERSON_NAME]" at bounding box center [1135, 466] width 251 height 38
click at [202, 427] on div "Requests" at bounding box center [199, 421] width 127 height 18
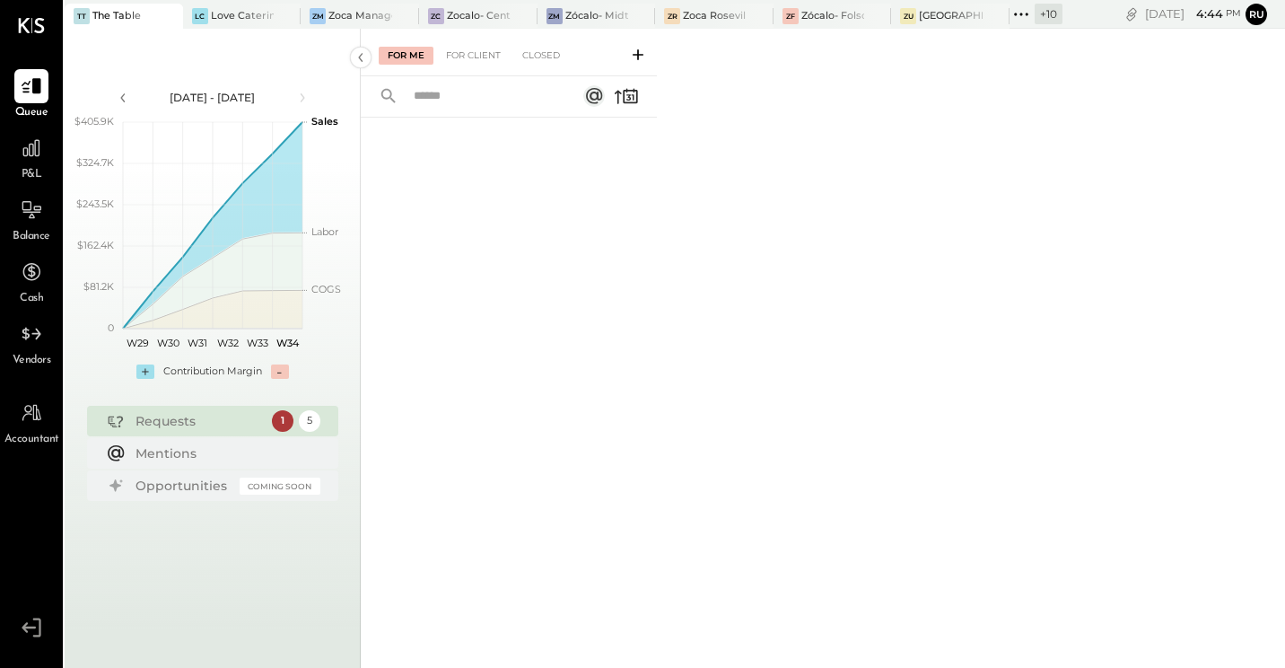
click at [1028, 16] on icon at bounding box center [1021, 14] width 23 height 23
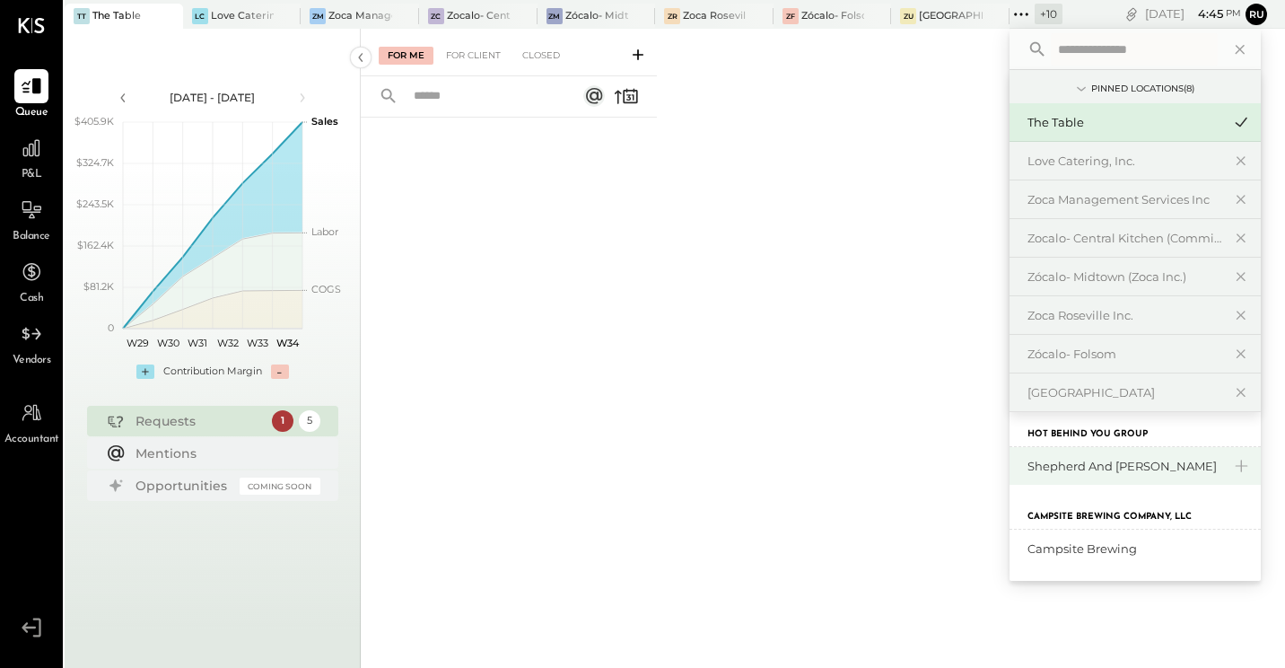
click at [1118, 467] on div "Shepherd and [PERSON_NAME]" at bounding box center [1125, 466] width 194 height 17
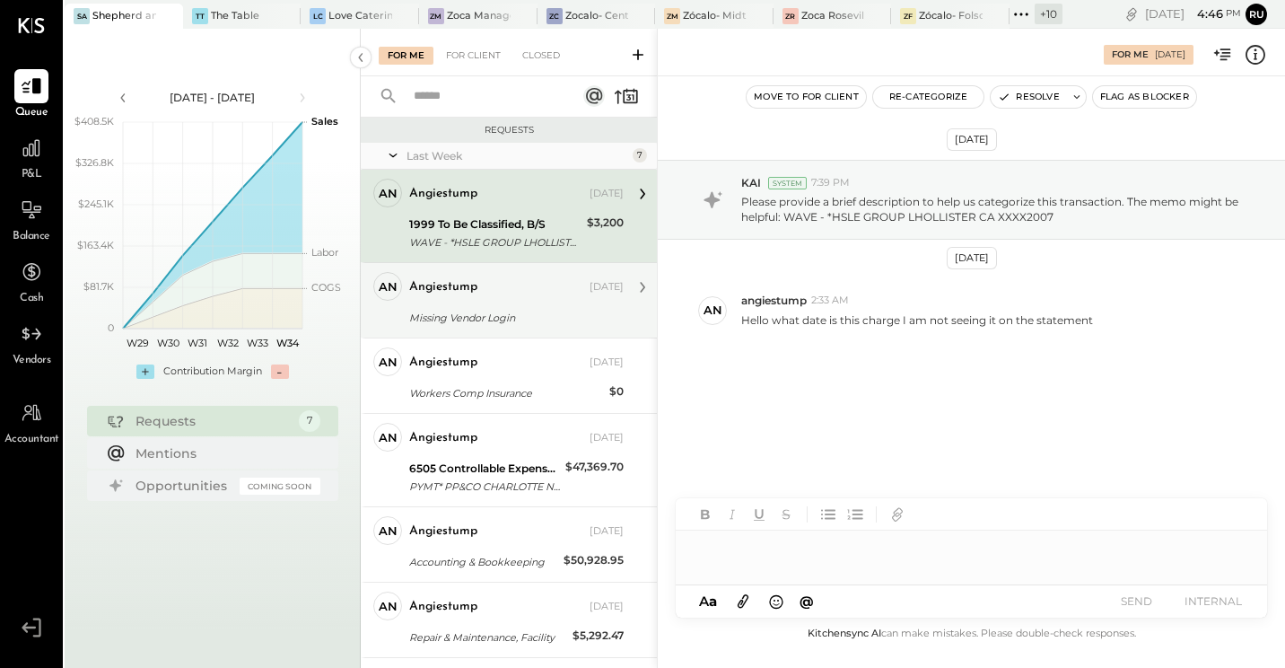
scroll to position [137, 0]
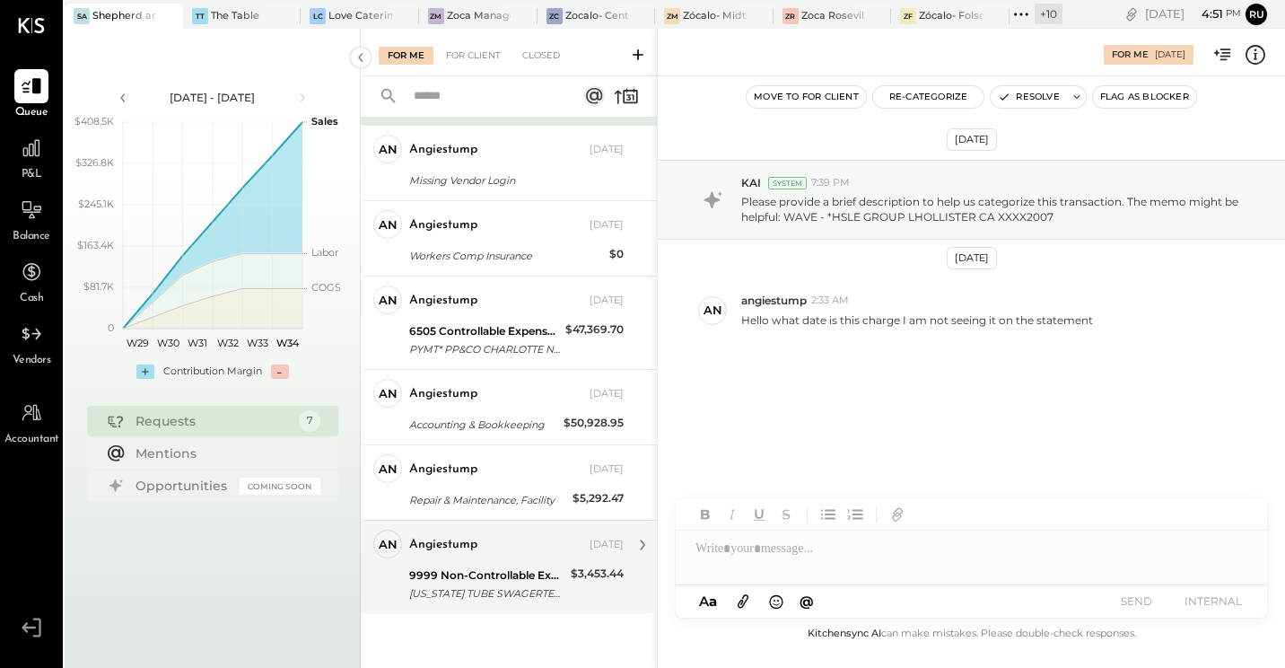
click at [530, 548] on div "9999 Non-Controllable Expenses:Other Income and Expenses:To Be Classified P&L" at bounding box center [487, 575] width 156 height 18
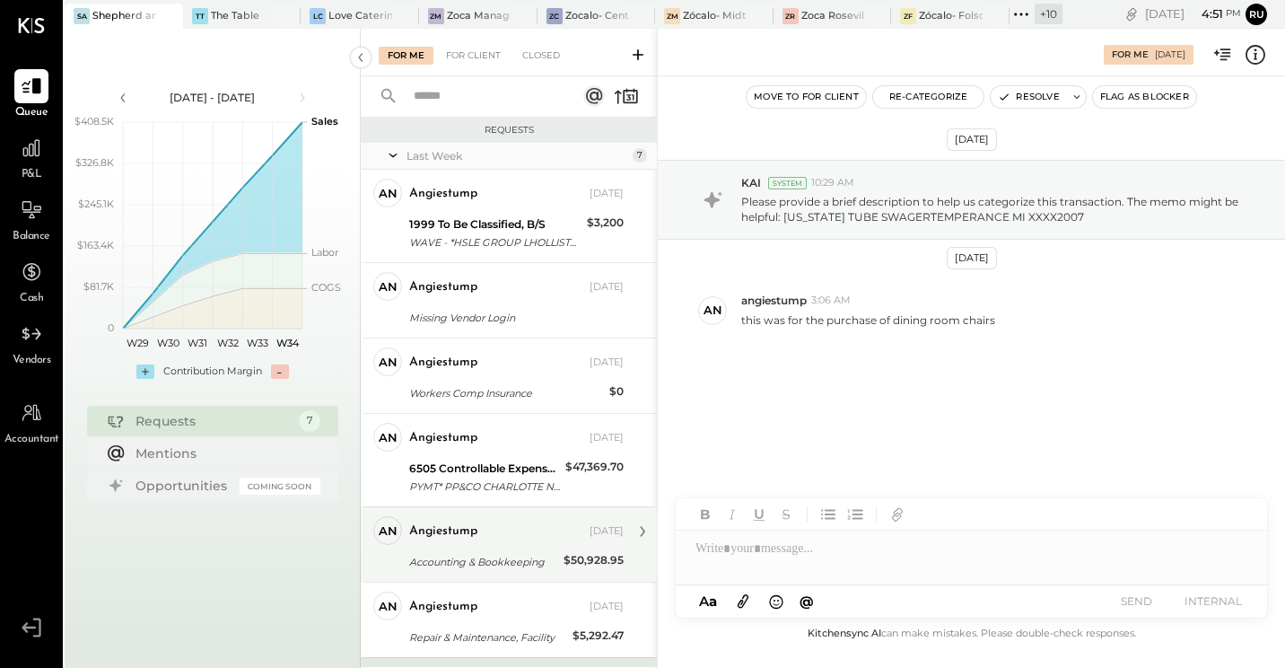
scroll to position [137, 0]
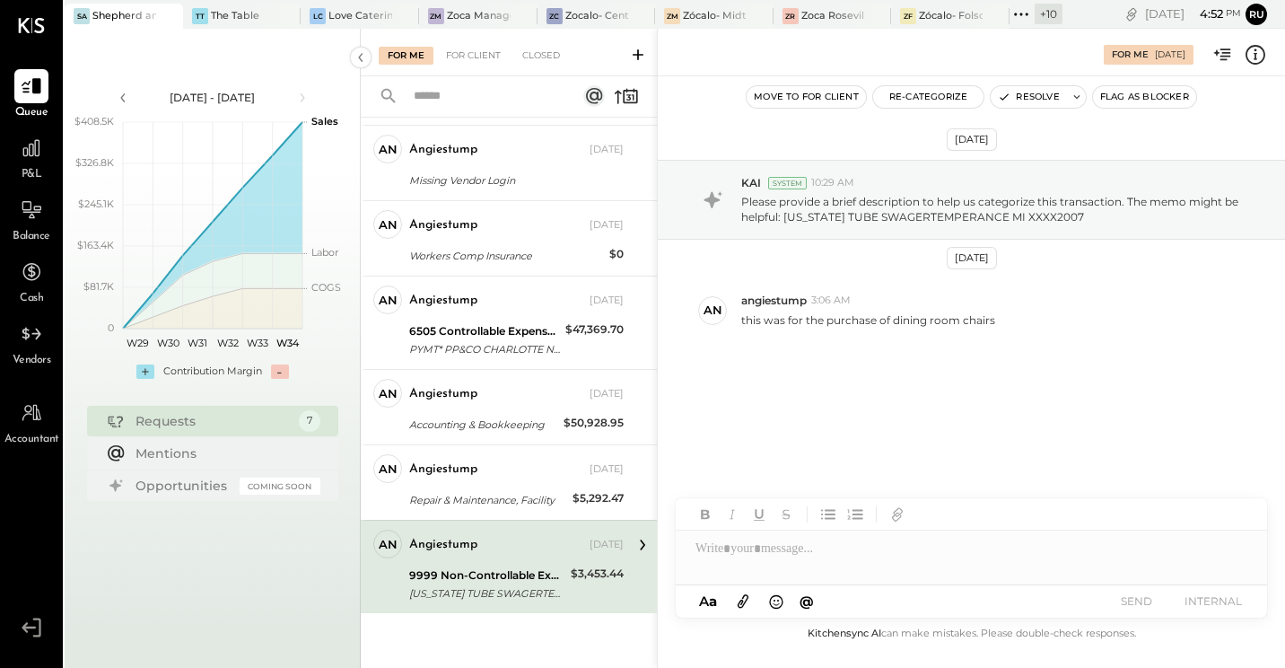
click at [1135, 357] on div "Aug 13th, 2025 KAI System 10:29 AM Please provide a brief description to help u…" at bounding box center [971, 298] width 627 height 355
click at [808, 548] on div at bounding box center [972, 548] width 592 height 36
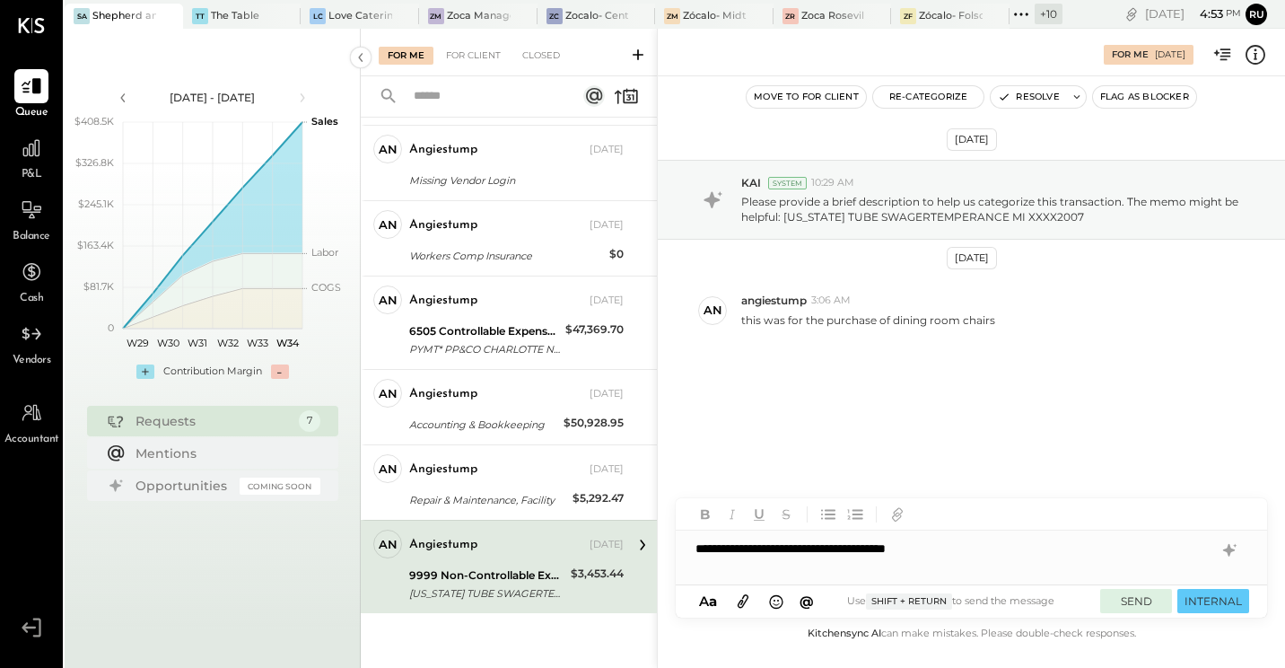
click at [1154, 548] on button "SEND" at bounding box center [1136, 601] width 72 height 24
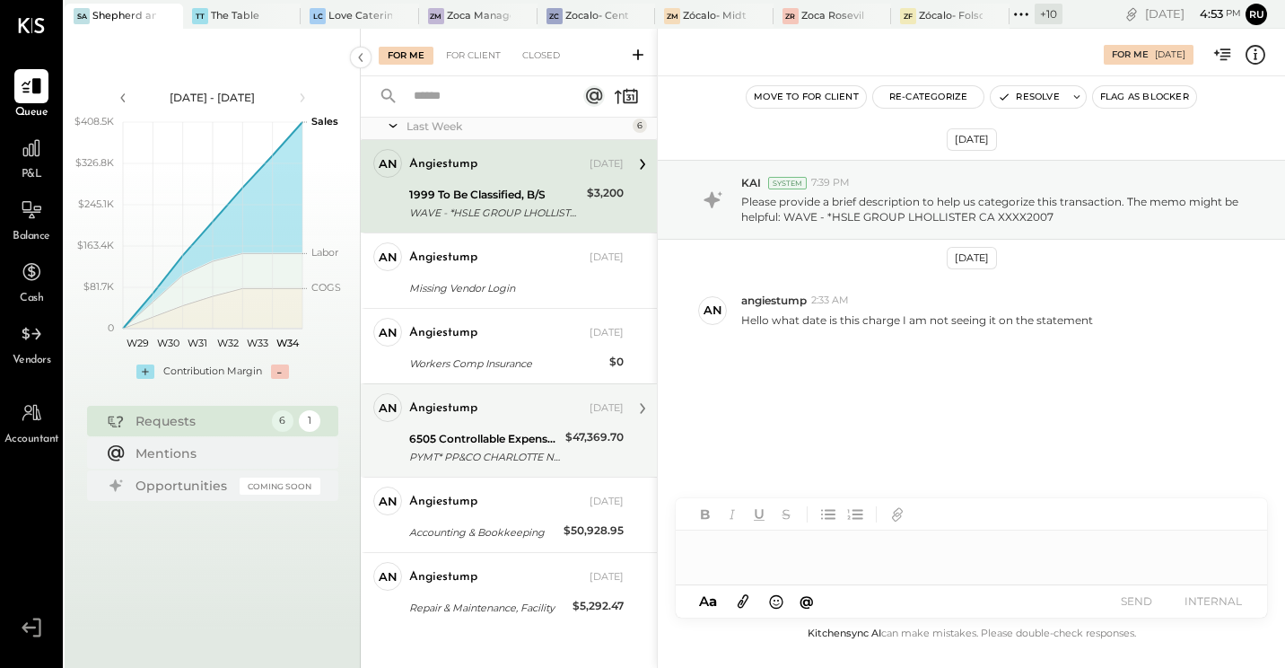
scroll to position [44, 0]
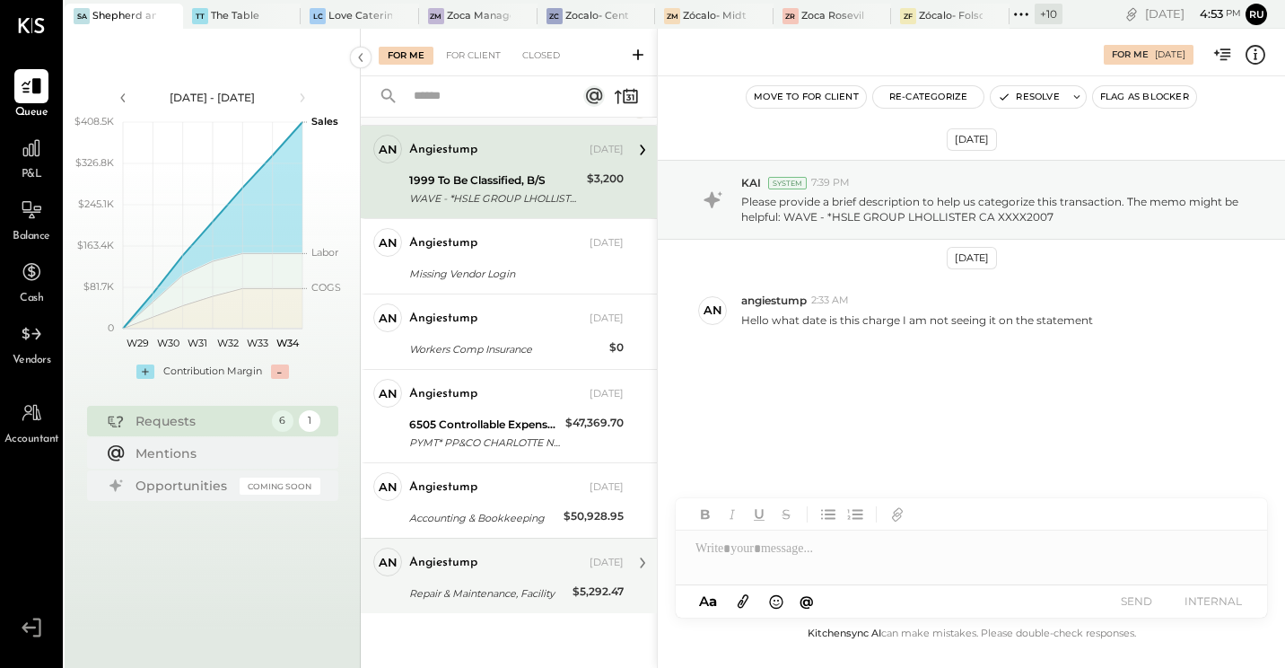
click at [483, 548] on div "Repair & Maintenance, Facility" at bounding box center [488, 594] width 158 height 22
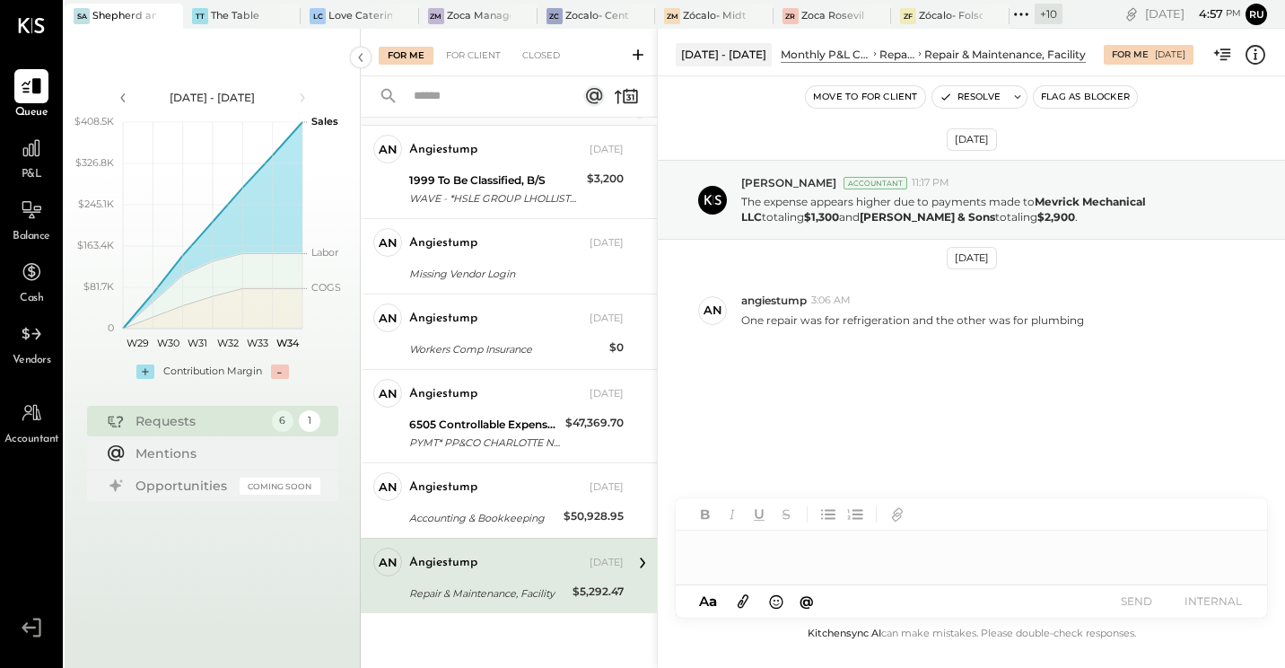
click at [725, 548] on div at bounding box center [972, 548] width 592 height 36
click at [1118, 310] on div "One repair was for refrigeration and the other was for plumbing" at bounding box center [1006, 318] width 530 height 19
click at [886, 548] on div at bounding box center [972, 548] width 592 height 36
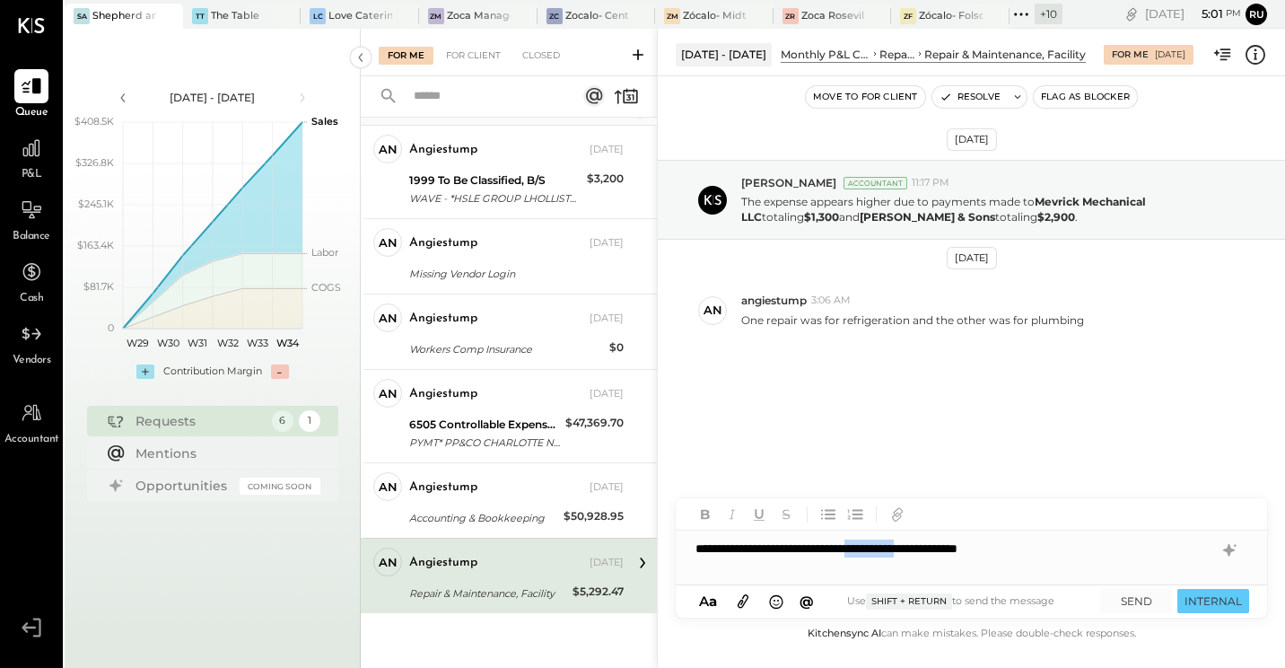
drag, startPoint x: 1001, startPoint y: 550, endPoint x: 916, endPoint y: 550, distance: 85.3
click at [916, 548] on div "**********" at bounding box center [972, 548] width 592 height 36
drag, startPoint x: 1090, startPoint y: 556, endPoint x: 666, endPoint y: 574, distance: 424.1
click at [666, 548] on div "**********" at bounding box center [971, 348] width 628 height 639
click at [1218, 548] on icon at bounding box center [1229, 550] width 12 height 13
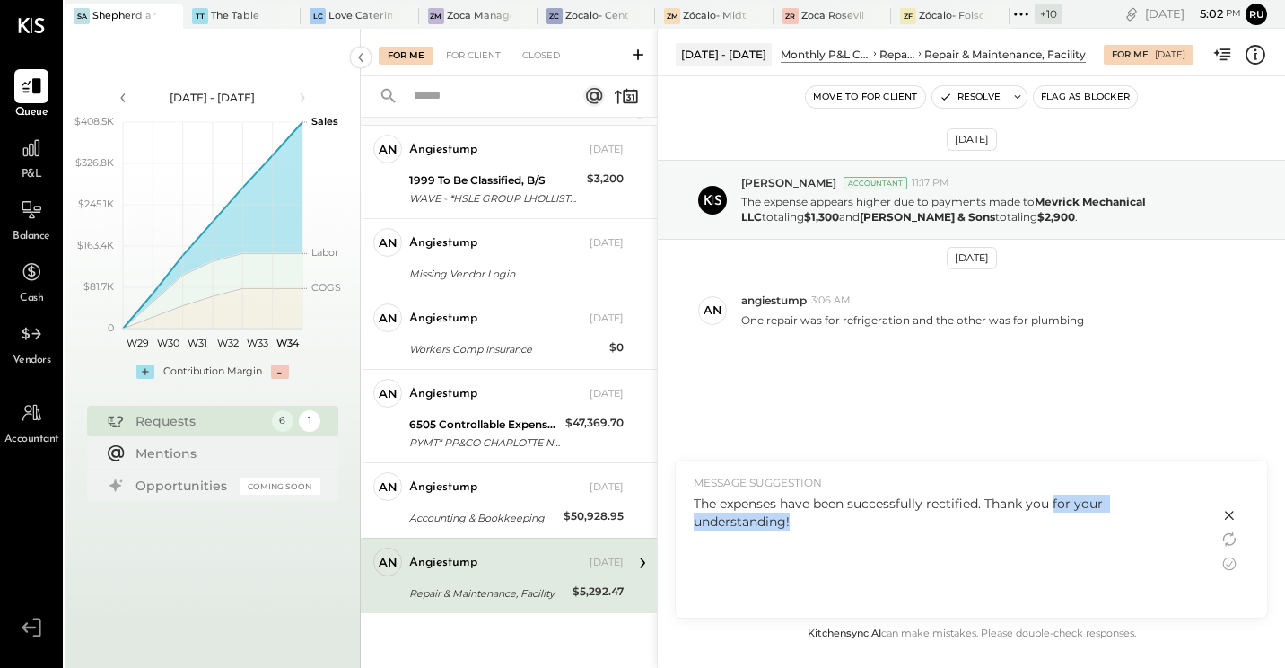
drag, startPoint x: 1056, startPoint y: 504, endPoint x: 1058, endPoint y: 521, distance: 17.1
click at [1058, 521] on div "The expenses have been successfully rectified. Thank you for your understanding!" at bounding box center [947, 513] width 507 height 36
click at [1218, 548] on icon at bounding box center [1229, 563] width 13 height 13
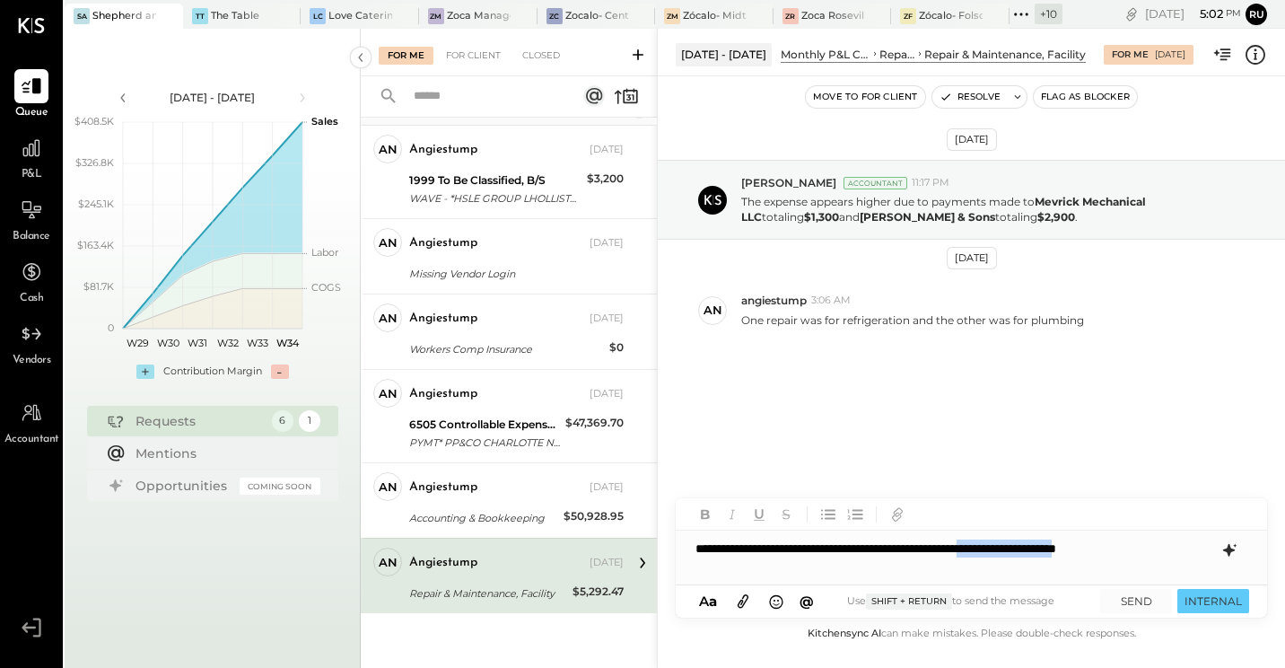
drag, startPoint x: 1061, startPoint y: 551, endPoint x: 1202, endPoint y: 546, distance: 141.0
click at [1202, 546] on div "**********" at bounding box center [972, 548] width 592 height 36
click at [1155, 548] on button "SEND" at bounding box center [1136, 601] width 72 height 24
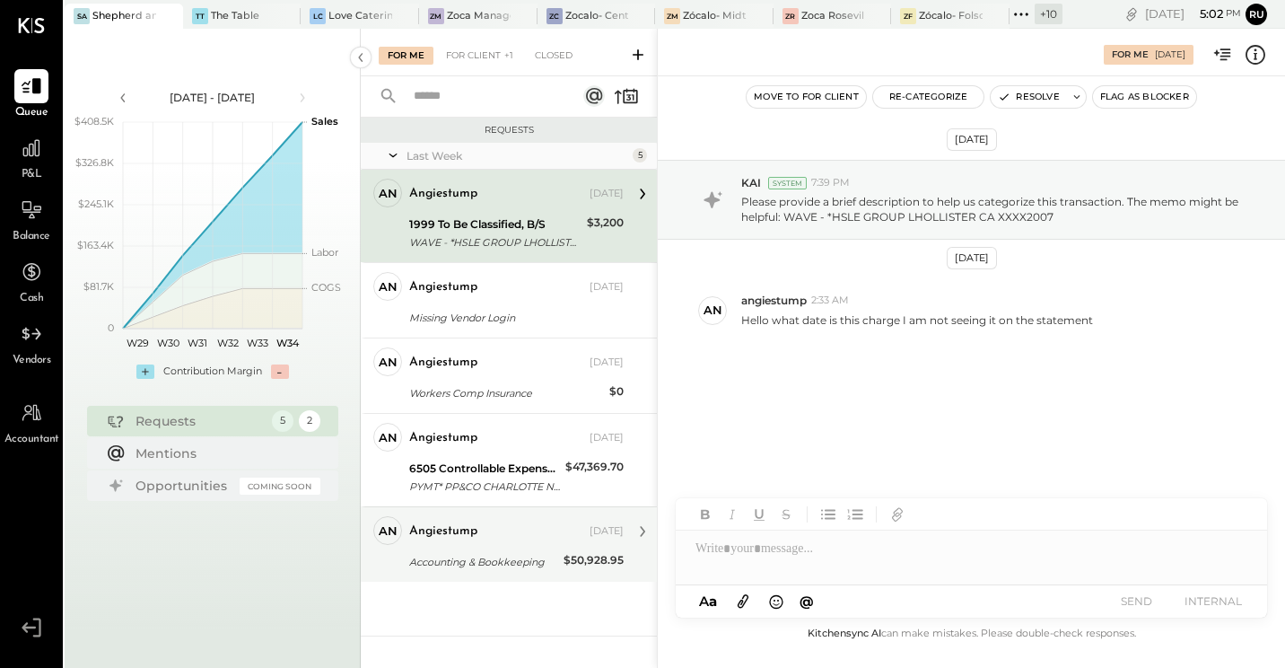
click at [464, 539] on div "angiestump" at bounding box center [443, 531] width 68 height 18
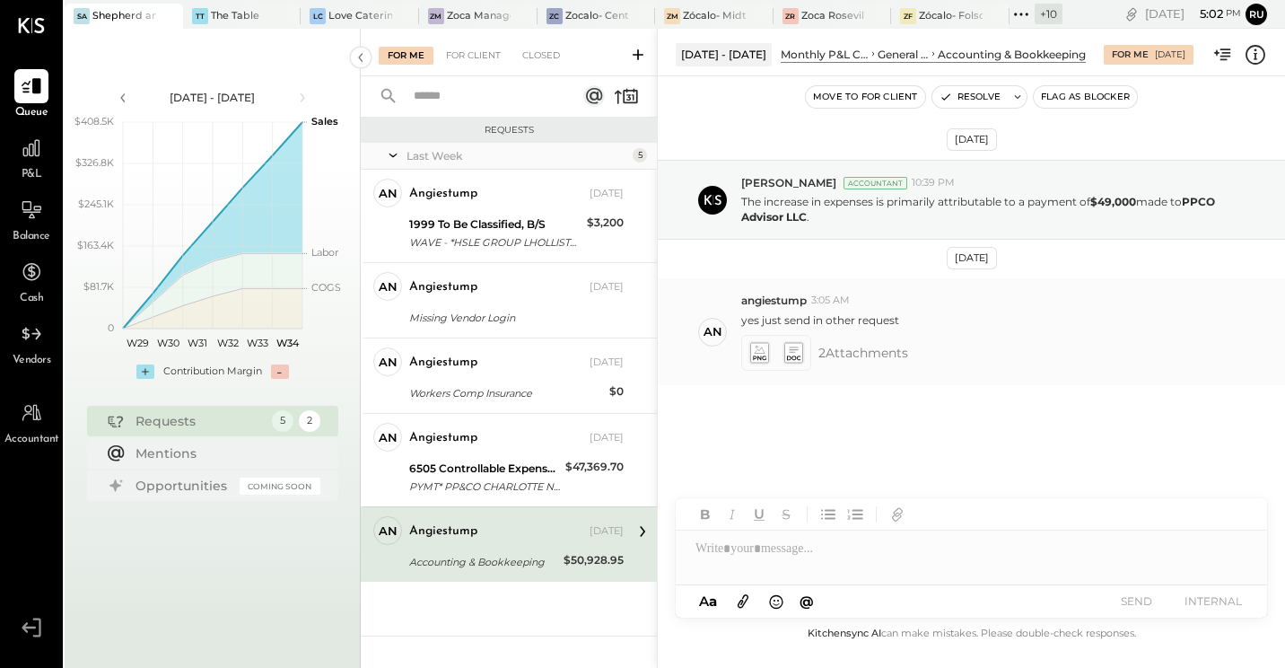
click at [763, 353] on icon at bounding box center [759, 352] width 19 height 21
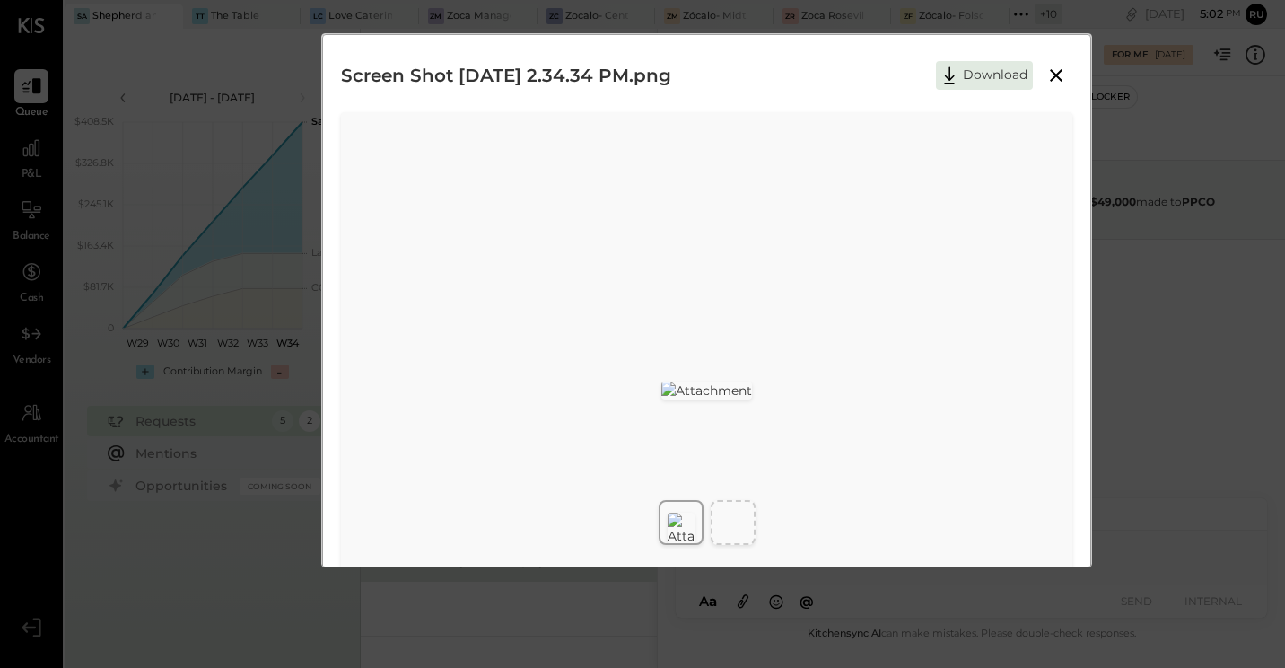
click at [752, 381] on img at bounding box center [707, 390] width 91 height 18
click at [988, 83] on button "Download" at bounding box center [984, 75] width 97 height 29
click at [1176, 398] on div "Screen Shot 2025-08-19 at 2.34.34 PM.png Download" at bounding box center [642, 334] width 1285 height 668
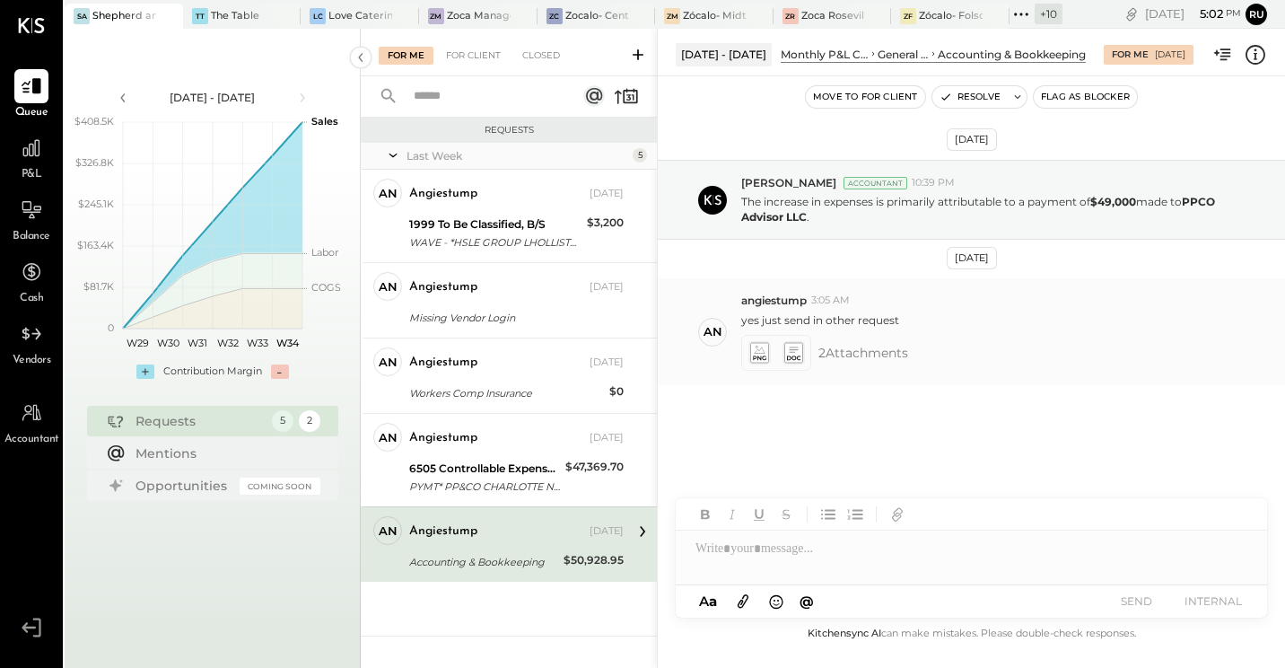
click at [800, 352] on icon at bounding box center [793, 352] width 19 height 21
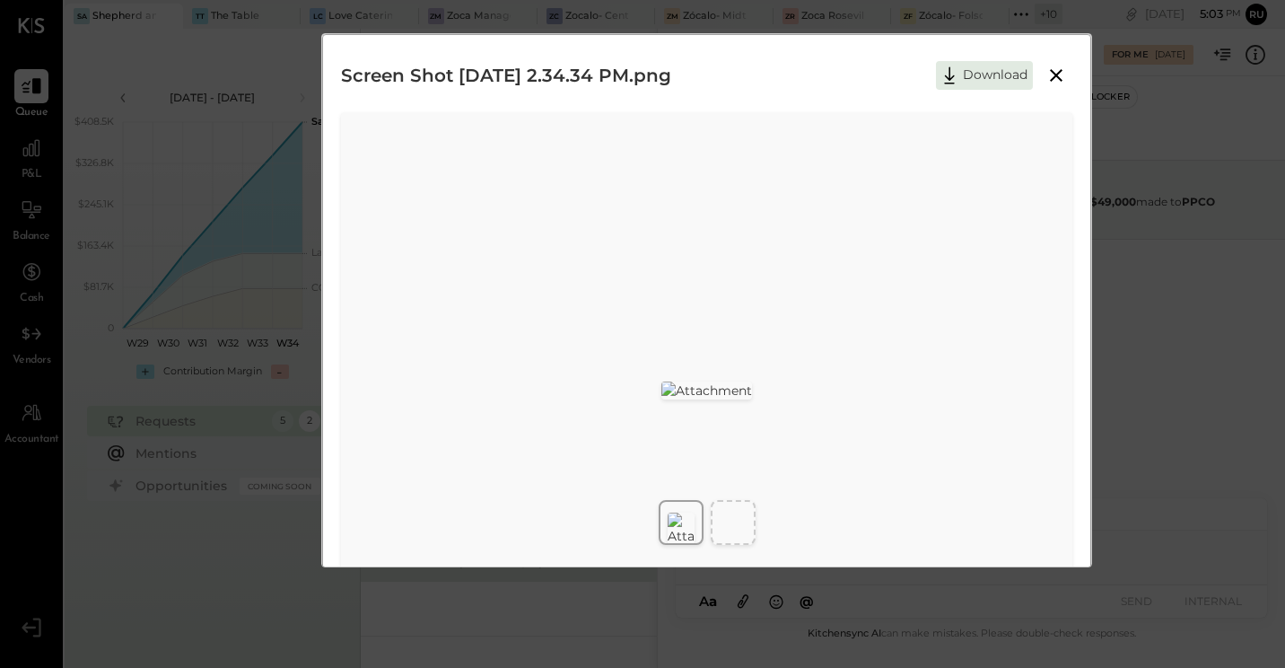
click at [1057, 71] on icon at bounding box center [1057, 76] width 22 height 22
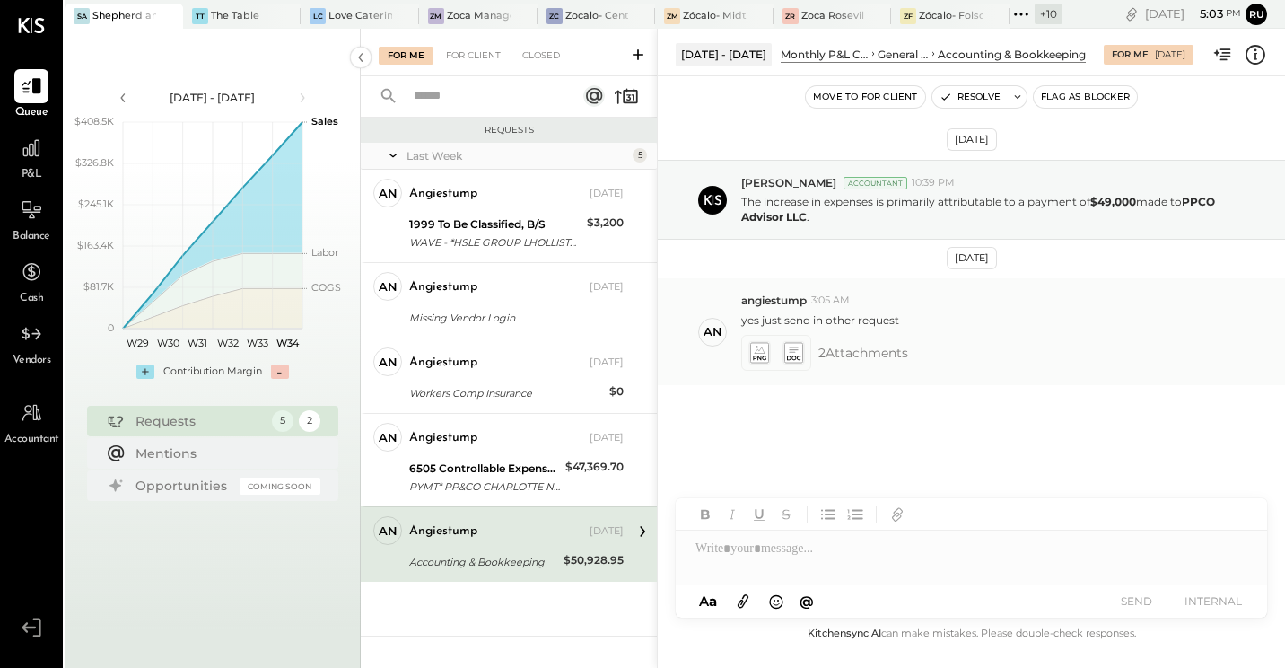
click at [791, 357] on icon at bounding box center [793, 357] width 13 height 4
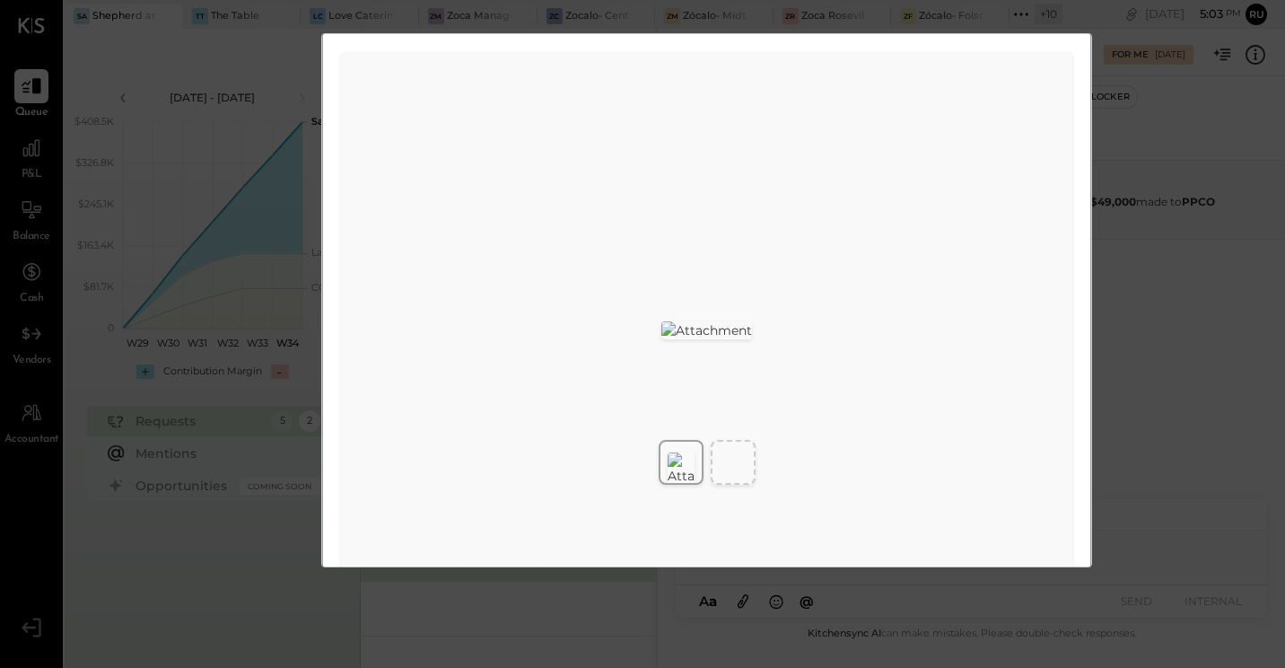
scroll to position [121, 0]
click at [729, 415] on div at bounding box center [733, 662] width 34 height 557
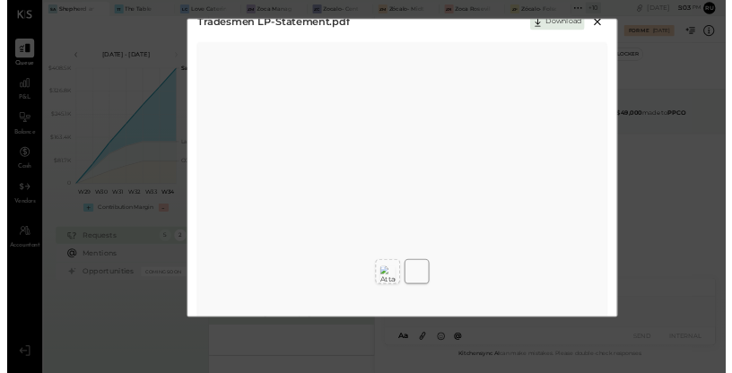
scroll to position [0, 0]
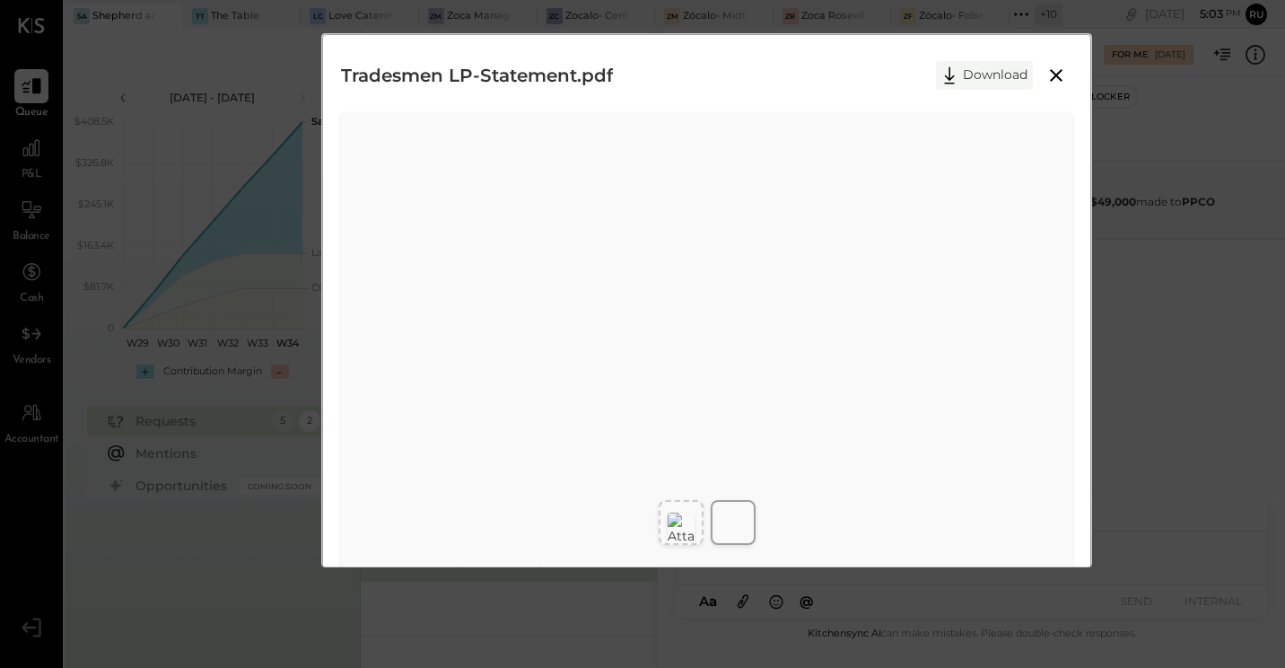
click at [996, 76] on button "Download" at bounding box center [984, 75] width 97 height 29
click at [1058, 81] on icon at bounding box center [1057, 76] width 22 height 22
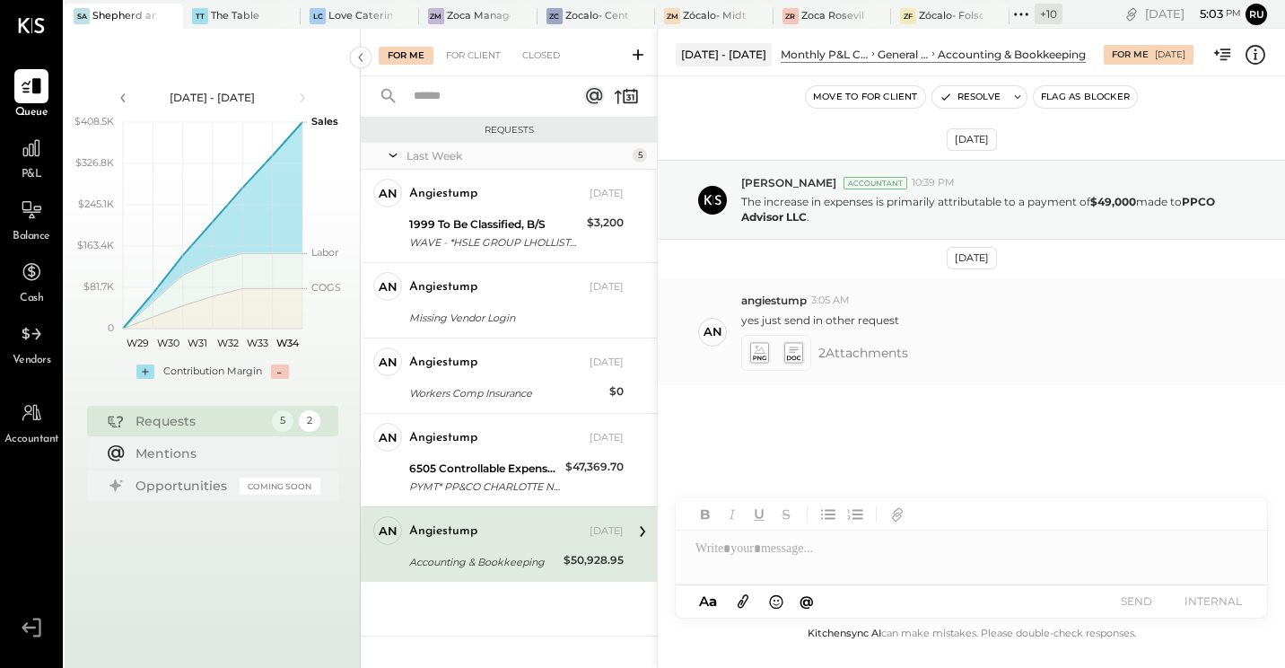
click at [759, 357] on icon at bounding box center [759, 352] width 19 height 21
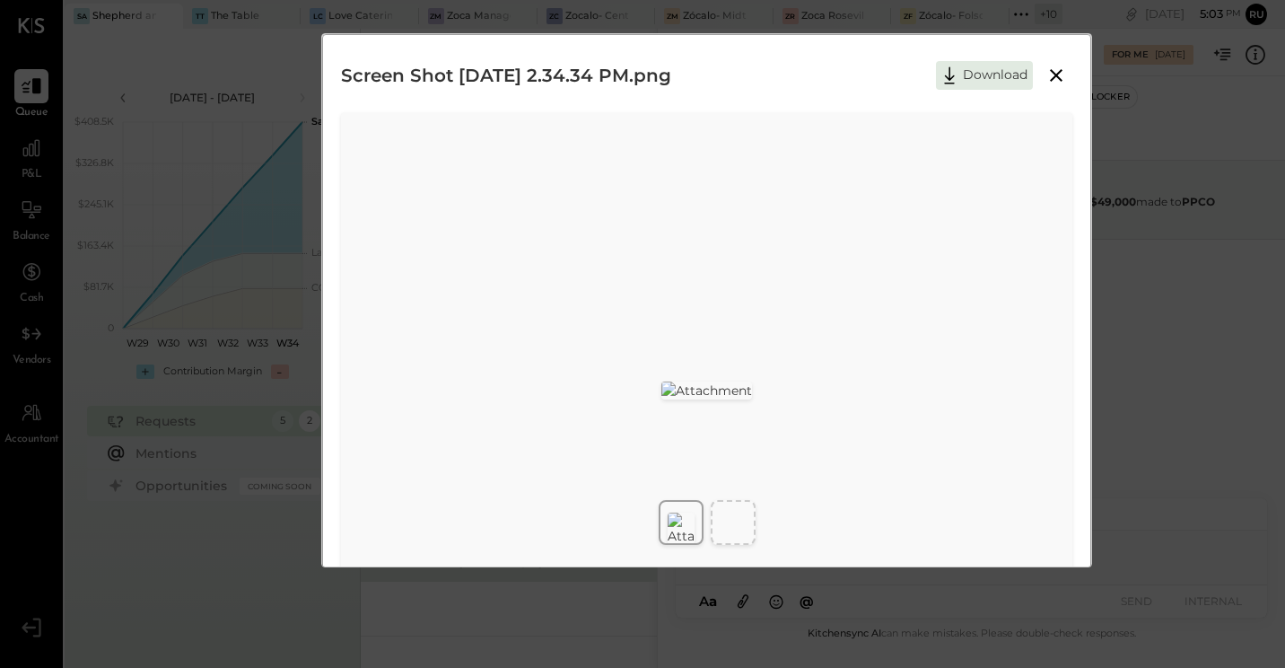
click at [693, 520] on img at bounding box center [681, 529] width 27 height 32
click at [677, 518] on img at bounding box center [681, 529] width 27 height 32
click at [747, 381] on img at bounding box center [707, 390] width 91 height 18
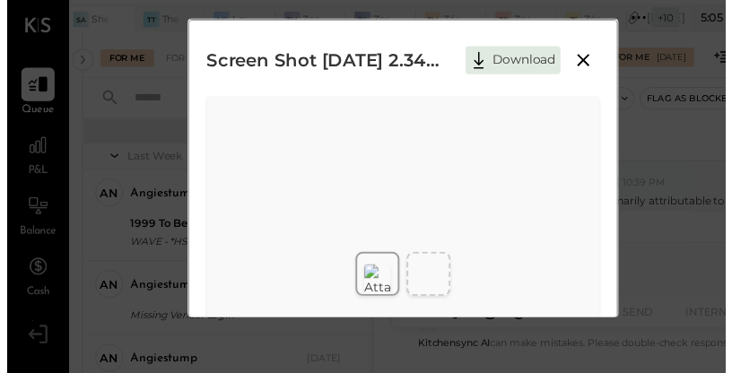
click at [588, 56] on icon at bounding box center [588, 61] width 22 height 22
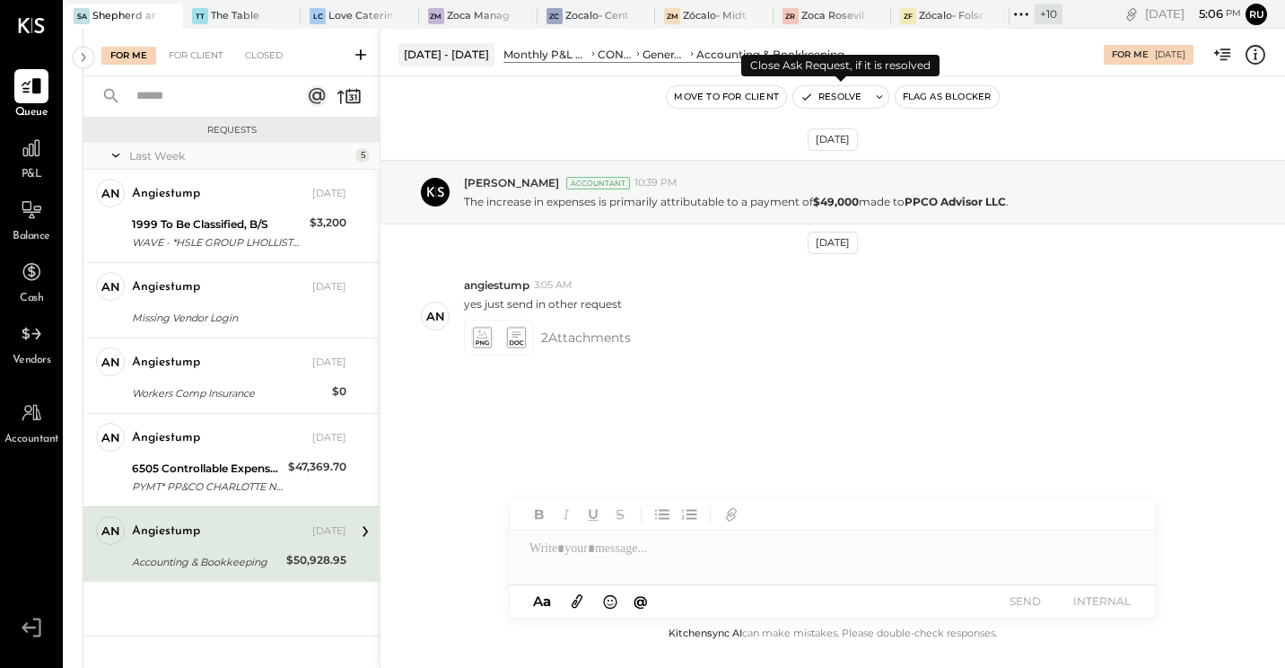
click at [852, 103] on button "Resolve" at bounding box center [830, 97] width 75 height 22
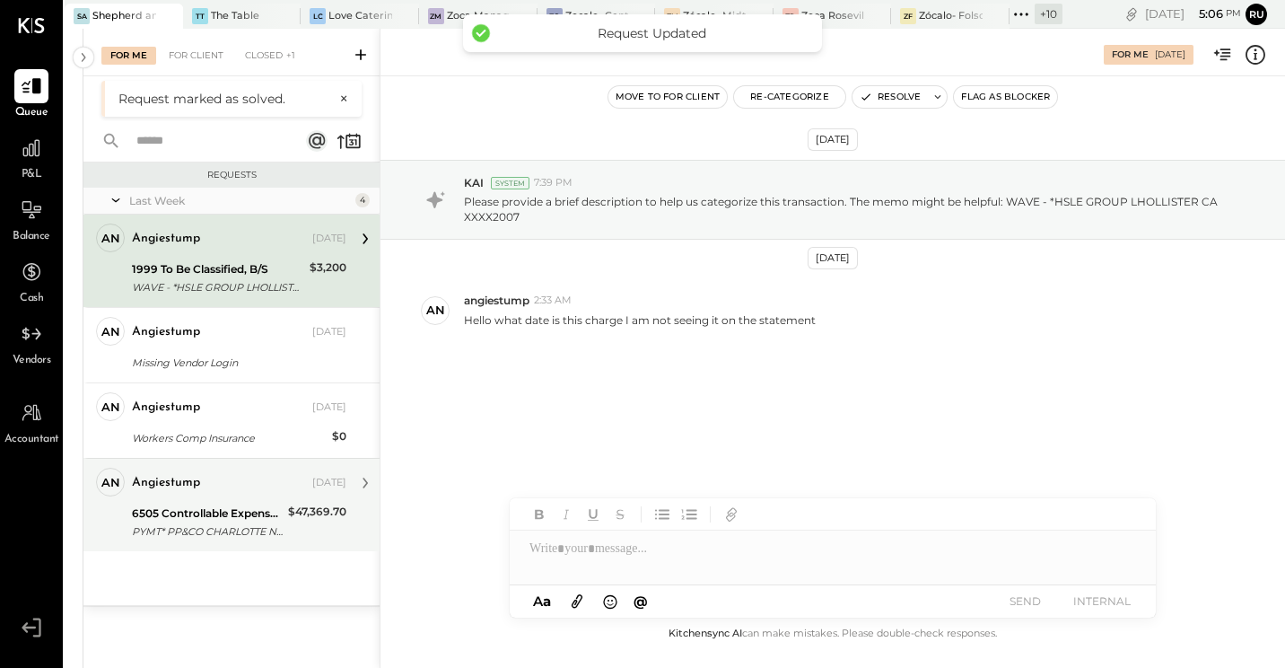
click at [221, 508] on div "6505 Controllable Expenses:General & Administrative Expenses:Accounting & Bookk…" at bounding box center [207, 513] width 151 height 18
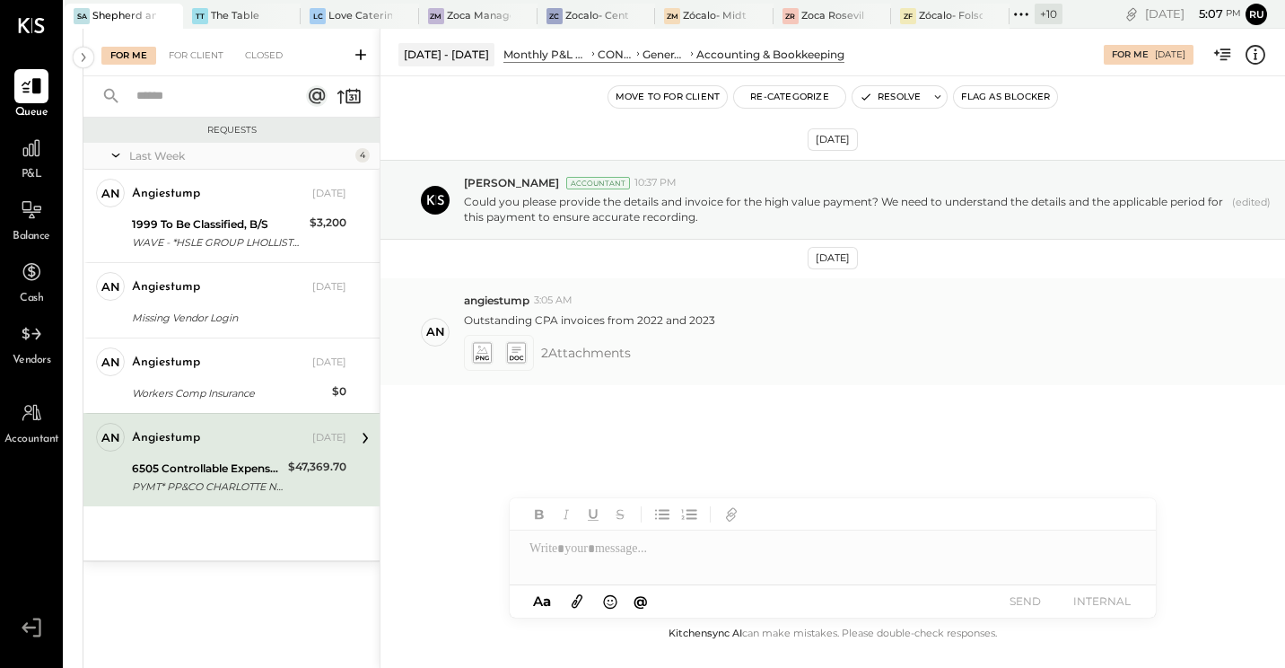
click at [486, 355] on icon at bounding box center [481, 352] width 19 height 21
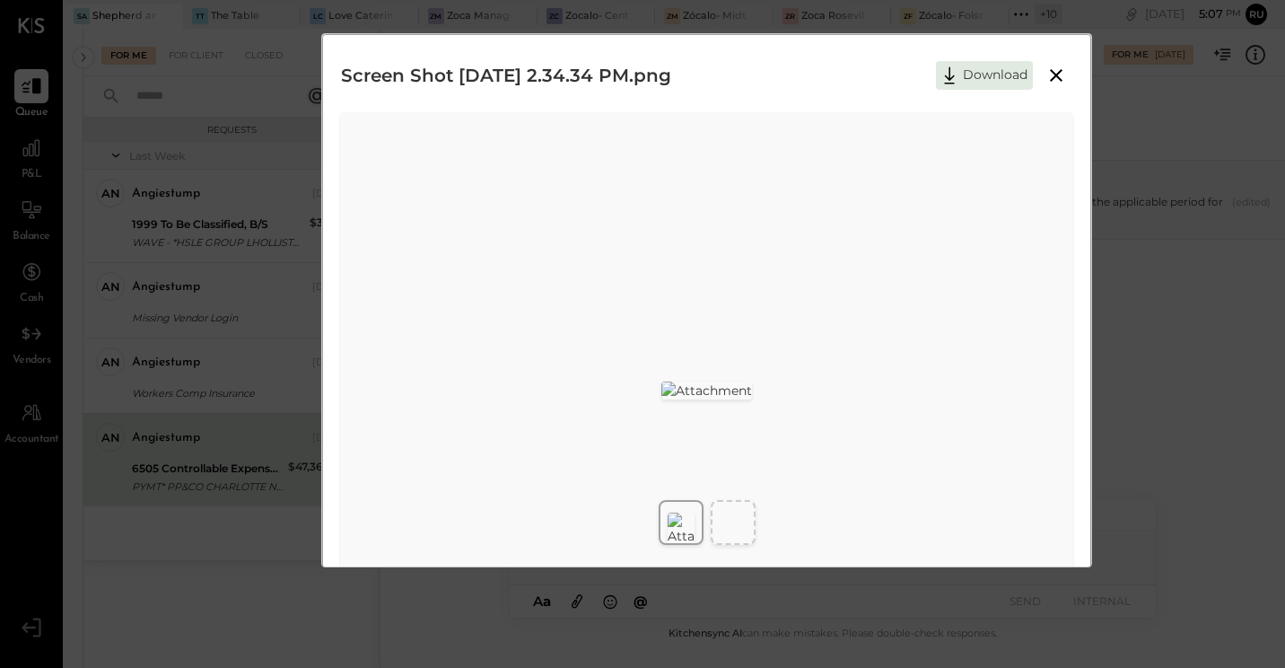
click at [1055, 74] on icon at bounding box center [1057, 76] width 22 height 22
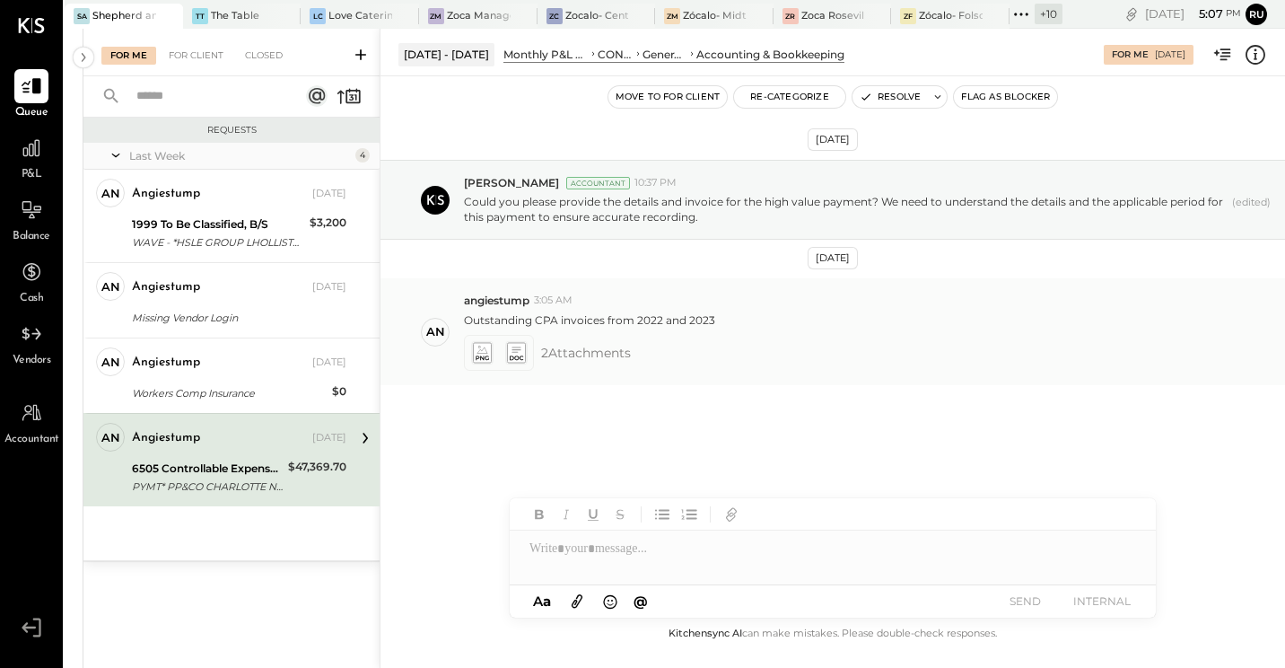
click at [484, 346] on icon at bounding box center [481, 352] width 19 height 21
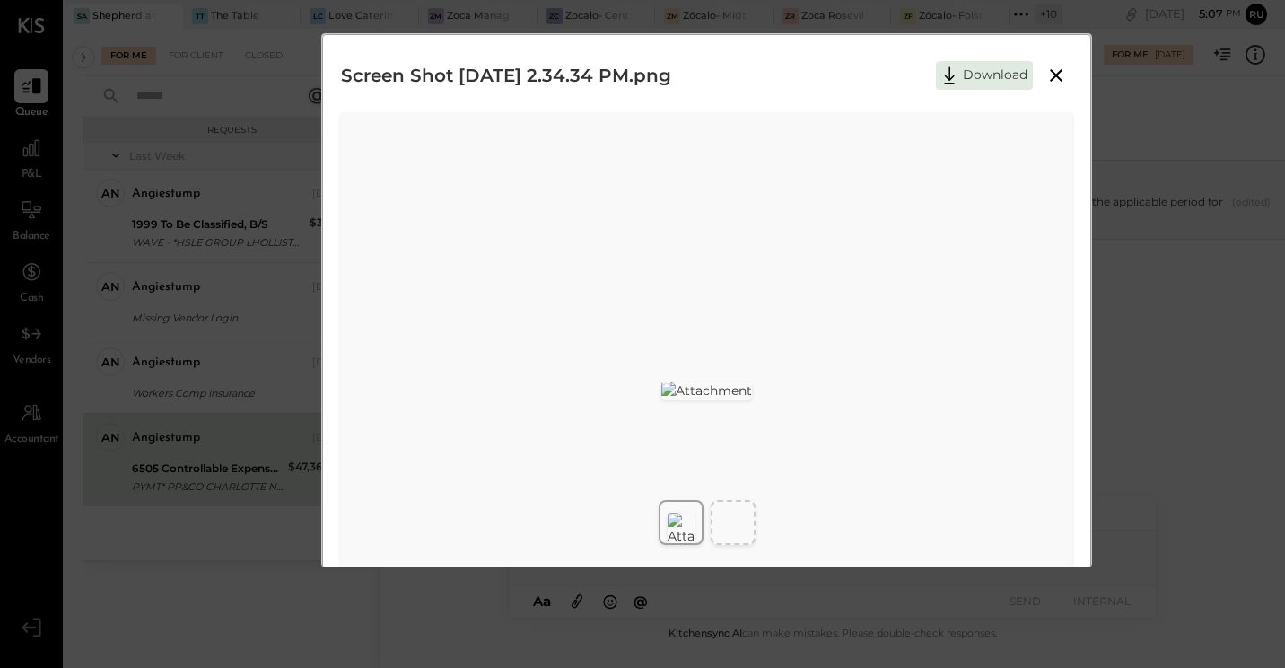
click at [1052, 75] on icon at bounding box center [1057, 76] width 22 height 22
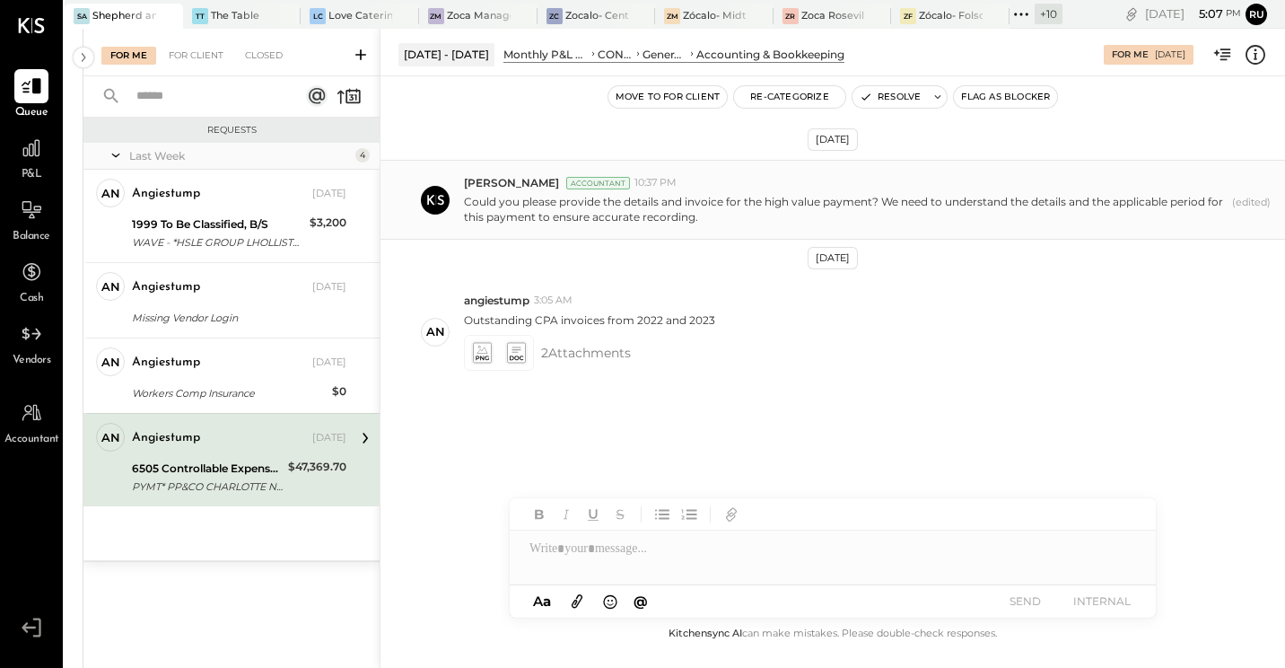
click at [511, 216] on p "Could you please provide the details and invoice for the high value payment? We…" at bounding box center [844, 209] width 761 height 31
click at [198, 469] on div "6505 Controllable Expenses:General & Administrative Expenses:Accounting & Bookk…" at bounding box center [207, 469] width 151 height 18
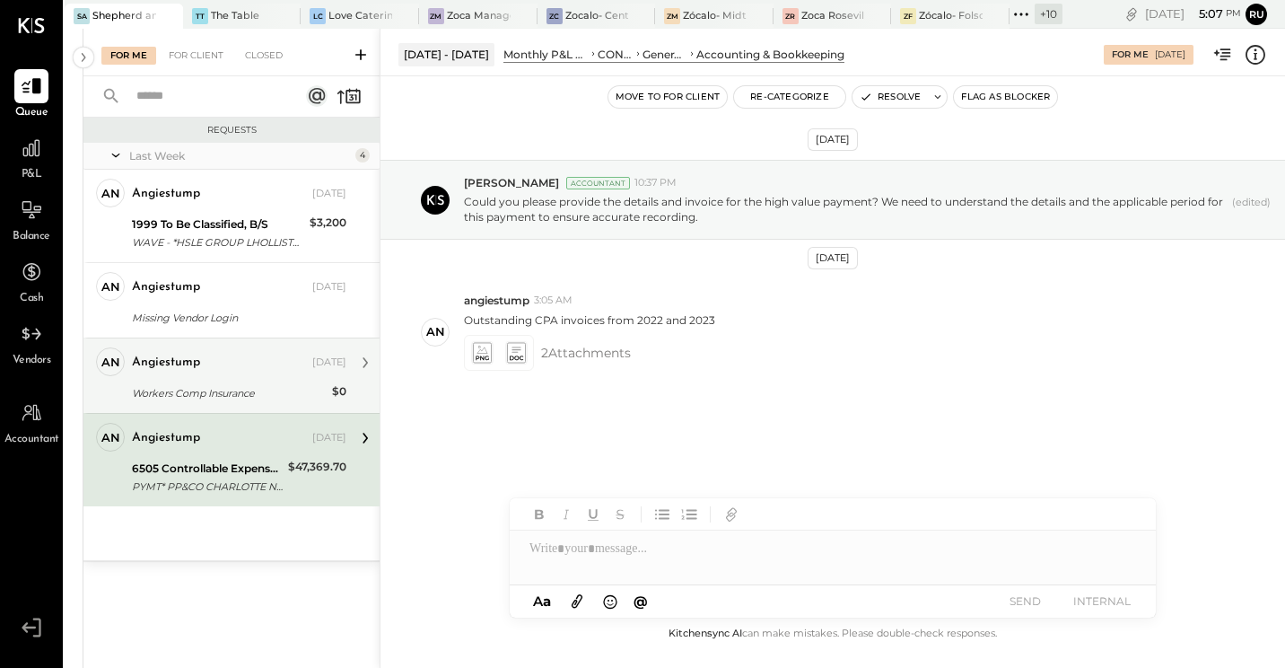
click at [188, 377] on div "angiestump [DATE]" at bounding box center [239, 362] width 215 height 31
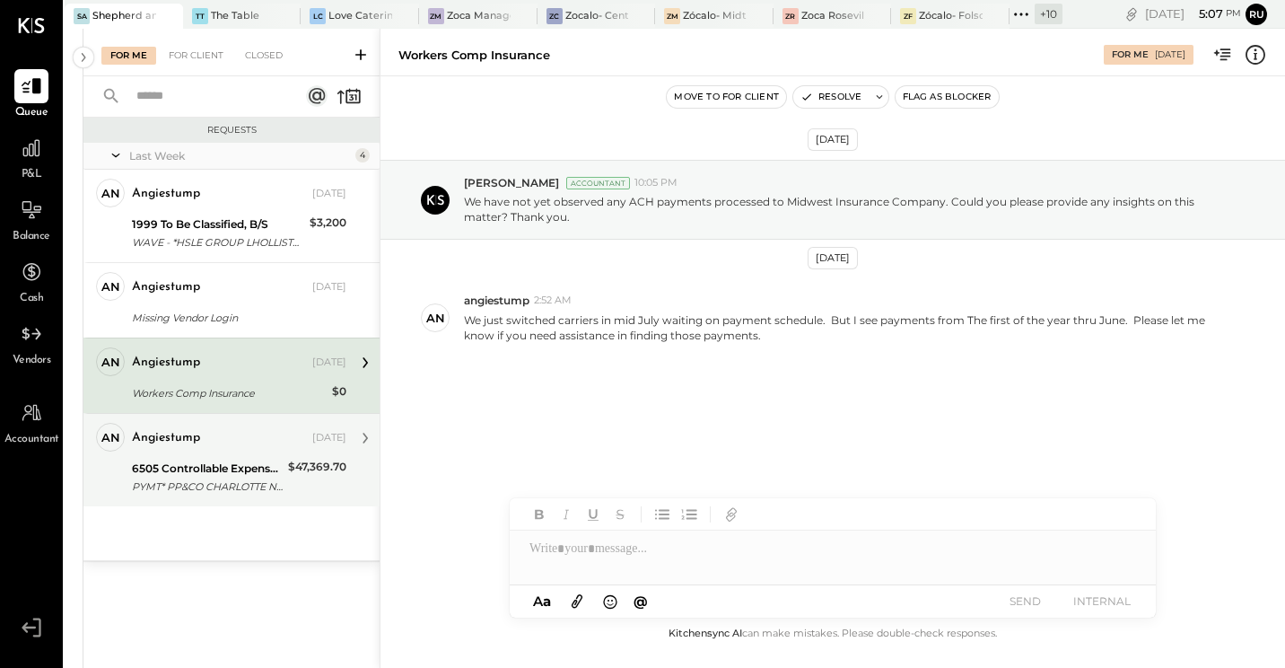
click at [179, 448] on div "angiestump [DATE]" at bounding box center [239, 437] width 215 height 25
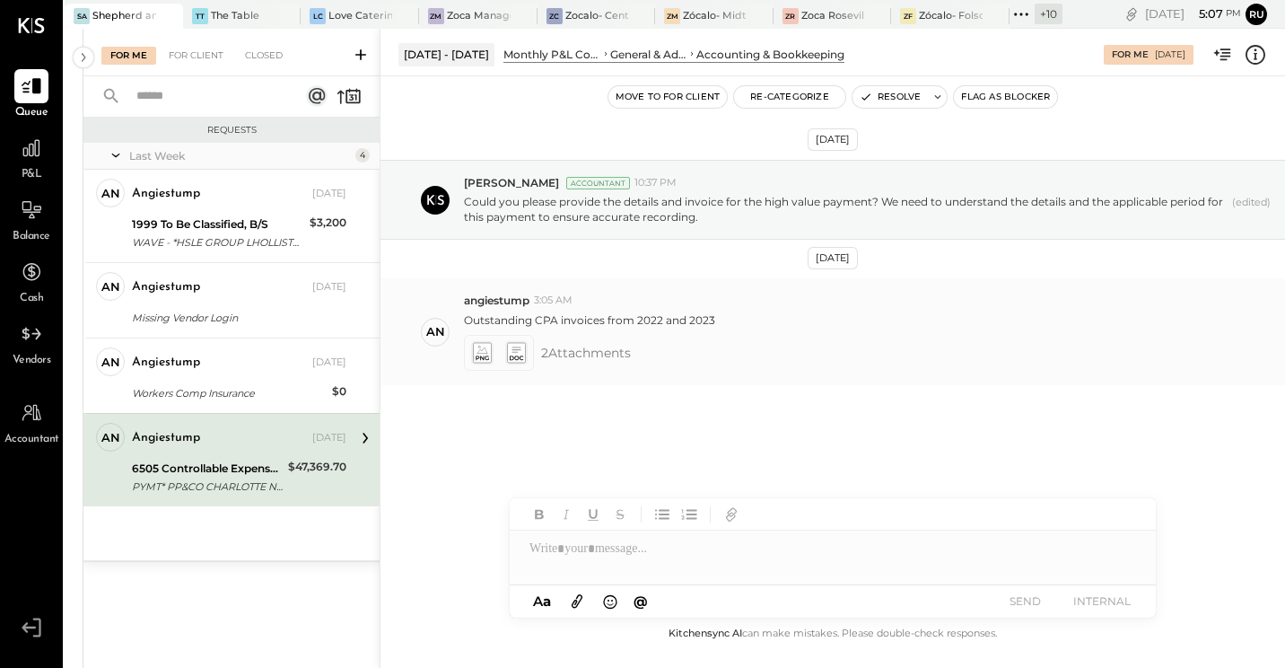
click at [478, 349] on icon at bounding box center [481, 352] width 19 height 21
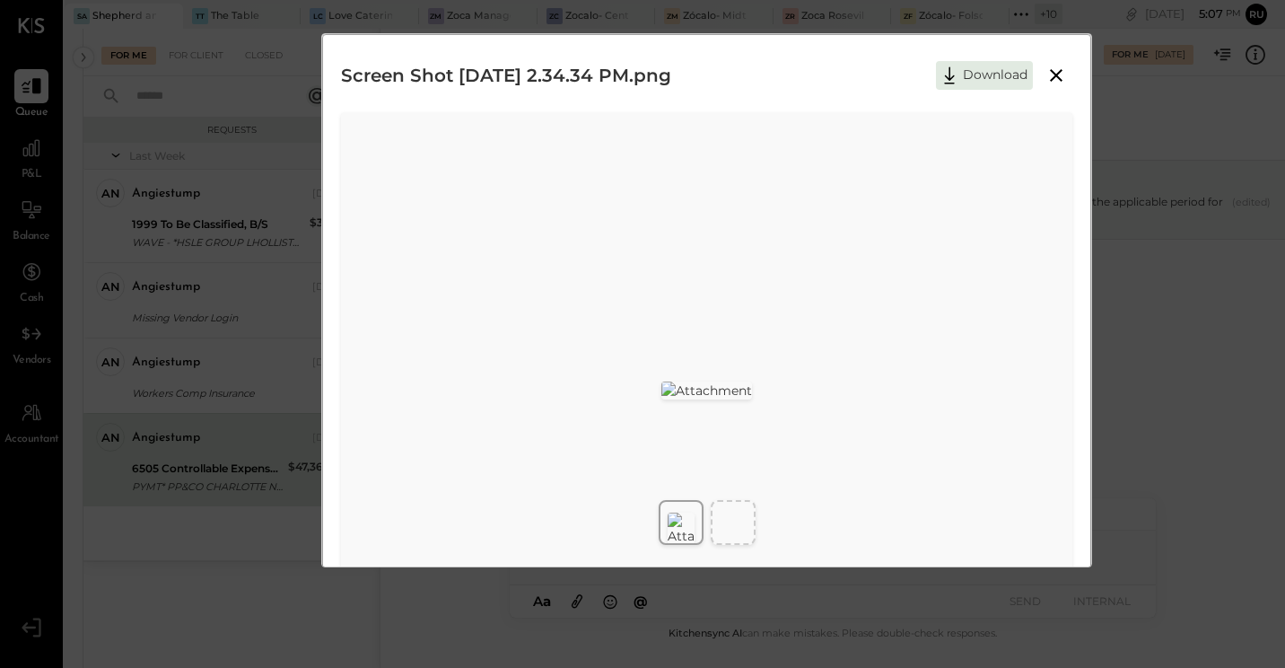
click at [749, 381] on img at bounding box center [707, 390] width 91 height 18
click at [1058, 83] on icon at bounding box center [1057, 76] width 22 height 22
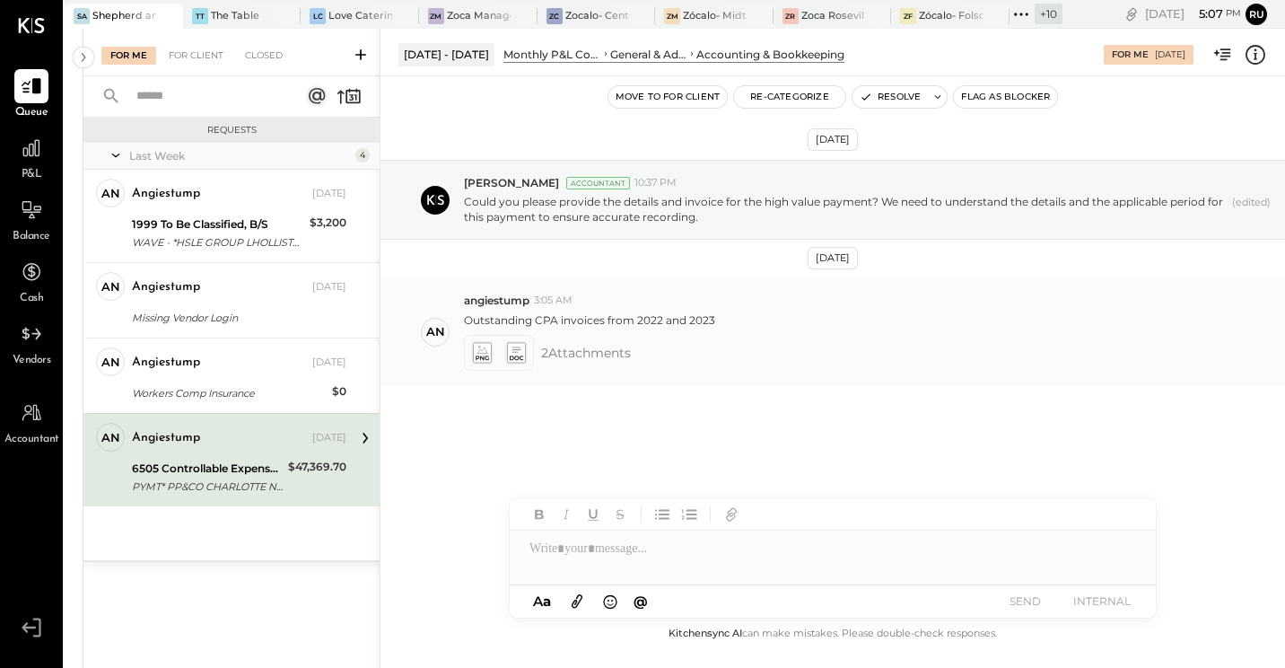
click at [525, 350] on icon at bounding box center [516, 353] width 18 height 20
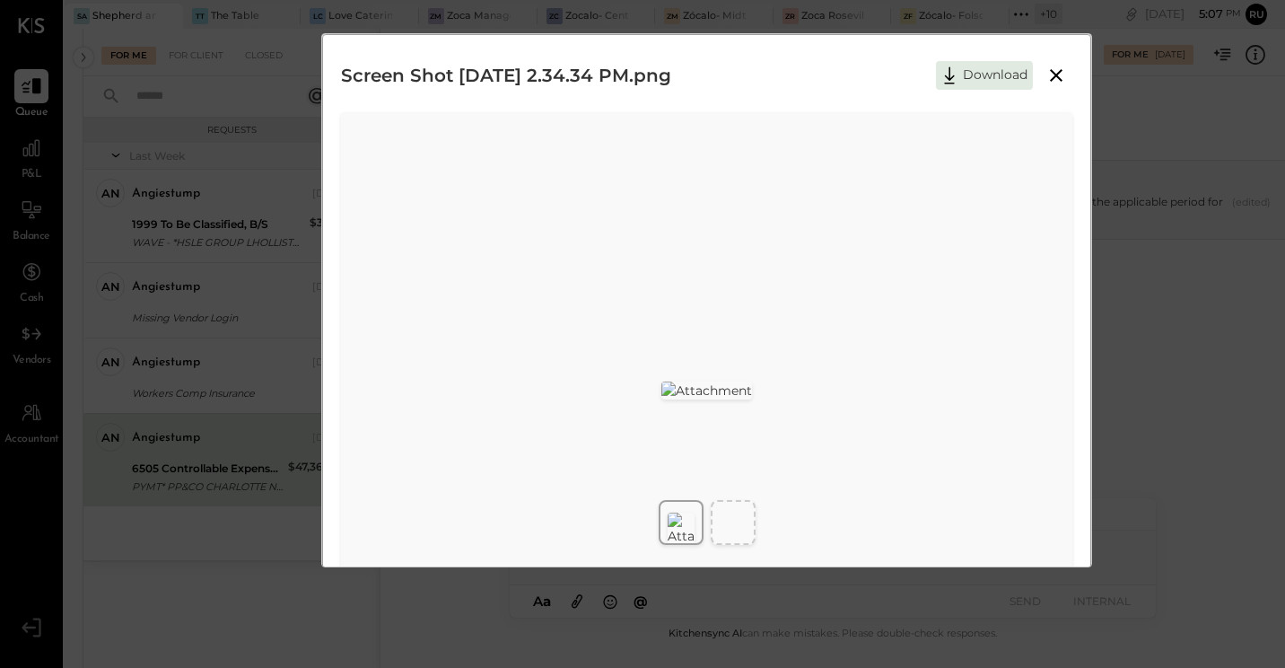
click at [697, 399] on img at bounding box center [707, 390] width 91 height 18
click at [1056, 78] on icon at bounding box center [1056, 75] width 13 height 13
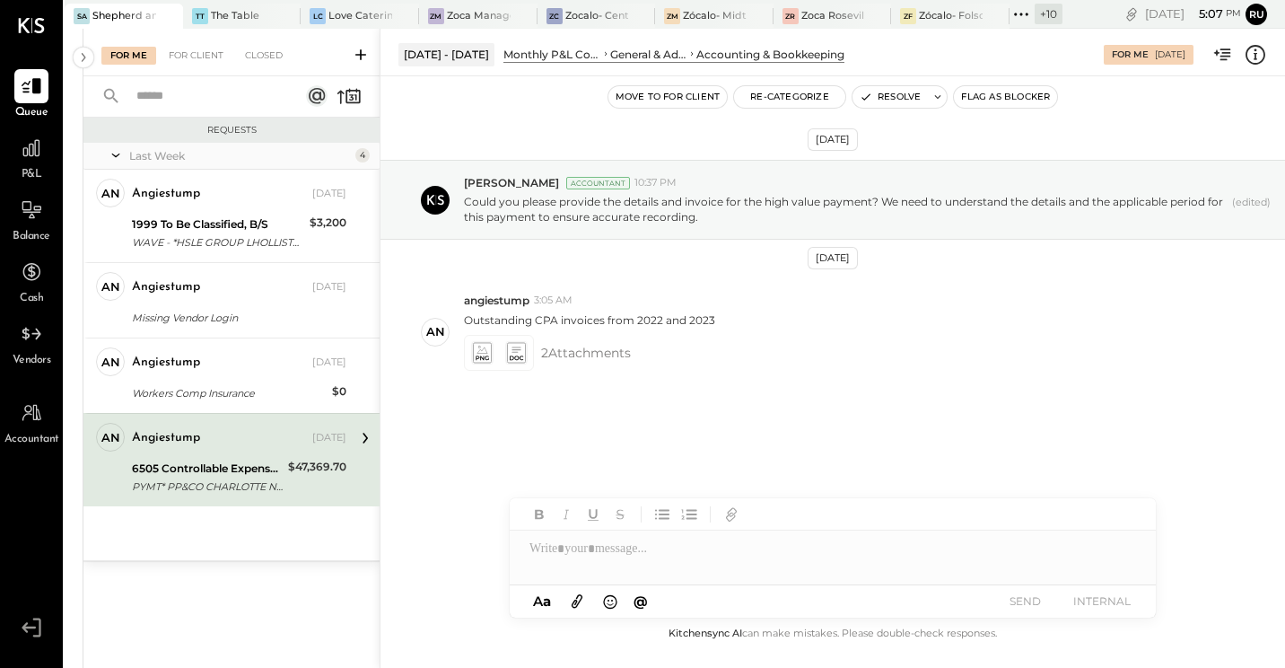
click at [572, 548] on div at bounding box center [833, 548] width 646 height 36
click at [569, 546] on div at bounding box center [833, 548] width 646 height 36
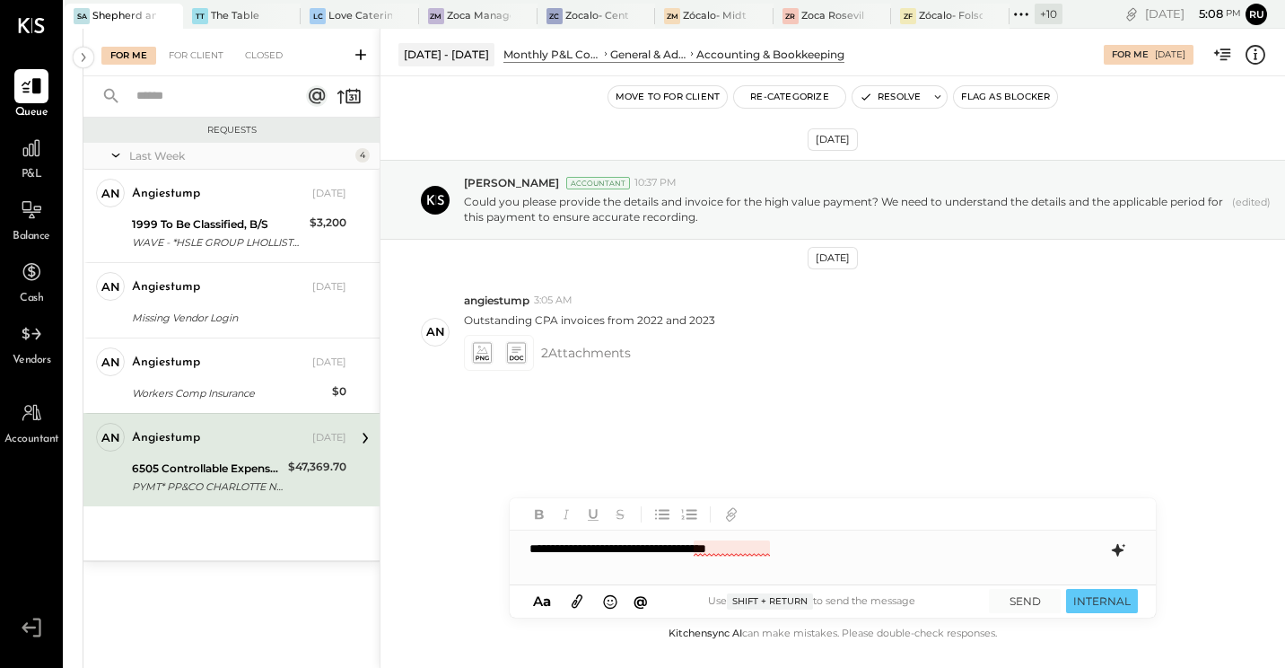
drag, startPoint x: 729, startPoint y: 553, endPoint x: 714, endPoint y: 553, distance: 14.4
click at [728, 548] on div "**********" at bounding box center [833, 548] width 646 height 36
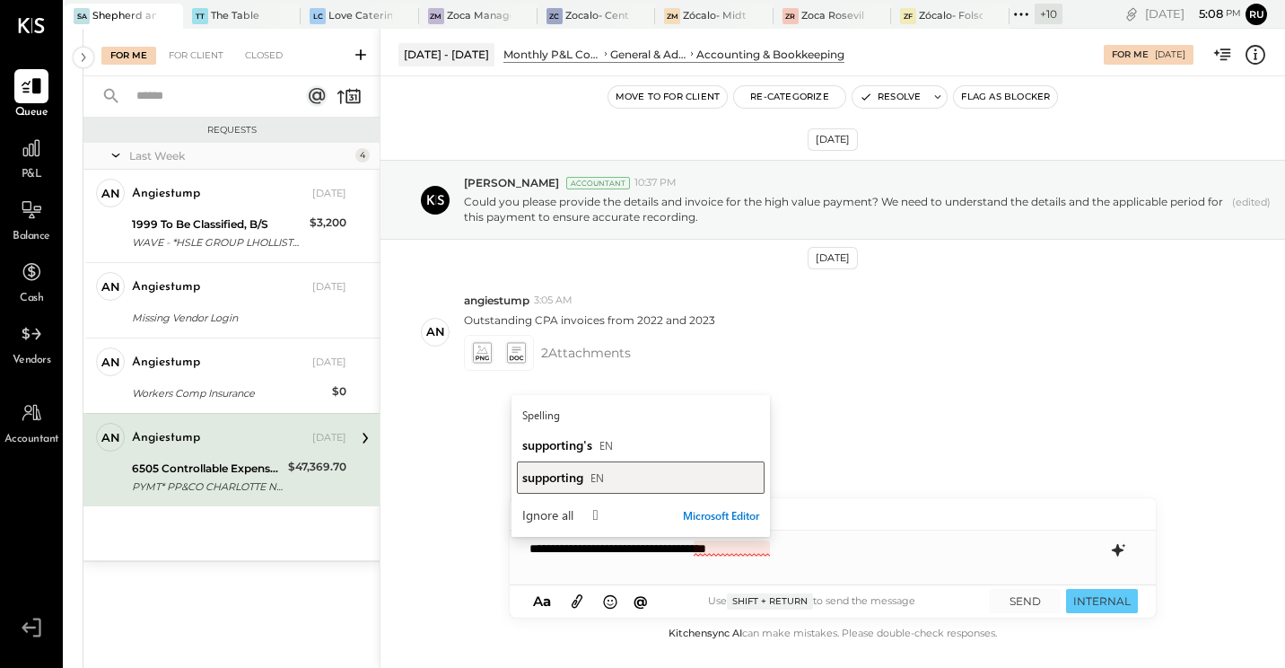
click at [576, 477] on span "supporting" at bounding box center [552, 477] width 61 height 17
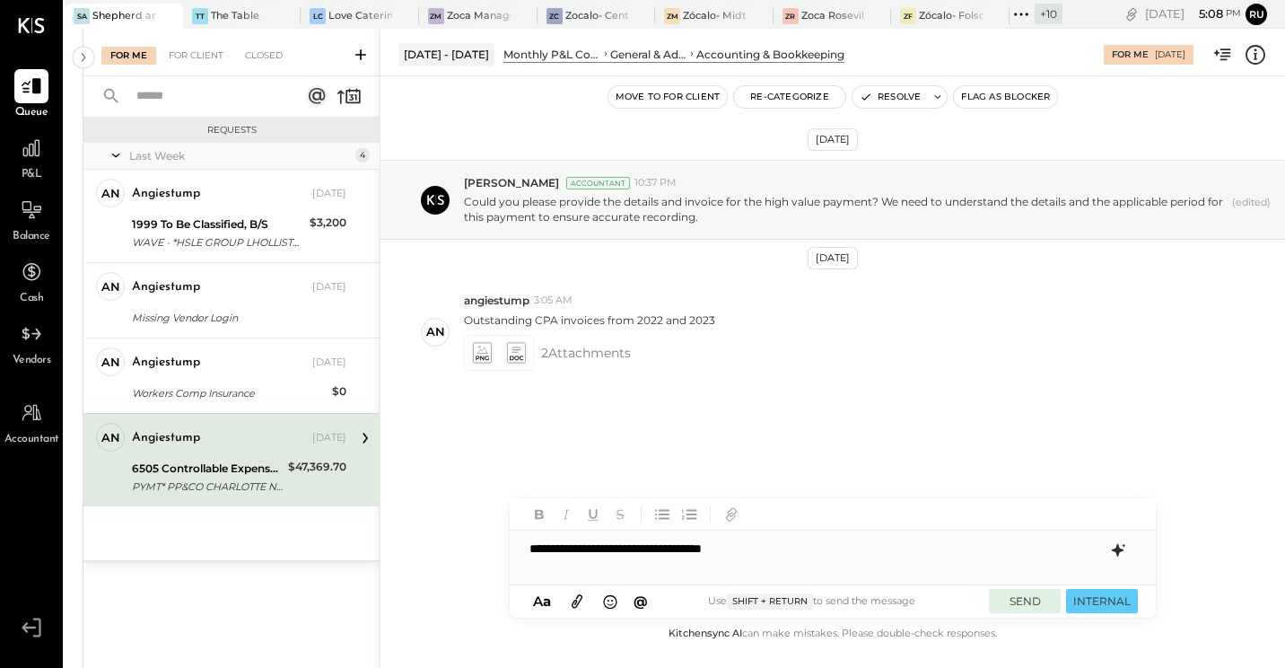
click at [1021, 548] on button "SEND" at bounding box center [1025, 601] width 72 height 24
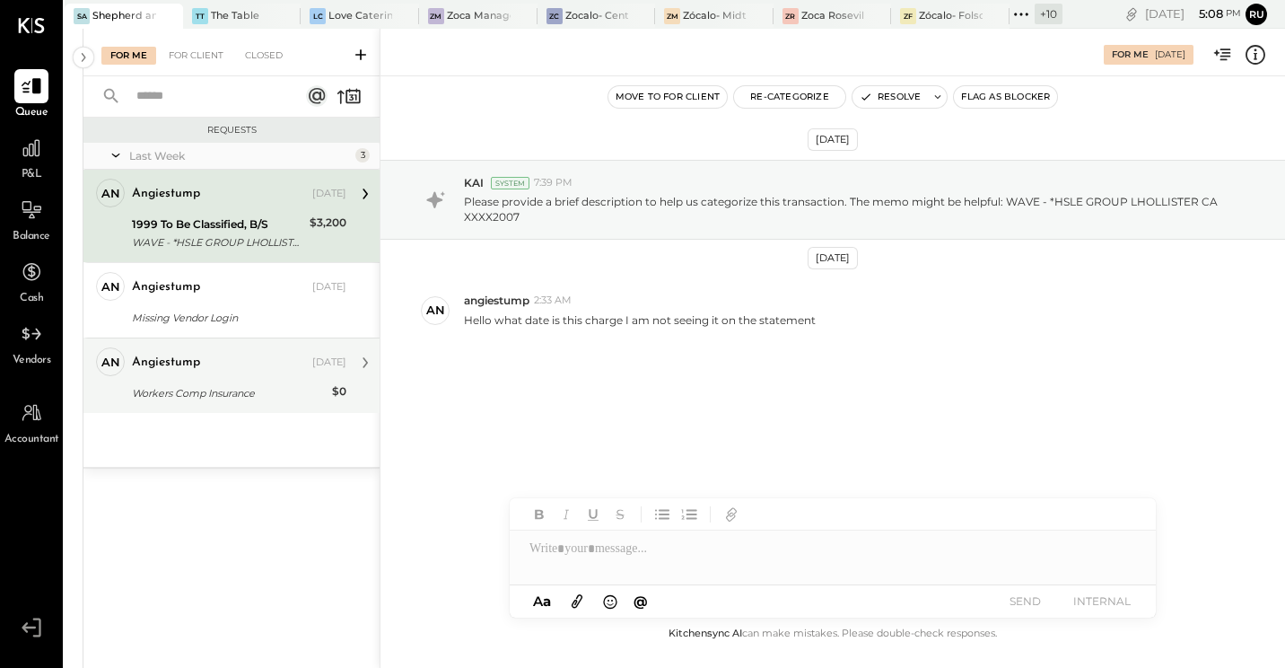
click at [176, 377] on div "angiestump [DATE]" at bounding box center [239, 362] width 215 height 31
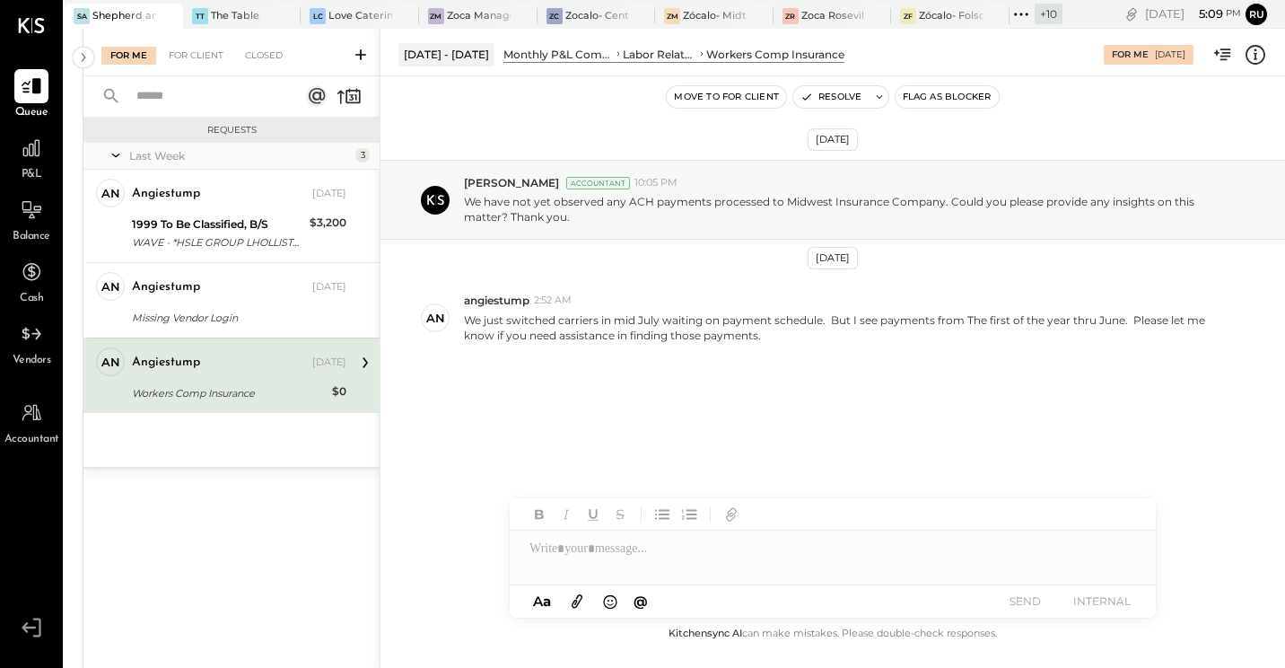
drag, startPoint x: 644, startPoint y: 374, endPoint x: 554, endPoint y: 383, distance: 90.2
click at [554, 383] on div "Aug 12th, 2025 Rushabh Shah Accountant 10:05 PM We have not yet observed any AC…" at bounding box center [833, 306] width 905 height 371
click at [560, 548] on div at bounding box center [833, 548] width 646 height 36
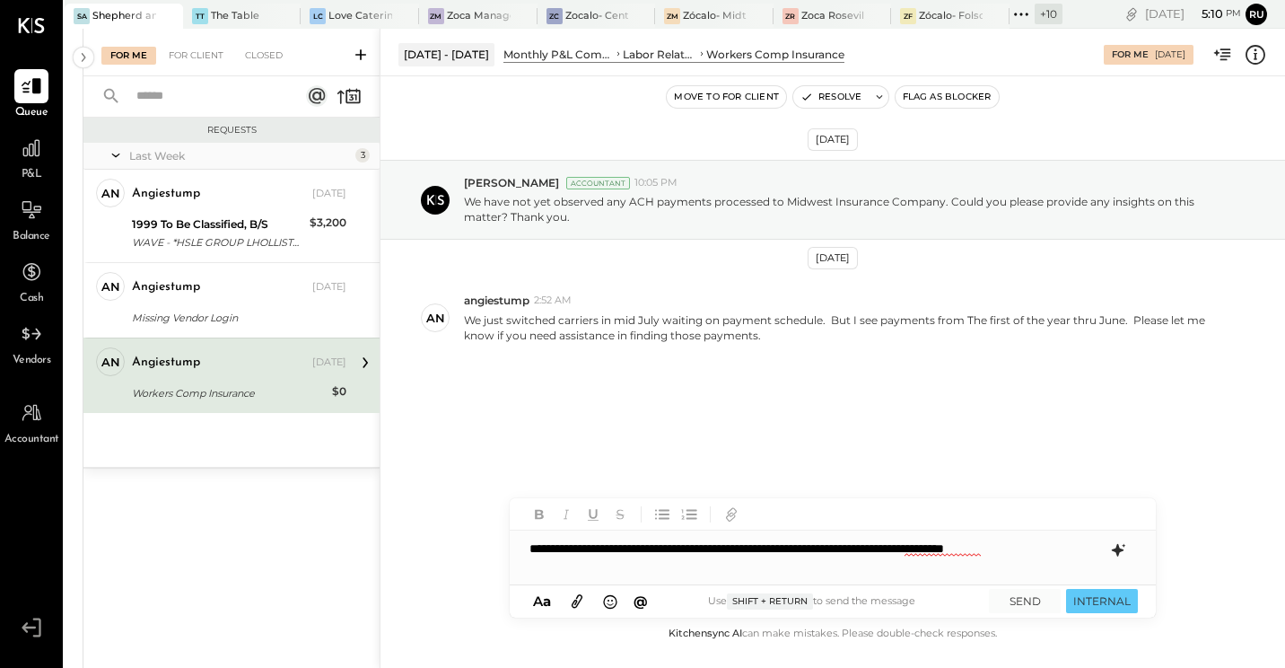
click at [903, 548] on div "**********" at bounding box center [833, 548] width 646 height 36
click at [941, 548] on div "**********" at bounding box center [833, 548] width 646 height 36
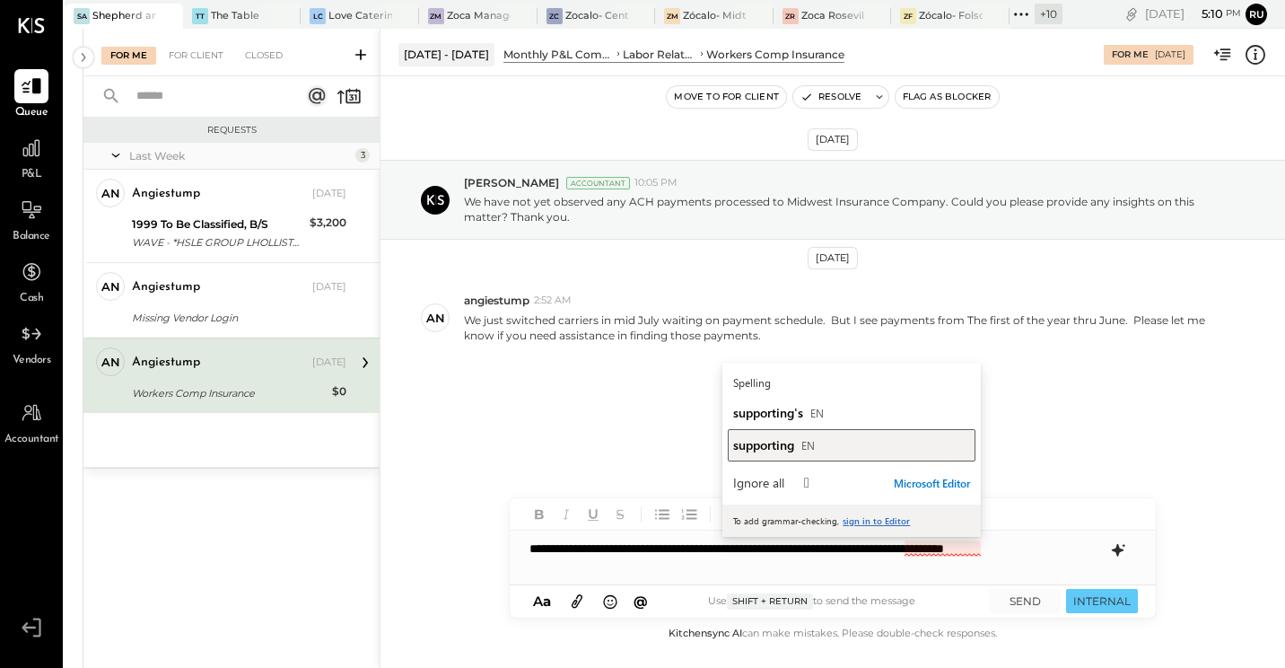
click at [790, 445] on span "supporting" at bounding box center [763, 444] width 61 height 17
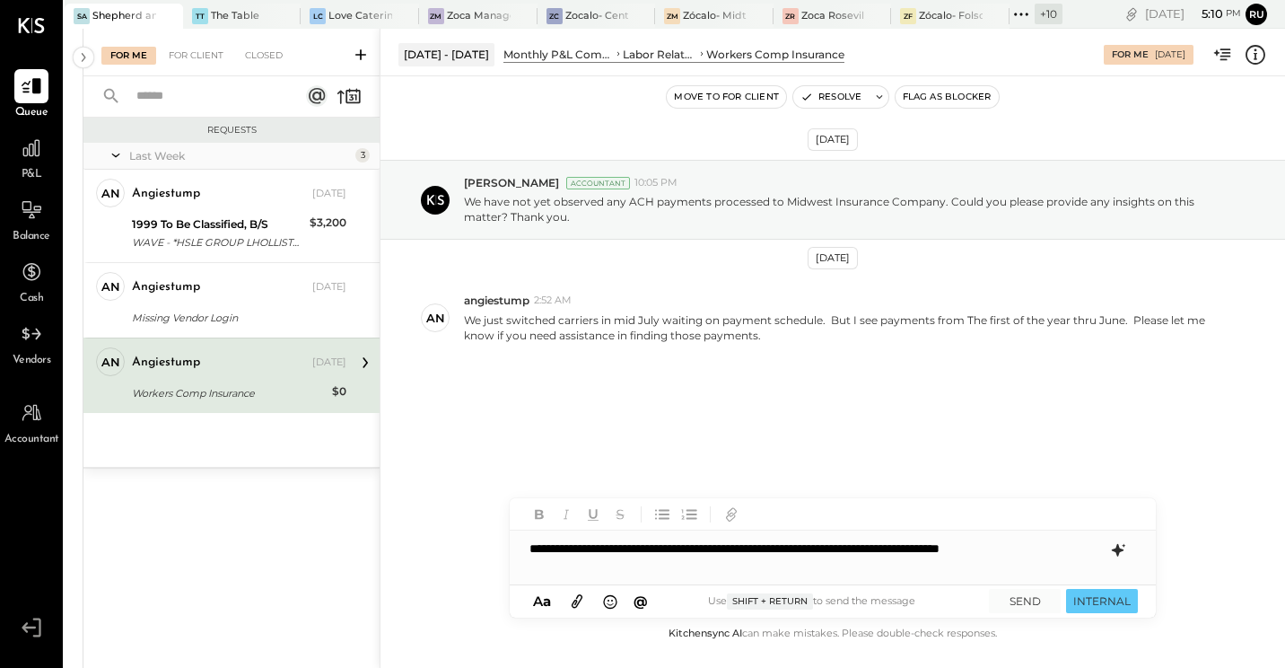
click at [1093, 546] on div "**********" at bounding box center [833, 548] width 646 height 36
drag, startPoint x: 979, startPoint y: 549, endPoint x: 905, endPoint y: 553, distance: 74.6
click at [905, 548] on div "**********" at bounding box center [833, 548] width 646 height 36
click at [974, 548] on div "**********" at bounding box center [833, 557] width 646 height 54
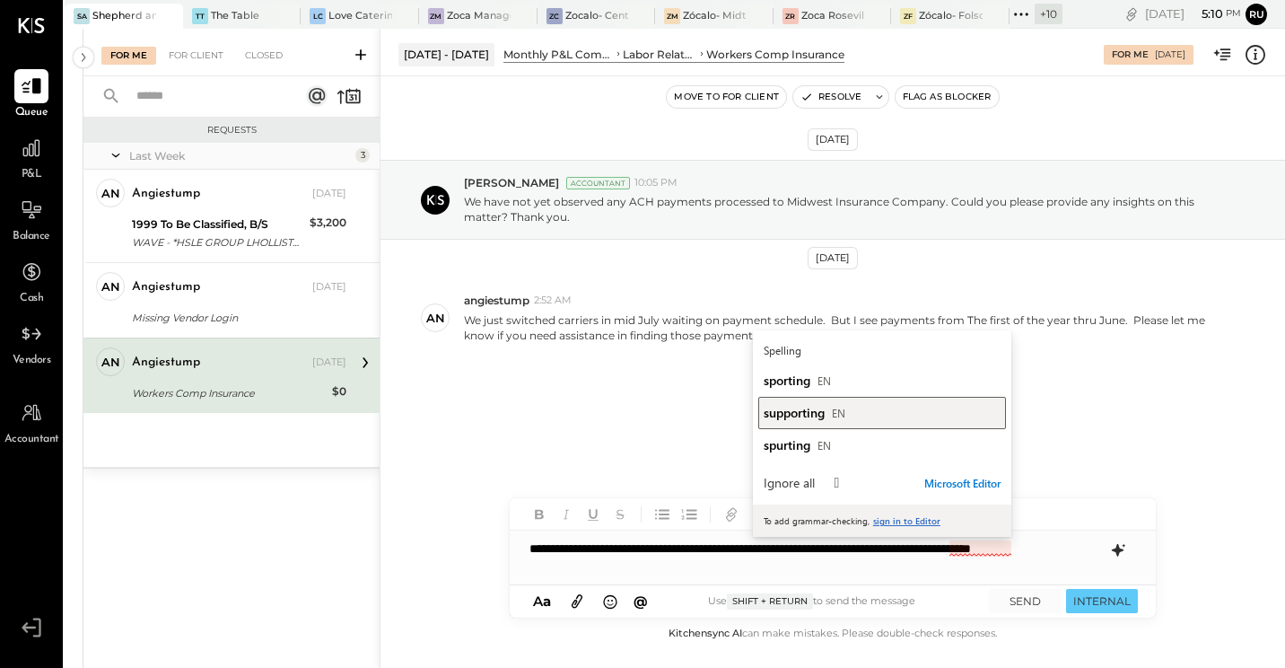
click at [806, 417] on span "supporting" at bounding box center [794, 412] width 61 height 17
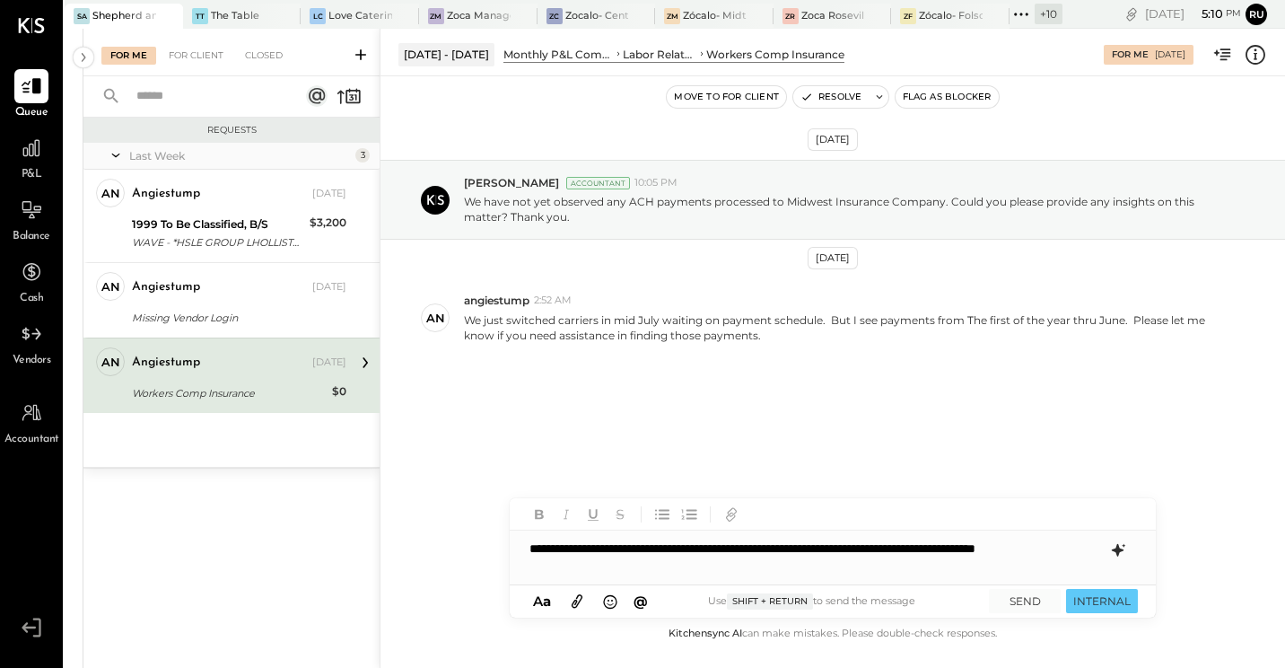
click at [780, 548] on div "**********" at bounding box center [833, 557] width 646 height 54
click at [1052, 548] on button "SEND" at bounding box center [1025, 601] width 72 height 24
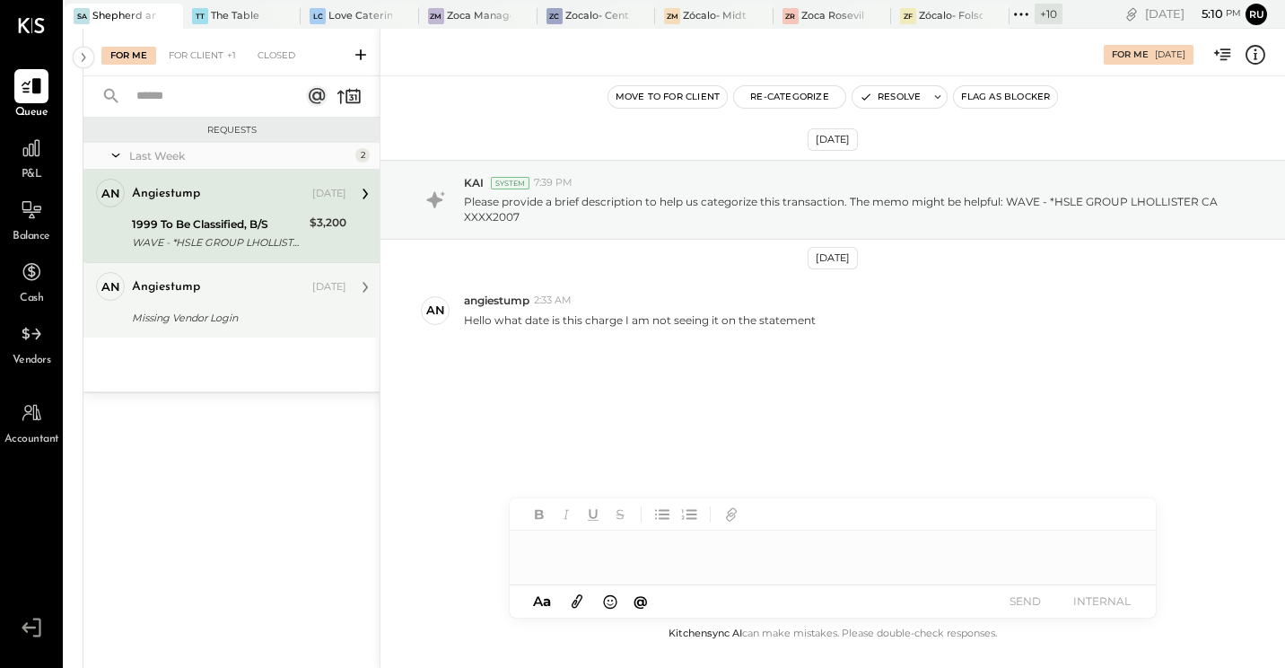
click at [202, 291] on div "angiestump" at bounding box center [220, 287] width 177 height 18
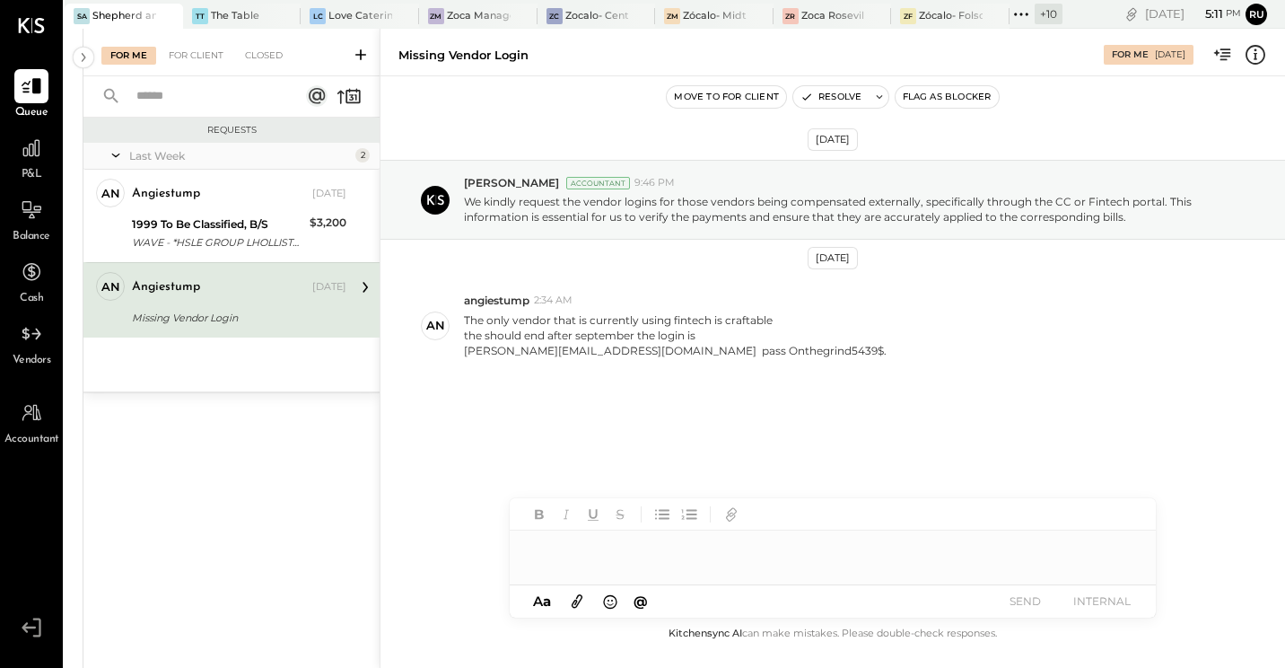
click at [606, 548] on div at bounding box center [833, 557] width 646 height 54
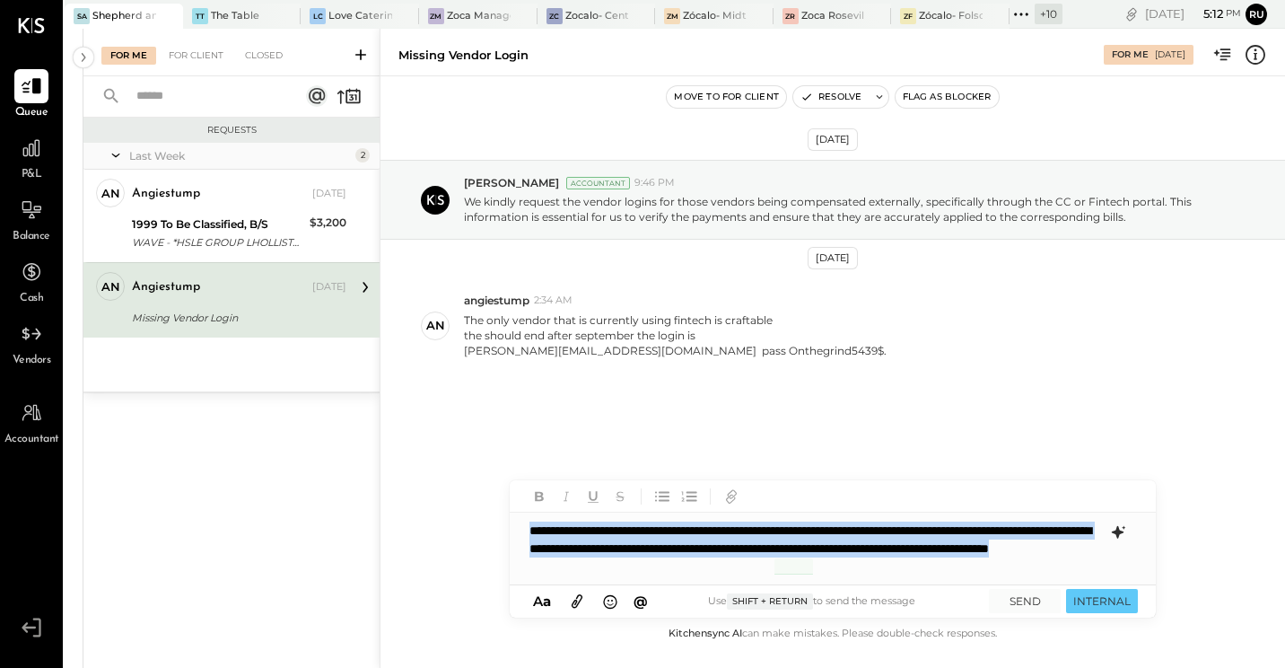
drag, startPoint x: 881, startPoint y: 561, endPoint x: 505, endPoint y: 530, distance: 377.3
click at [505, 530] on div "Missing Vendor Login For Me 08/19/2025 Move to for client Resolve Flag as Block…" at bounding box center [833, 348] width 906 height 639
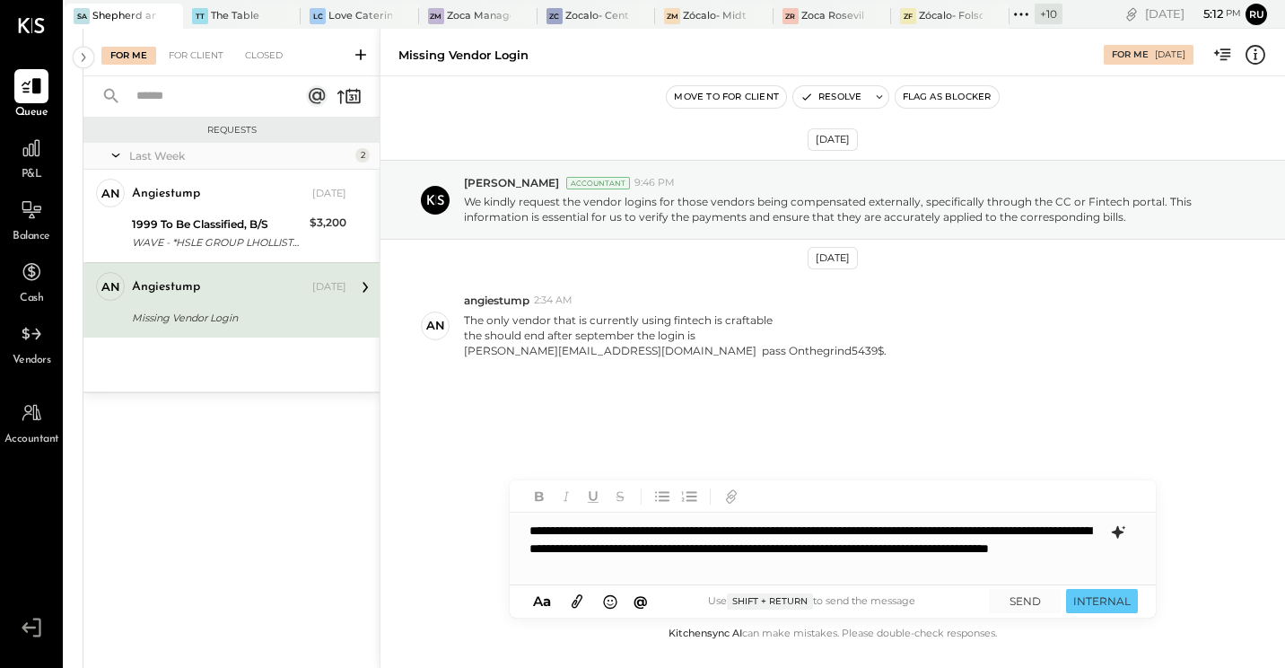
click at [1118, 532] on icon at bounding box center [1118, 532] width 12 height 13
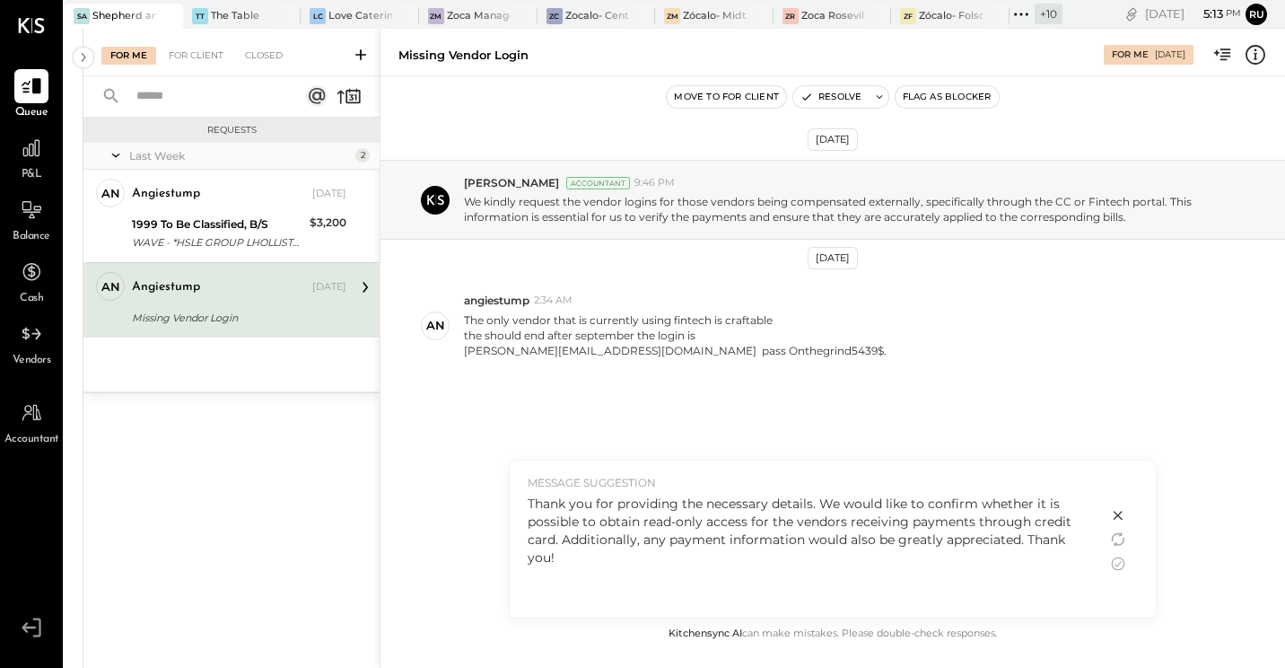
click at [824, 518] on div "Thank you for providing the necessary details. We would like to confirm whether…" at bounding box center [809, 531] width 562 height 72
click at [828, 522] on div "Thank you for providing the necessary details. We would like to confirm whether…" at bounding box center [809, 531] width 562 height 72
click at [1116, 548] on icon at bounding box center [1118, 563] width 13 height 13
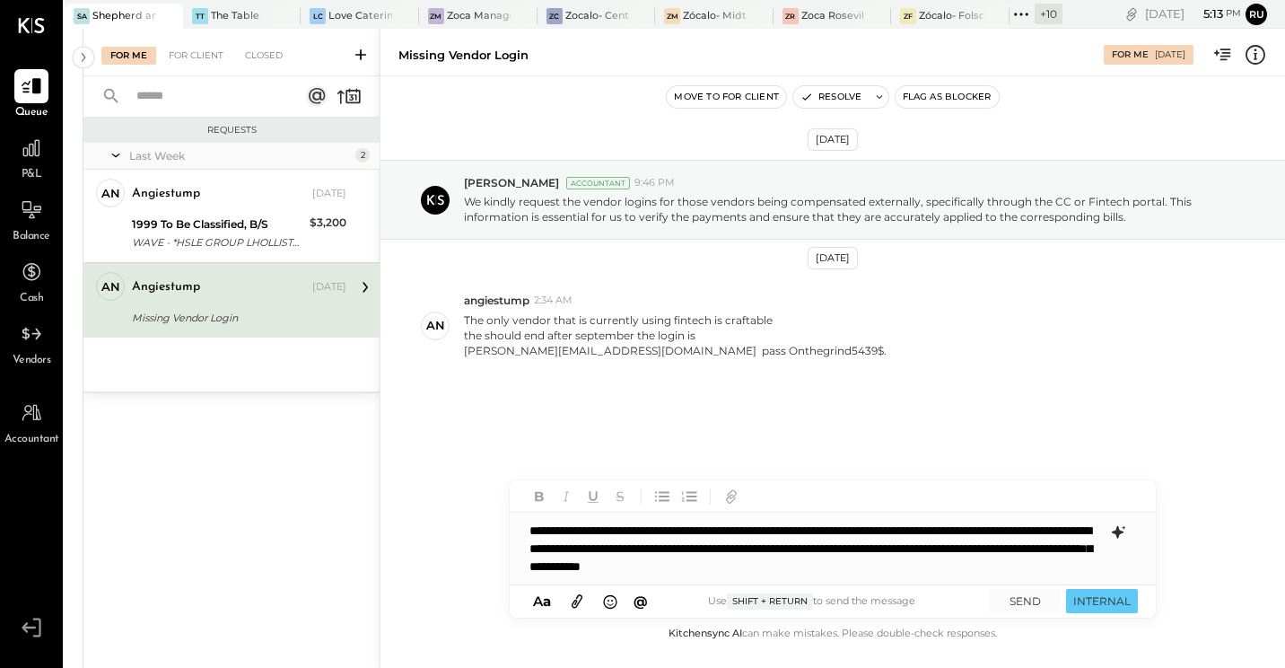
click at [842, 548] on div "**********" at bounding box center [833, 549] width 646 height 72
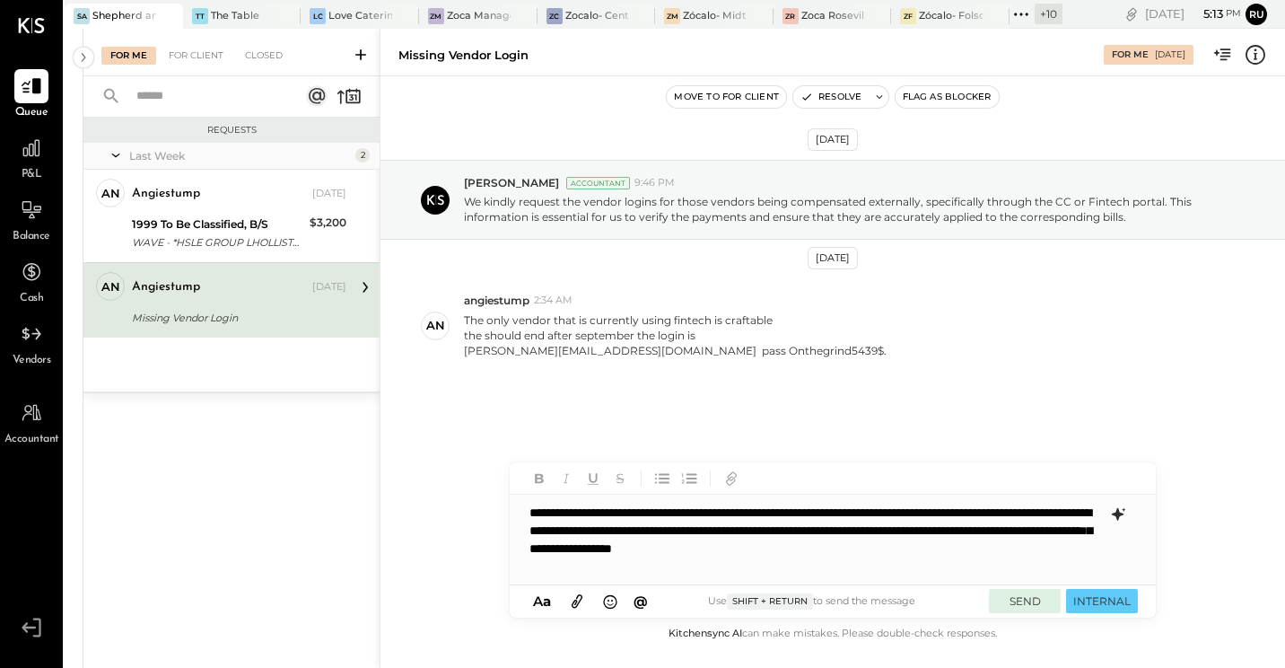
click at [1047, 548] on button "SEND" at bounding box center [1025, 601] width 72 height 24
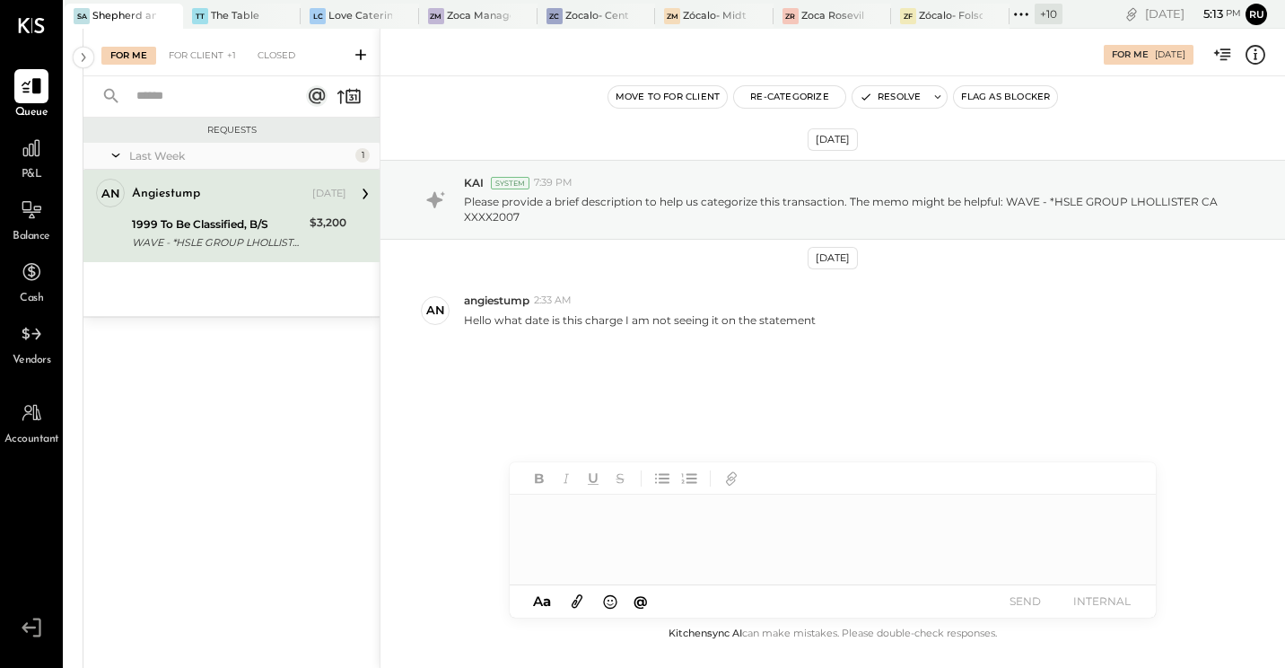
click at [210, 228] on div "1999 To Be Classified, B/S" at bounding box center [218, 224] width 172 height 18
click at [733, 534] on div at bounding box center [833, 540] width 646 height 90
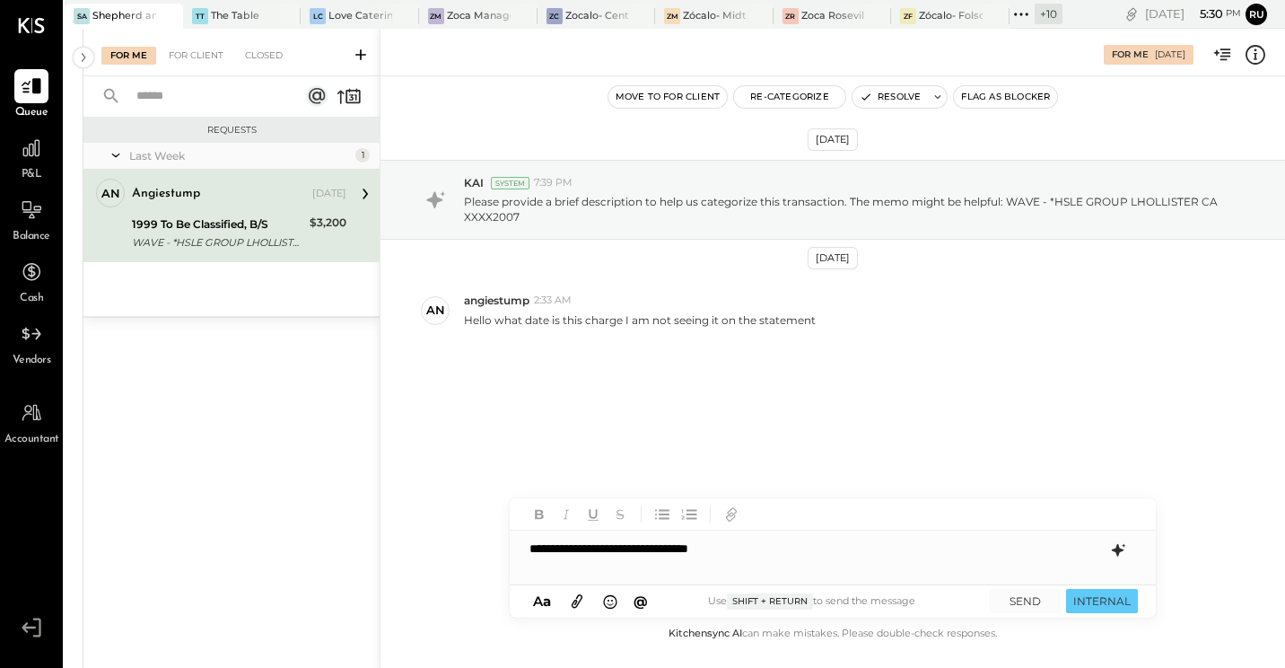
click at [780, 547] on div "**********" at bounding box center [833, 548] width 646 height 36
drag, startPoint x: 780, startPoint y: 546, endPoint x: 719, endPoint y: 551, distance: 61.3
click at [719, 548] on div "**********" at bounding box center [833, 548] width 646 height 36
click at [725, 544] on div "**********" at bounding box center [833, 548] width 646 height 36
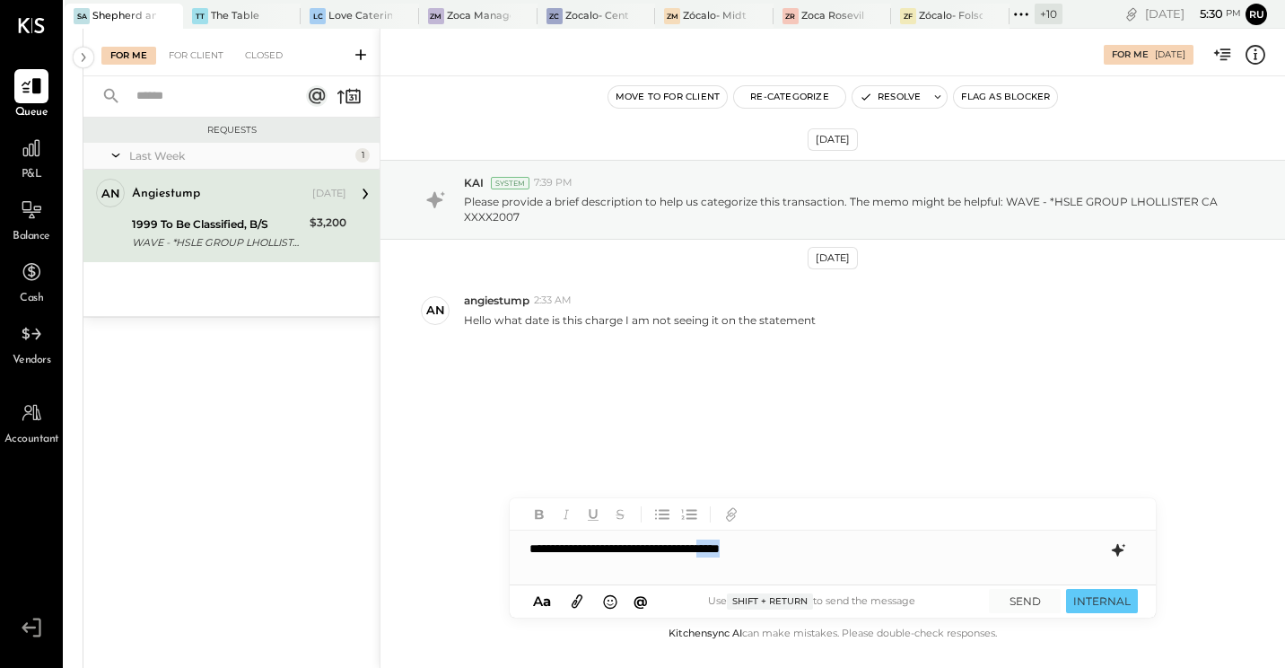
click at [859, 544] on div "**********" at bounding box center [833, 548] width 646 height 36
click at [862, 544] on div "**********" at bounding box center [833, 548] width 646 height 36
click at [825, 542] on div "**********" at bounding box center [833, 548] width 646 height 36
click at [828, 545] on div "**********" at bounding box center [833, 548] width 646 height 36
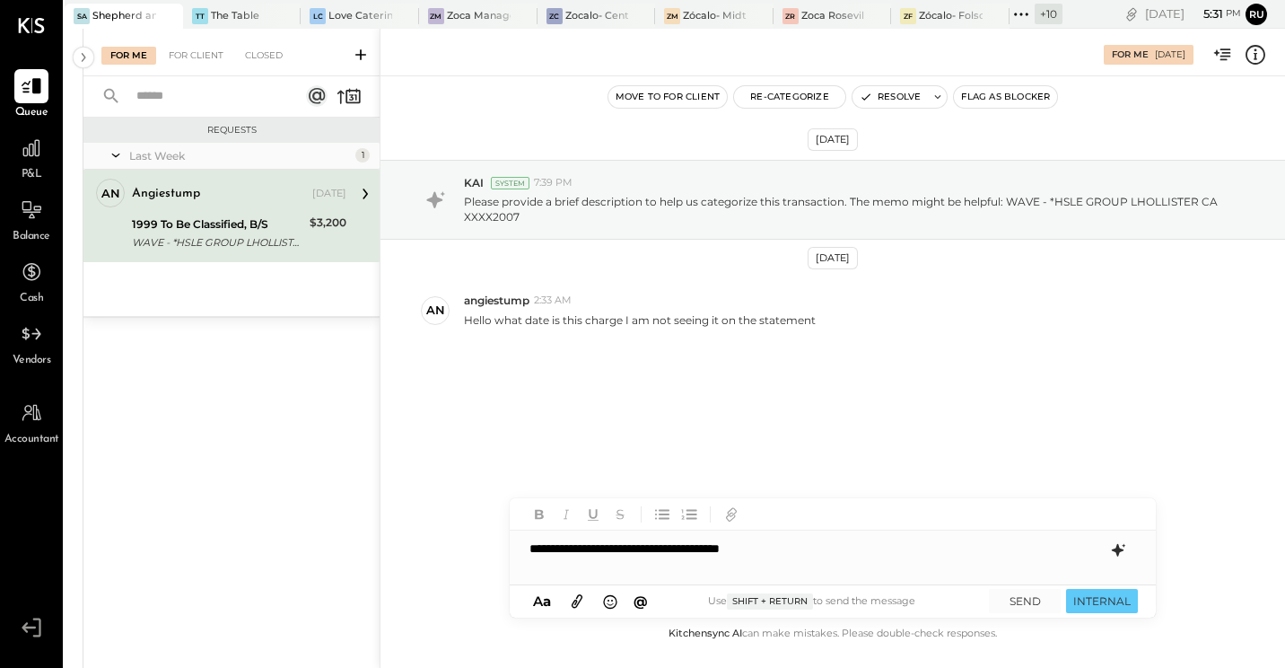
click at [779, 548] on div "**********" at bounding box center [833, 548] width 646 height 36
click at [825, 548] on div "**********" at bounding box center [833, 548] width 646 height 36
click at [801, 548] on div "**********" at bounding box center [833, 548] width 646 height 36
click at [831, 548] on div "**********" at bounding box center [833, 548] width 646 height 36
click at [1032, 548] on button "SEND" at bounding box center [1025, 601] width 72 height 24
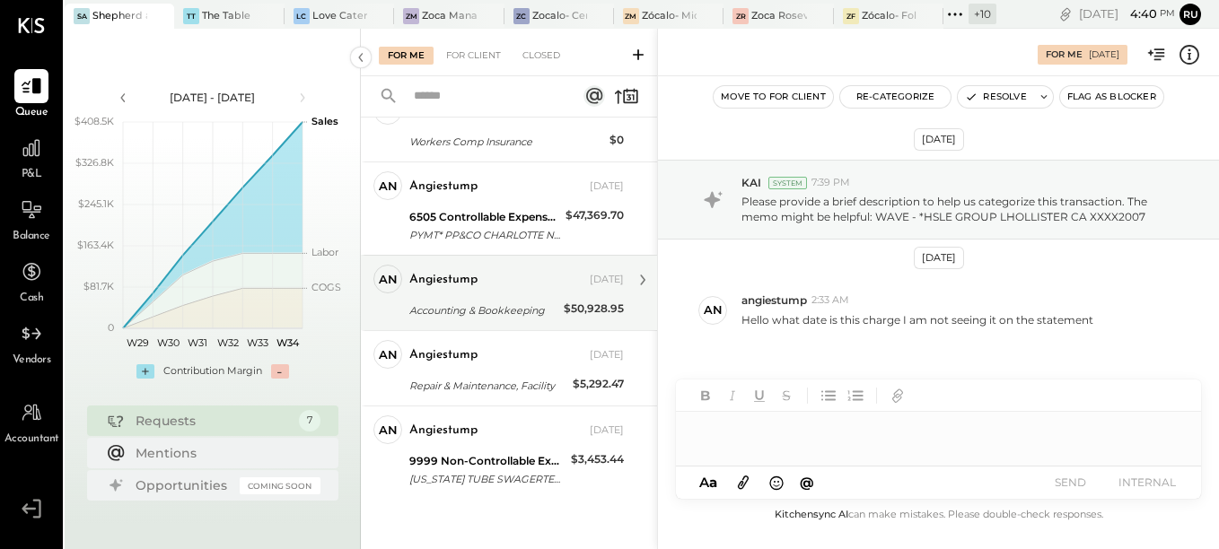
scroll to position [251, 0]
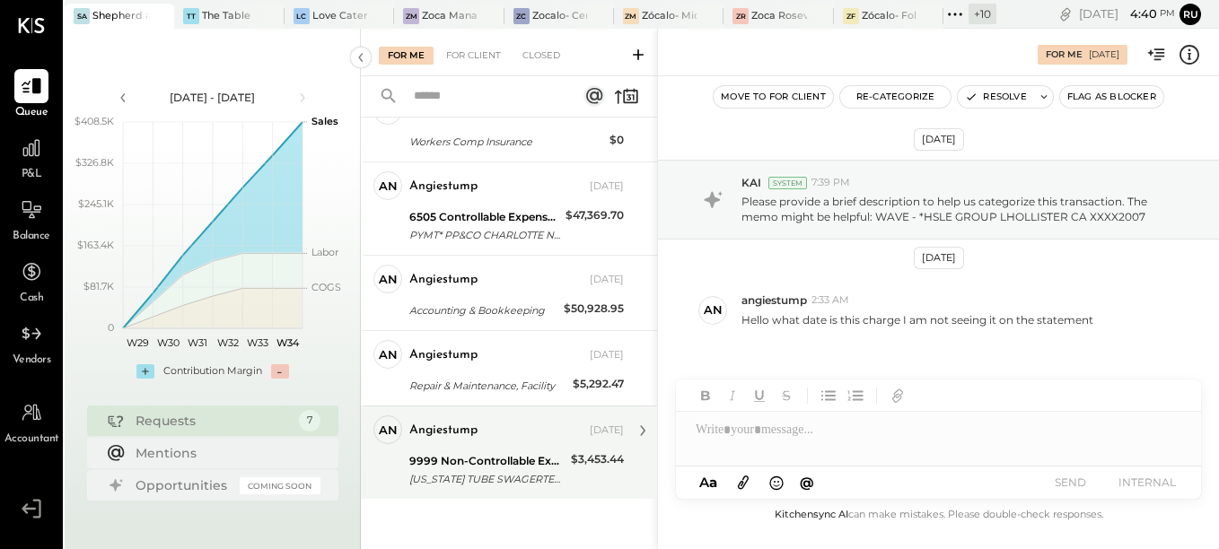
click at [495, 470] on div "MICHIGAN TUBE SWAGERTEMPERANCE MI XXXX2007" at bounding box center [487, 479] width 156 height 18
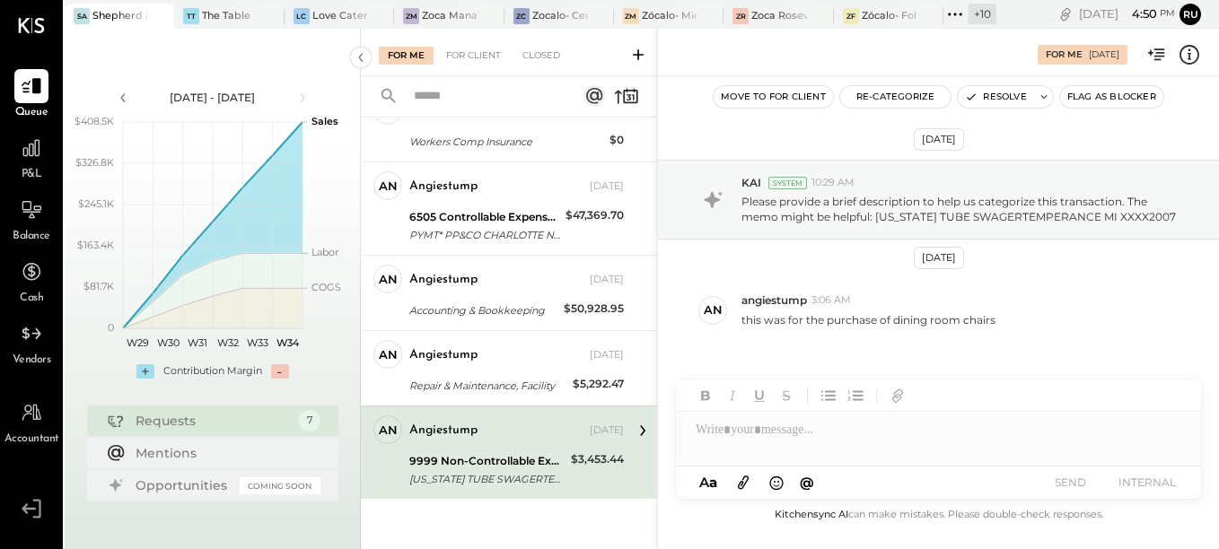
click at [510, 443] on div "angiestump [DATE]" at bounding box center [516, 431] width 215 height 31
